Goal: Task Accomplishment & Management: Manage account settings

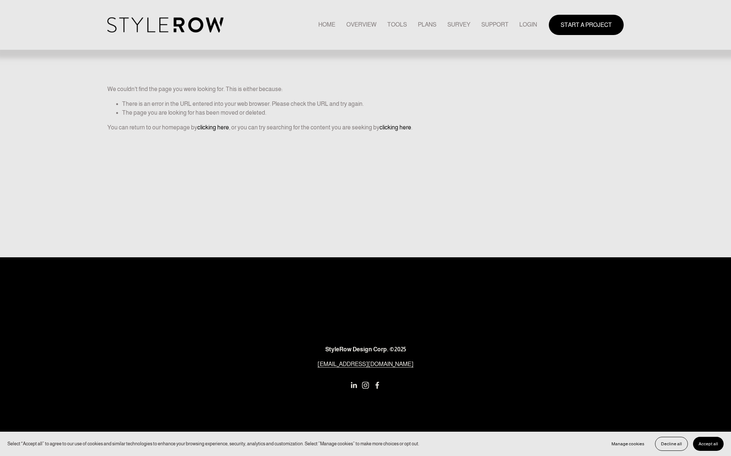
click at [528, 22] on link "LOGIN" at bounding box center [528, 25] width 18 height 10
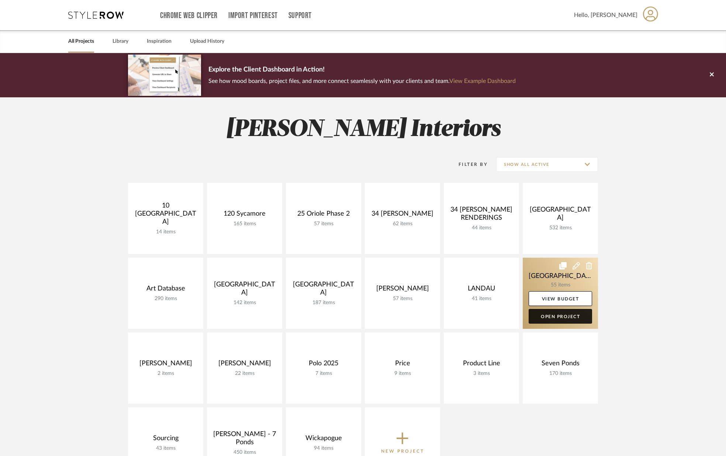
click at [559, 313] on link "Open Project" at bounding box center [559, 316] width 63 height 15
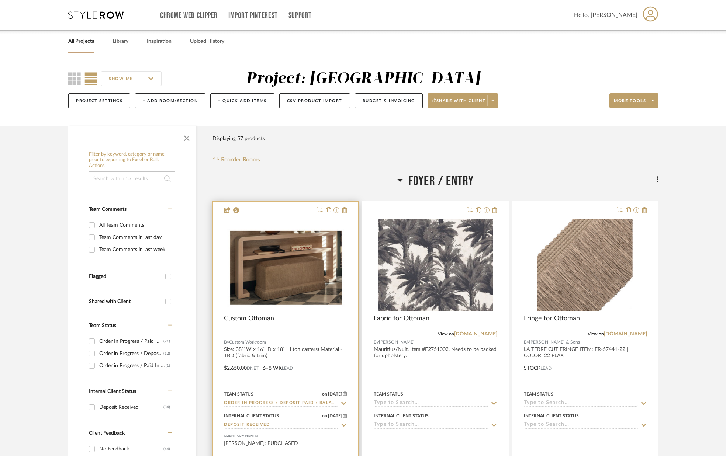
scroll to position [0, 0]
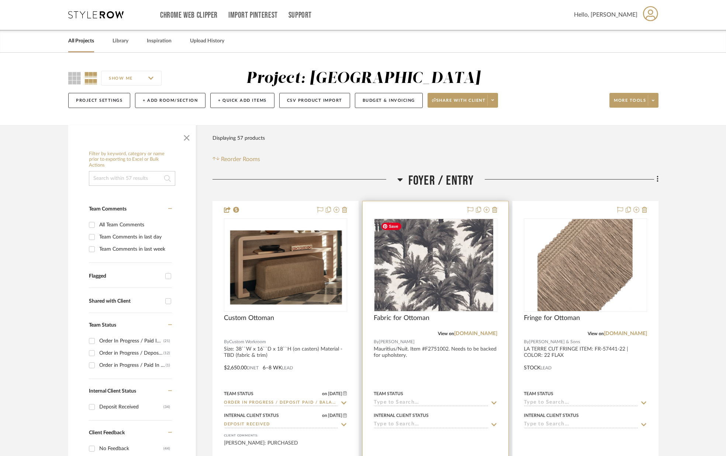
click at [430, 232] on div at bounding box center [435, 265] width 123 height 94
click at [414, 257] on img "0" at bounding box center [436, 265] width 116 height 92
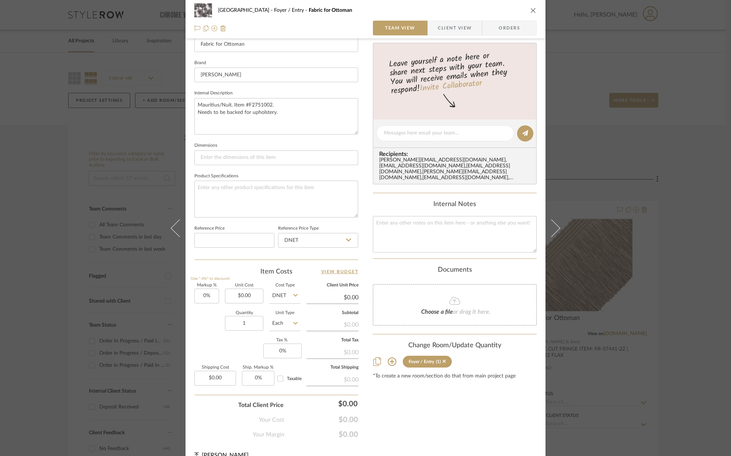
scroll to position [230, 0]
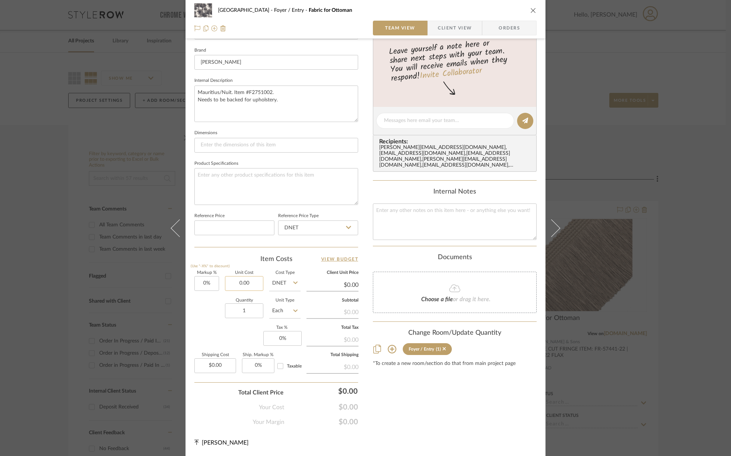
click at [257, 285] on input "0.00" at bounding box center [244, 283] width 38 height 15
type input "$345.00"
click at [211, 313] on div "Quantity 1 Unit Type Each" at bounding box center [247, 312] width 106 height 26
type input "$345.00"
click at [249, 314] on input "1" at bounding box center [244, 310] width 38 height 15
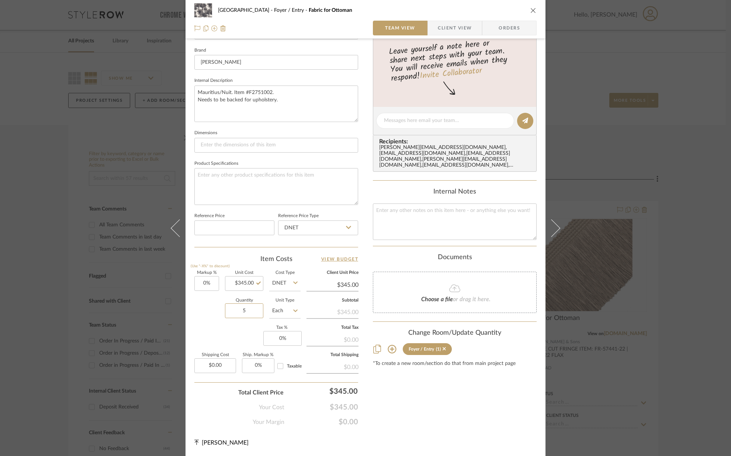
type input "5"
click at [231, 334] on div "Markup % (Use "-X%" to discount) 0% Unit Cost $345.00 Cost Type DNET Client Uni…" at bounding box center [276, 325] width 164 height 108
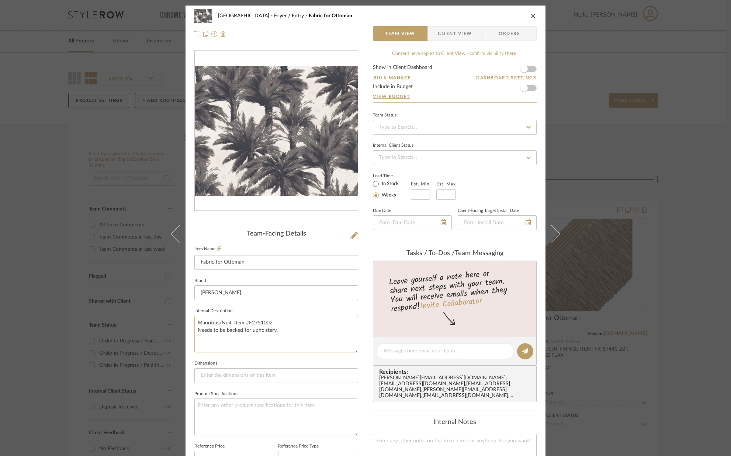
click at [277, 332] on textarea "Mauritius/Nuit. Item #F2751002. Needs to be backed for upholstery." at bounding box center [276, 334] width 164 height 37
type textarea "Mauritius/Nuit. Item #F2751002. Needs to be backed for upholstery (additional f…"
click at [277, 358] on fieldset "Dimensions" at bounding box center [276, 370] width 164 height 25
click at [375, 187] on input "In Stock" at bounding box center [375, 184] width 9 height 9
radio input "true"
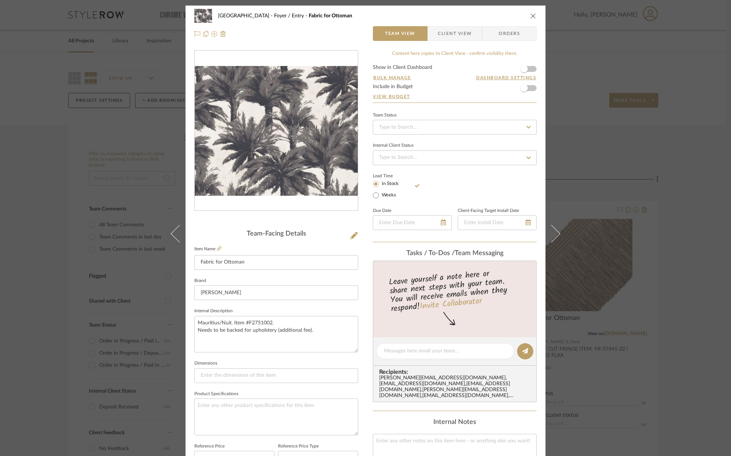
click at [530, 18] on icon "close" at bounding box center [533, 16] width 6 height 6
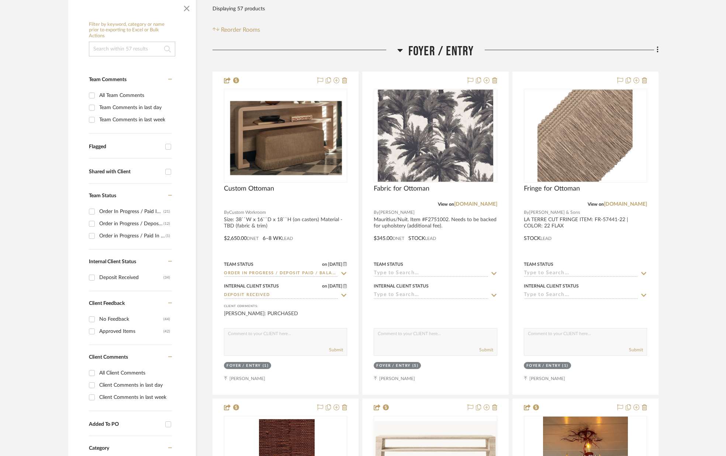
scroll to position [135, 0]
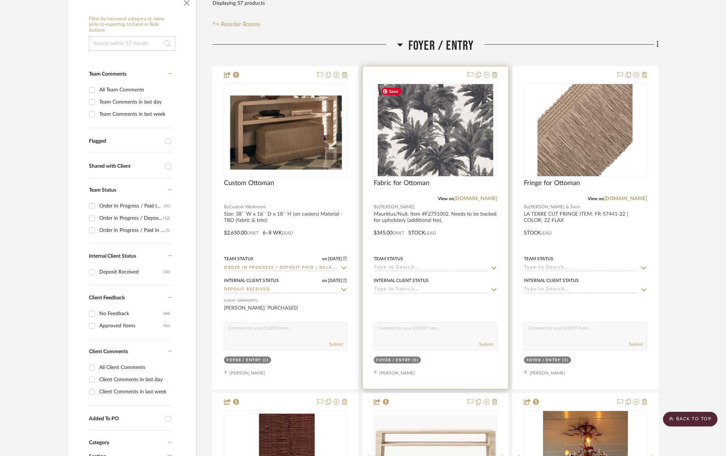
click at [433, 143] on img "0" at bounding box center [436, 130] width 116 height 92
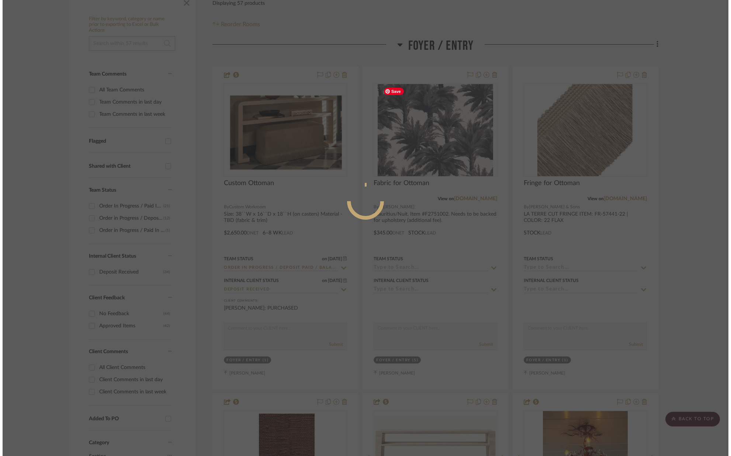
scroll to position [0, 0]
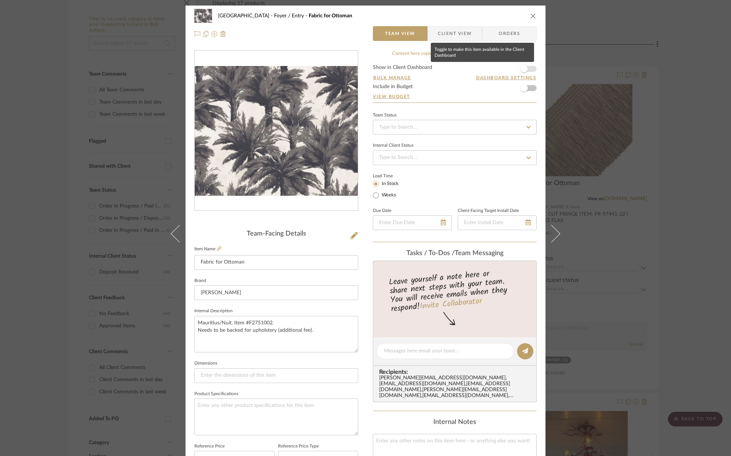
click at [527, 72] on span "button" at bounding box center [524, 69] width 16 height 16
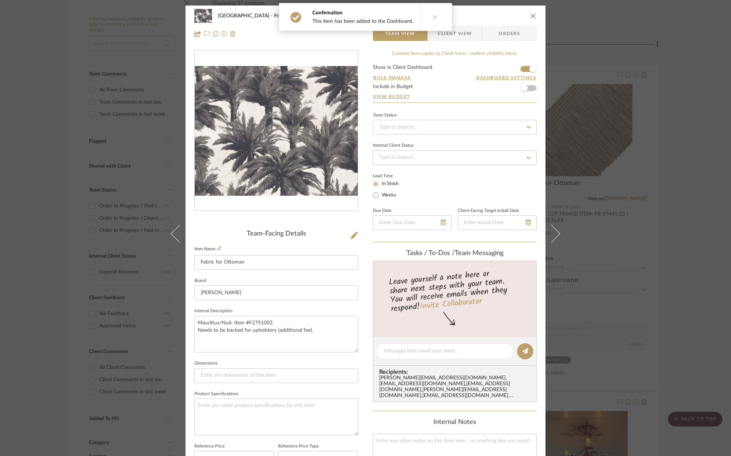
click at [469, 35] on span "Client View" at bounding box center [455, 33] width 34 height 15
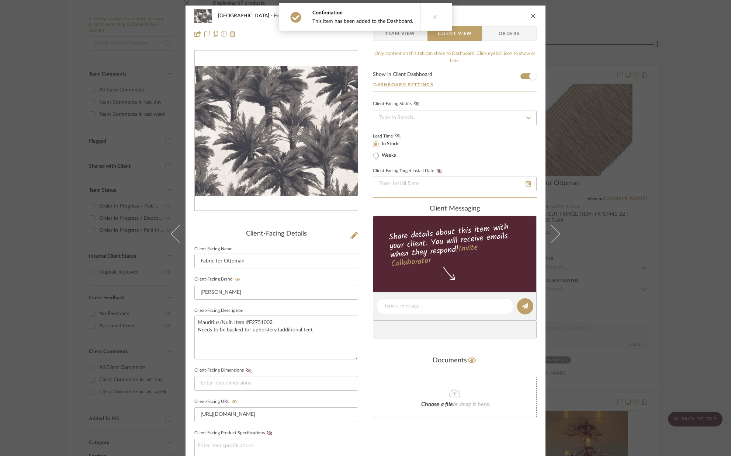
click at [395, 138] on icon at bounding box center [398, 135] width 6 height 4
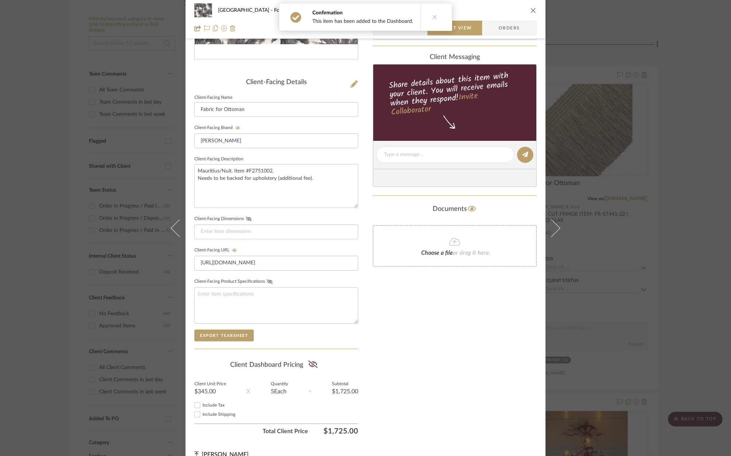
scroll to position [152, 0]
click at [312, 364] on icon at bounding box center [312, 363] width 9 height 7
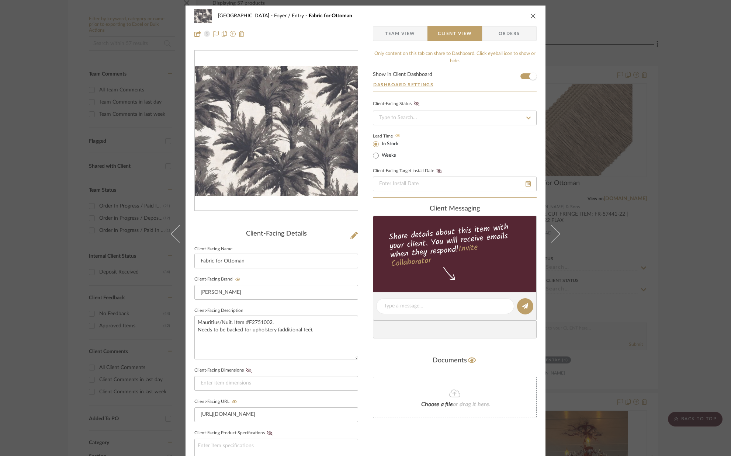
click at [531, 15] on icon "close" at bounding box center [533, 16] width 6 height 6
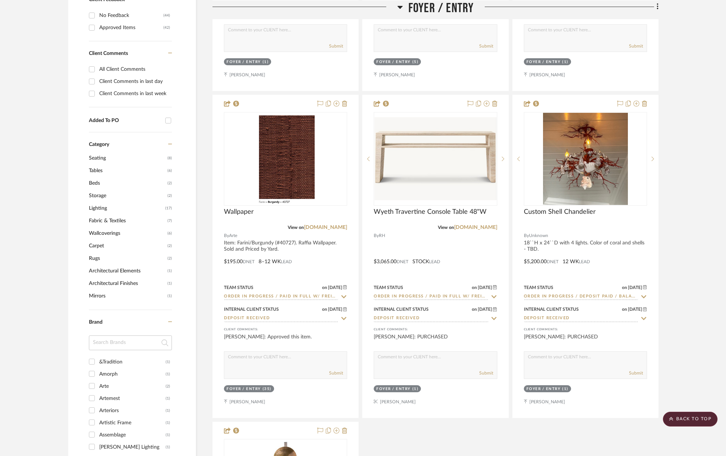
scroll to position [434, 0]
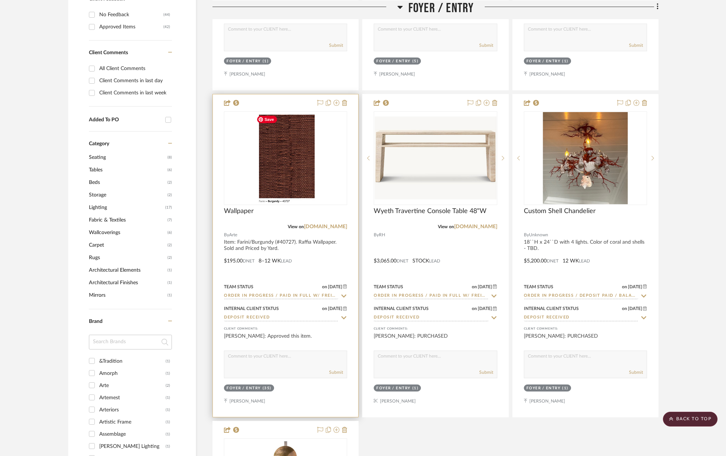
click at [278, 192] on img "0" at bounding box center [285, 158] width 65 height 92
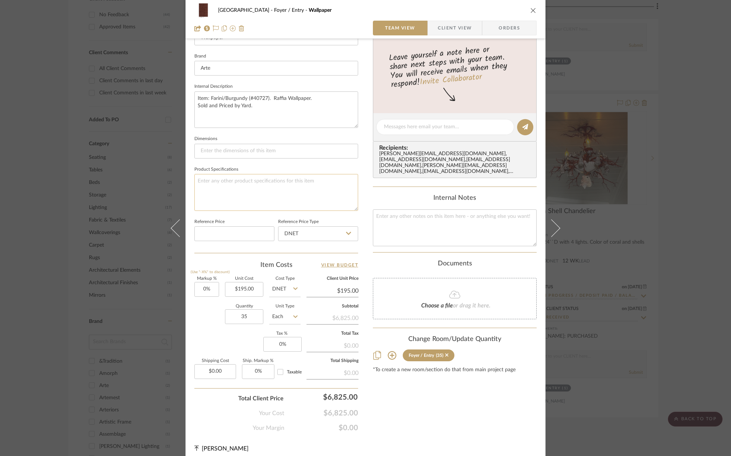
scroll to position [230, 0]
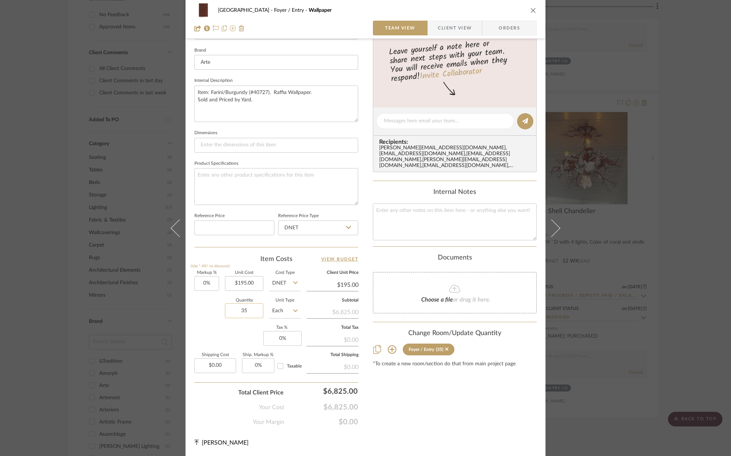
click at [255, 307] on input "35" at bounding box center [244, 310] width 38 height 15
type input "33"
click at [242, 328] on div "Markup % (Use "-X%" to discount) 0% Unit Cost $195.00 Cost Type DNET Client Uni…" at bounding box center [276, 325] width 164 height 108
click at [530, 13] on button "close" at bounding box center [533, 10] width 7 height 7
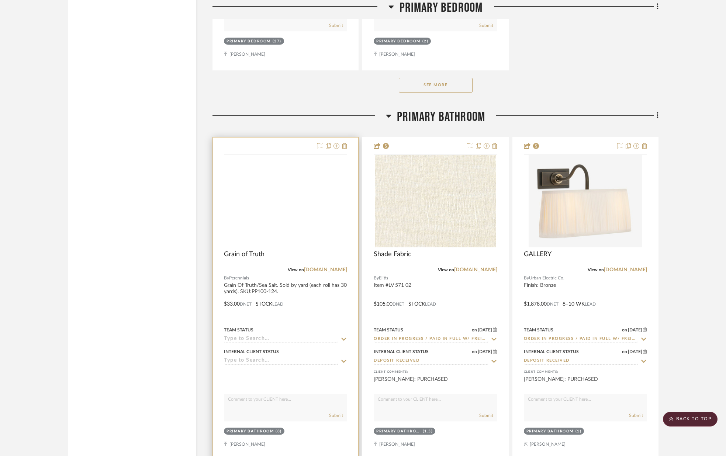
scroll to position [4677, 0]
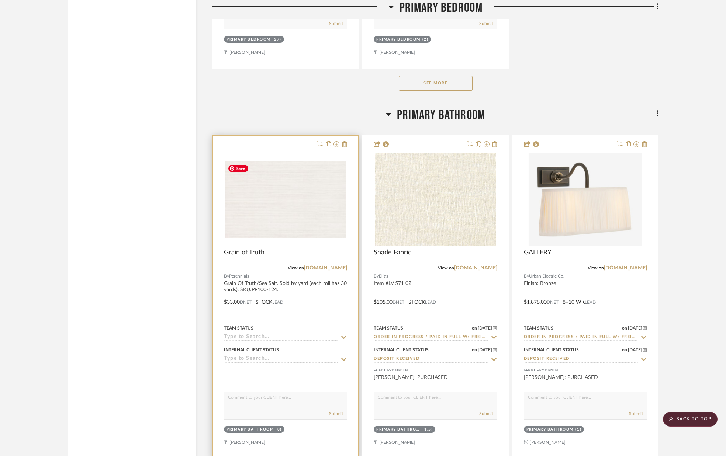
click at [302, 193] on img "0" at bounding box center [286, 199] width 122 height 77
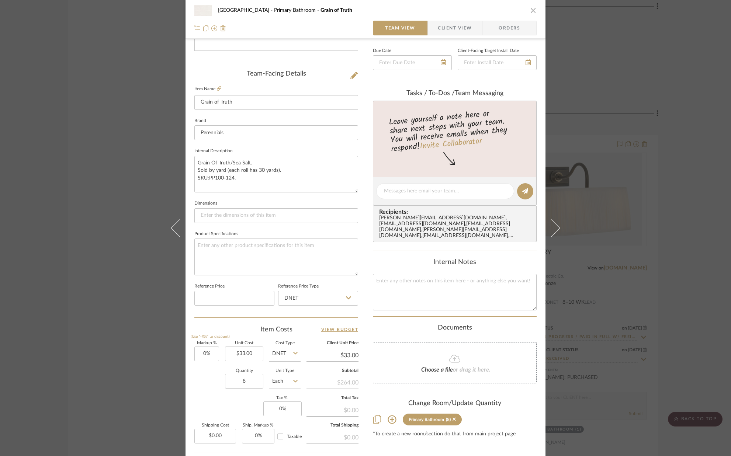
scroll to position [161, 0]
click at [253, 383] on input "8" at bounding box center [244, 380] width 38 height 15
type input "14"
click at [234, 399] on div "Markup % (Use "-X%" to discount) 0% Unit Cost $33.00 Cost Type DNET Client Unit…" at bounding box center [276, 395] width 164 height 108
click at [530, 10] on icon "close" at bounding box center [533, 10] width 6 height 6
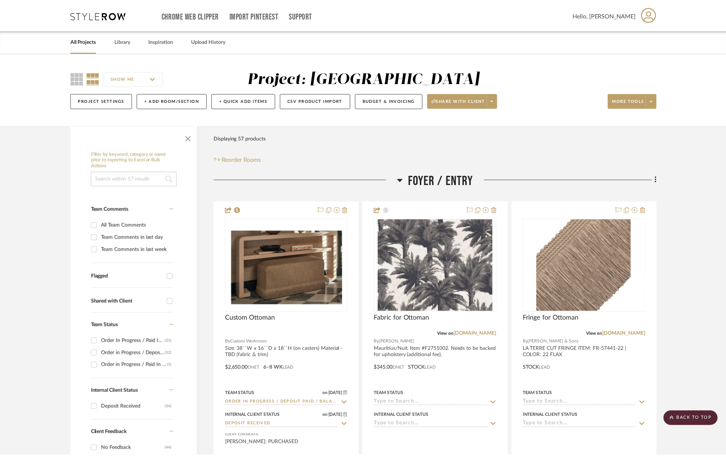
scroll to position [4677, 0]
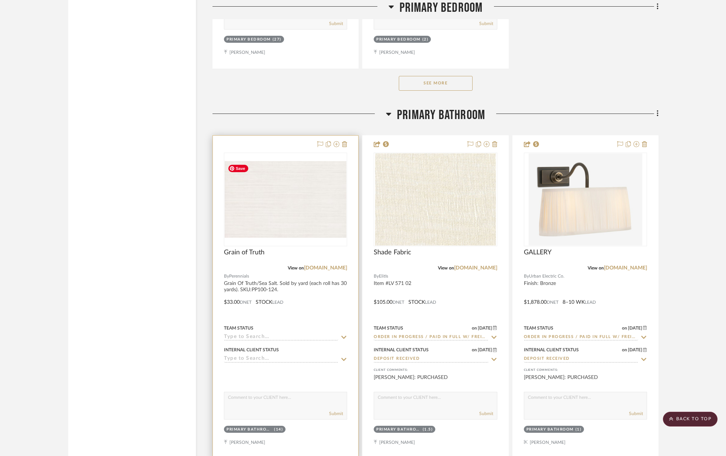
click at [311, 195] on img "0" at bounding box center [286, 199] width 122 height 77
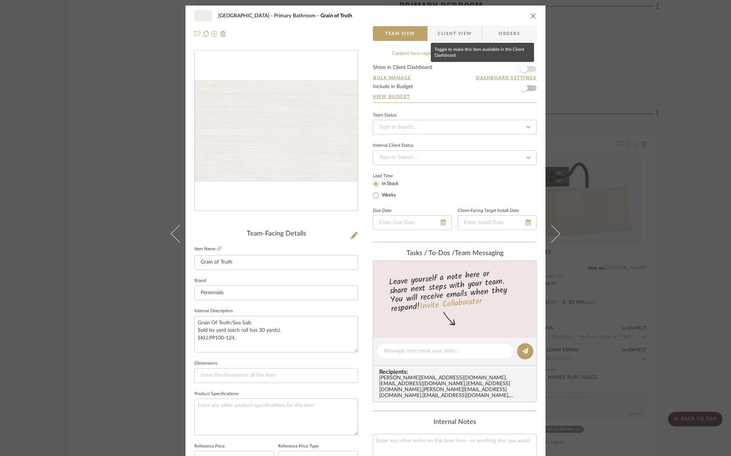
click at [520, 67] on span "button" at bounding box center [523, 68] width 7 height 7
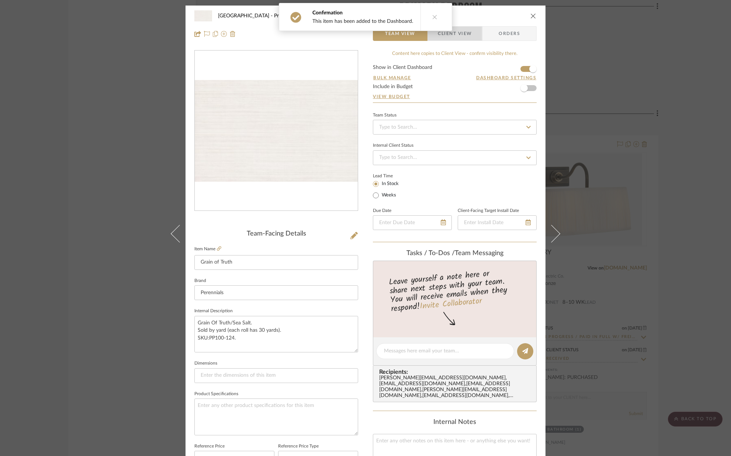
click at [467, 37] on span "Client View" at bounding box center [455, 33] width 34 height 15
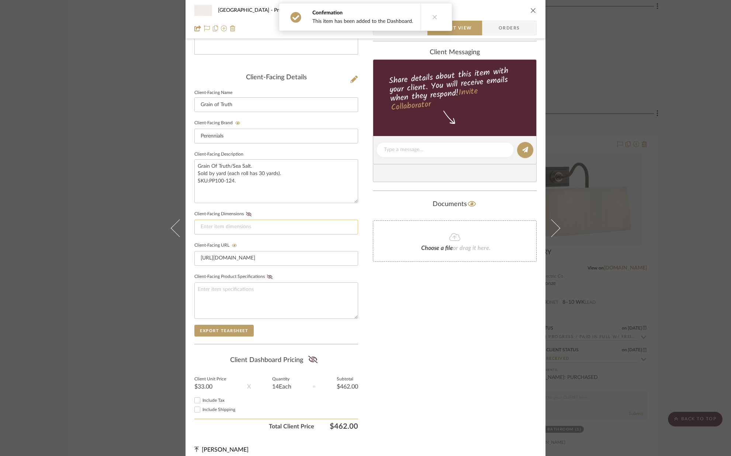
scroll to position [164, 0]
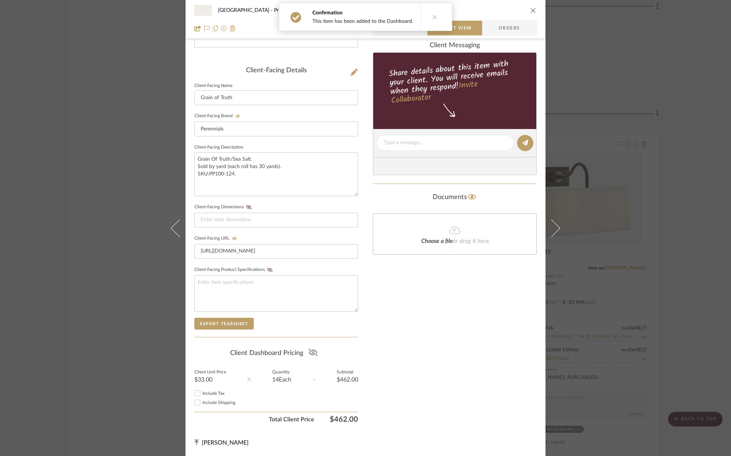
click at [311, 352] on icon at bounding box center [312, 352] width 9 height 7
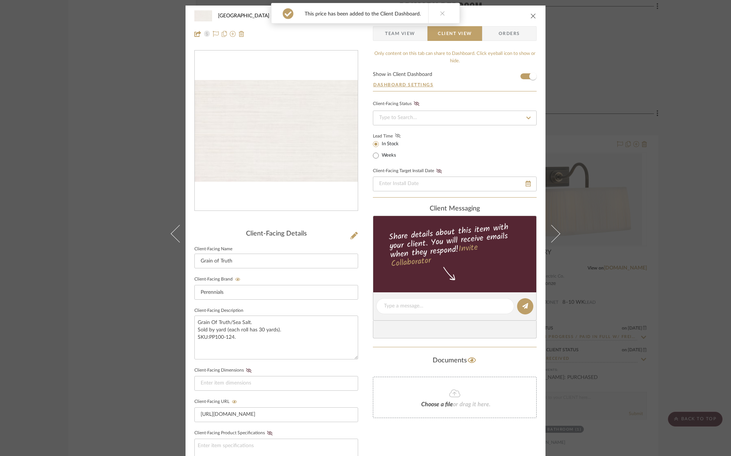
click at [396, 138] on icon at bounding box center [398, 135] width 6 height 4
click at [530, 19] on button "close" at bounding box center [533, 16] width 7 height 7
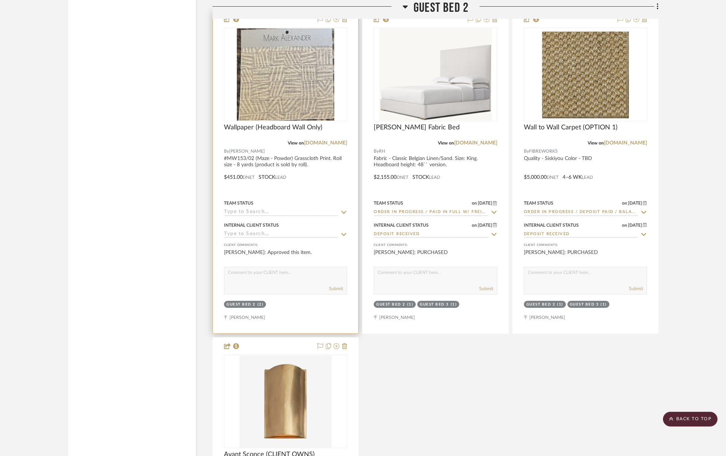
scroll to position [5164, 0]
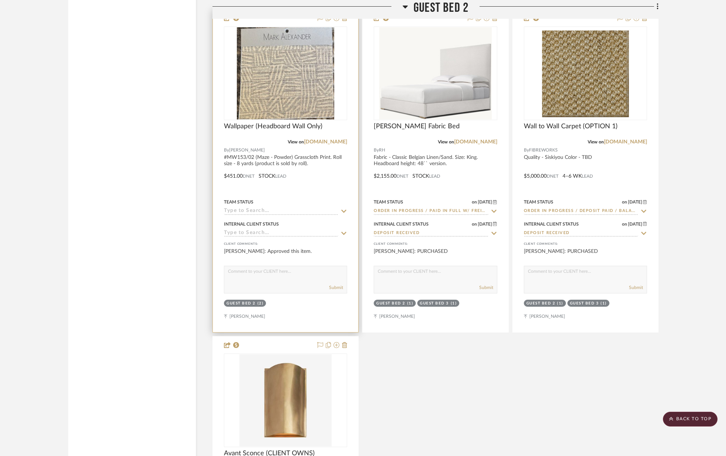
click at [342, 211] on icon at bounding box center [343, 211] width 5 height 3
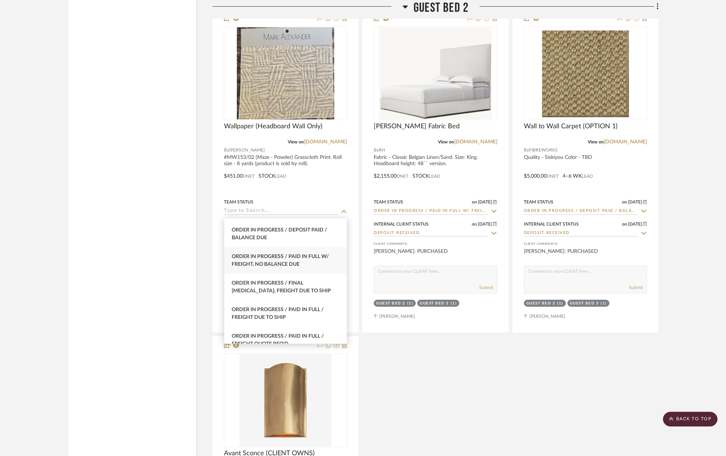
scroll to position [767, 0]
click at [287, 257] on span "Order In Progress / Paid In Full w/ Freight, No Balance due" at bounding box center [280, 258] width 97 height 13
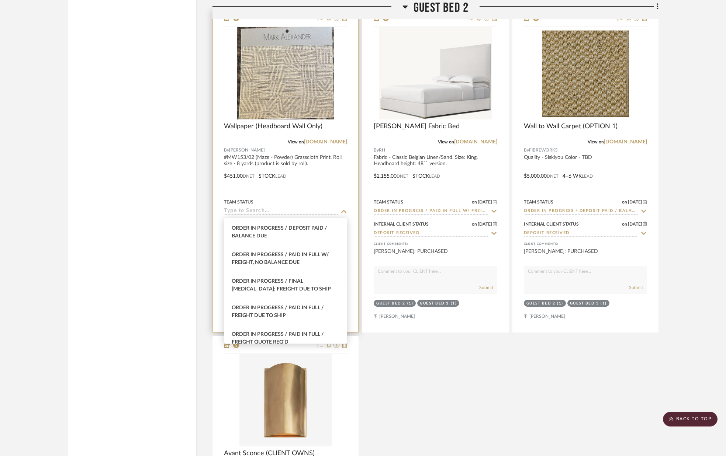
type input "[DATE]"
type input "Order In Progress / Paid In Full w/ Freight, No Balance due"
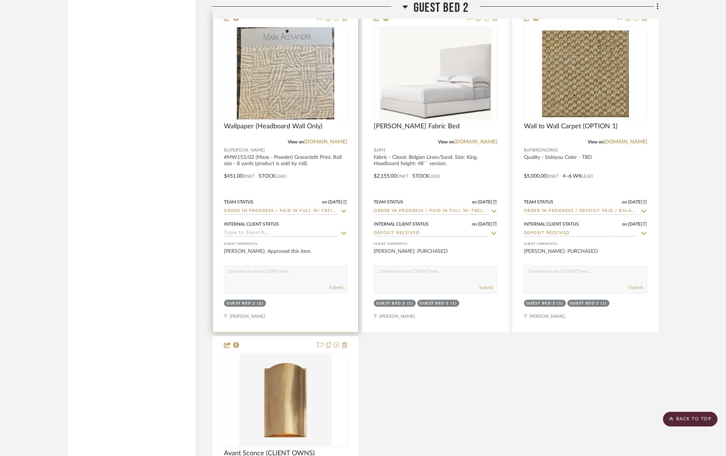
click at [344, 233] on icon at bounding box center [343, 233] width 7 height 6
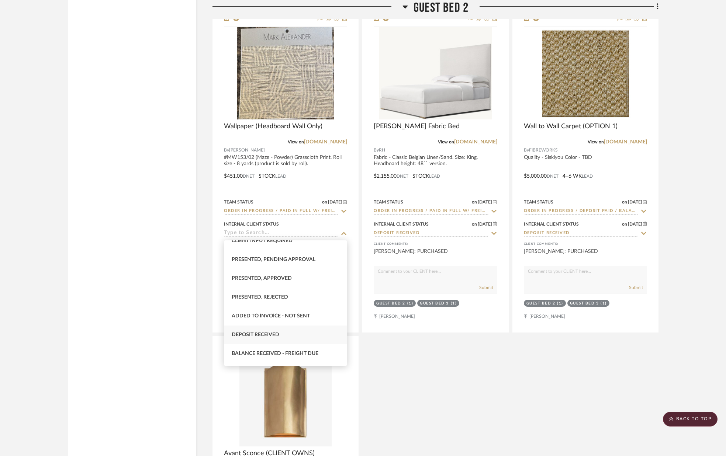
scroll to position [66, 0]
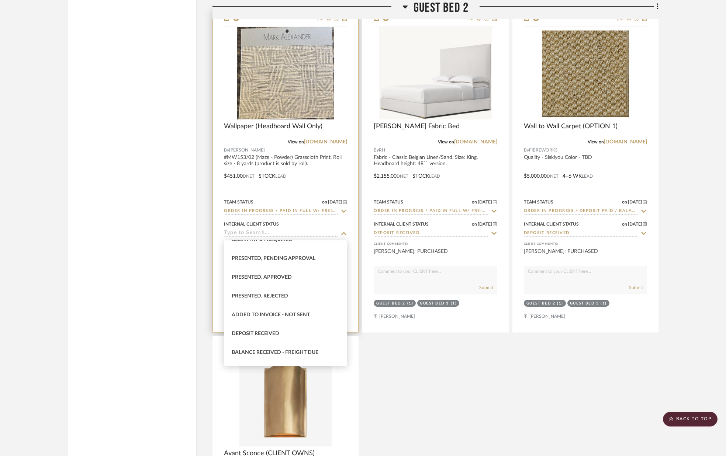
click at [291, 329] on div "Deposit Received" at bounding box center [285, 333] width 122 height 19
type input "[DATE]"
type input "Deposit Received"
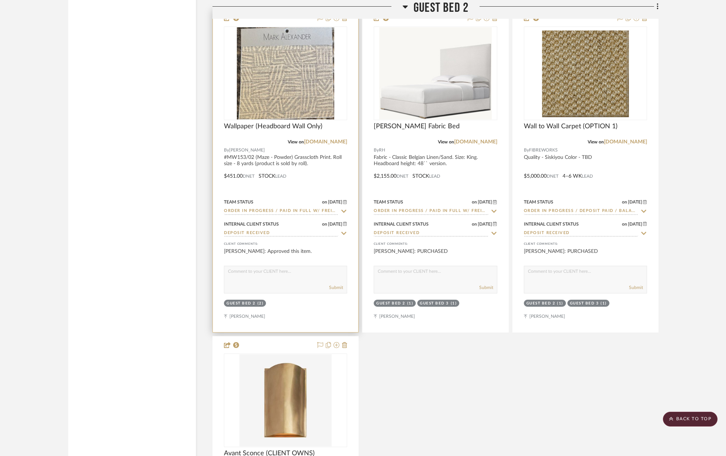
click at [301, 282] on div "Submit" at bounding box center [285, 280] width 123 height 28
click at [292, 274] on textarea at bounding box center [285, 273] width 122 height 14
type textarea "PURCHASED"
click at [336, 288] on button "Submit" at bounding box center [336, 287] width 14 height 7
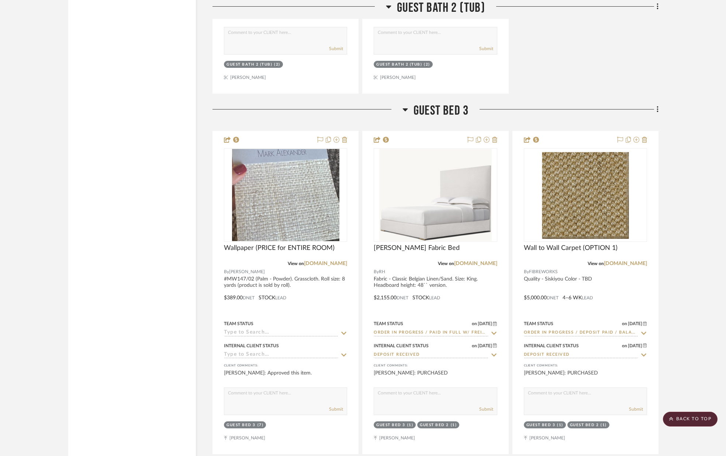
scroll to position [6109, 0]
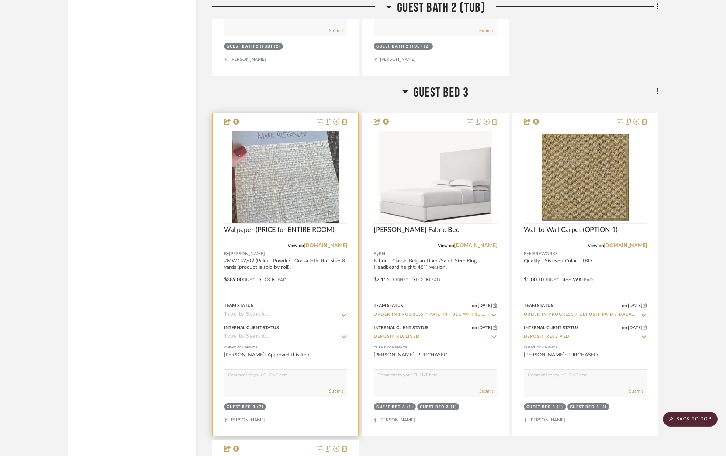
click at [344, 315] on icon at bounding box center [343, 315] width 7 height 6
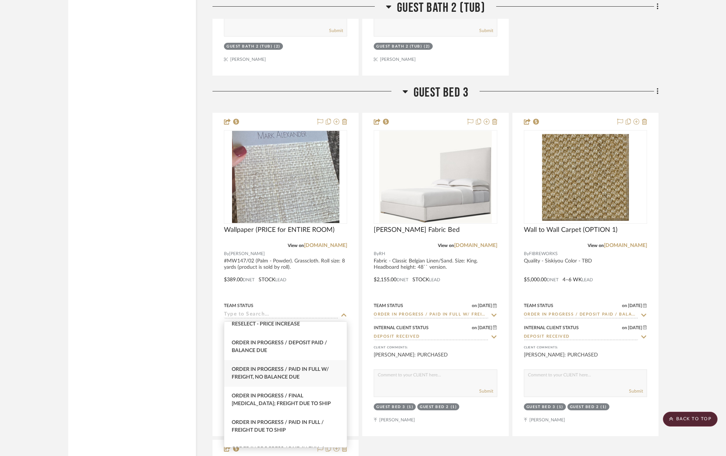
scroll to position [757, 0]
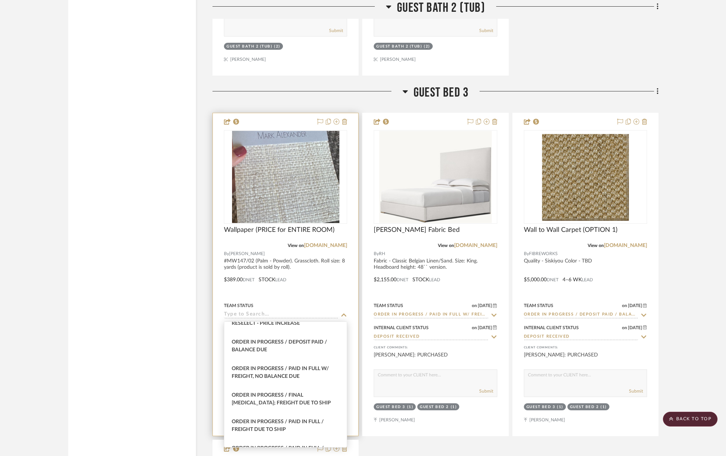
click at [323, 364] on div "Order In Progress / Paid In Full w/ Freight, No Balance due" at bounding box center [285, 372] width 122 height 27
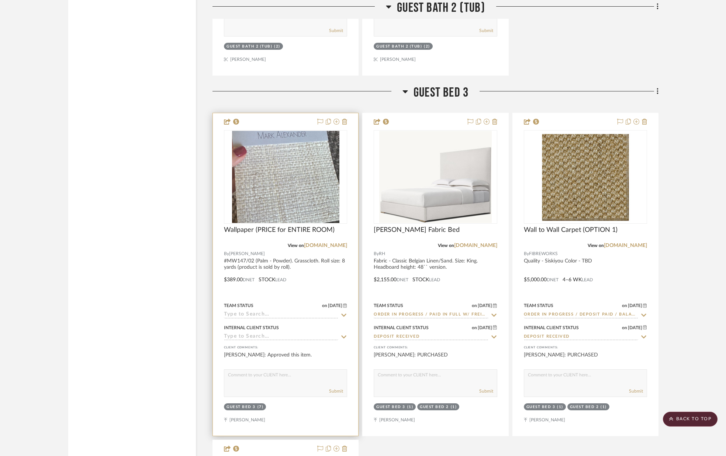
type input "[DATE]"
type input "Order In Progress / Paid In Full w/ Freight, No Balance due"
click at [344, 336] on icon at bounding box center [343, 337] width 7 height 6
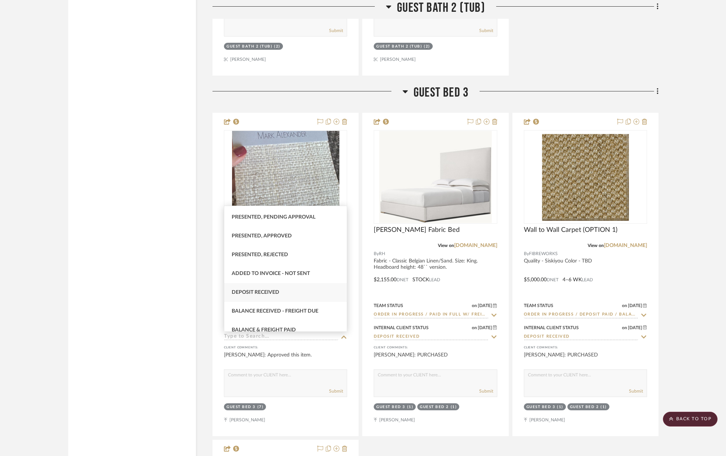
scroll to position [75, 0]
click at [313, 295] on div "Deposit Received" at bounding box center [285, 290] width 122 height 19
type input "[DATE]"
type input "Deposit Received"
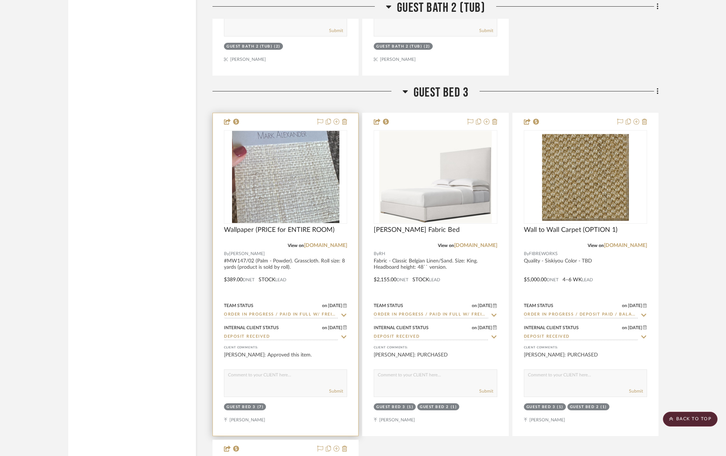
click at [300, 379] on textarea at bounding box center [285, 377] width 122 height 14
type textarea "PURCHASED"
click at [338, 390] on button "Submit" at bounding box center [336, 391] width 14 height 7
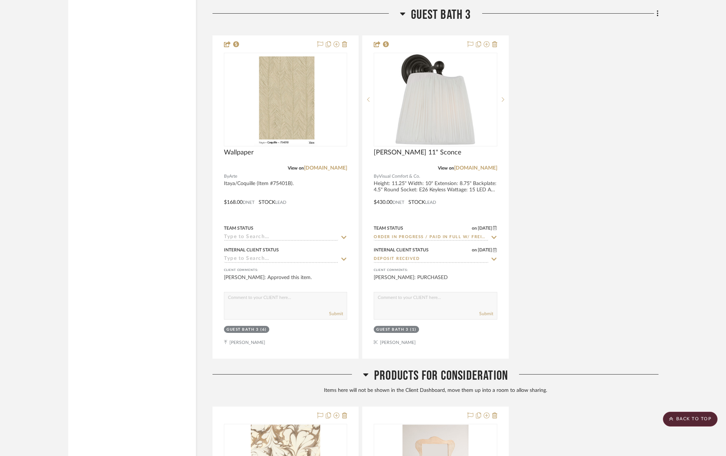
scroll to position [6877, 0]
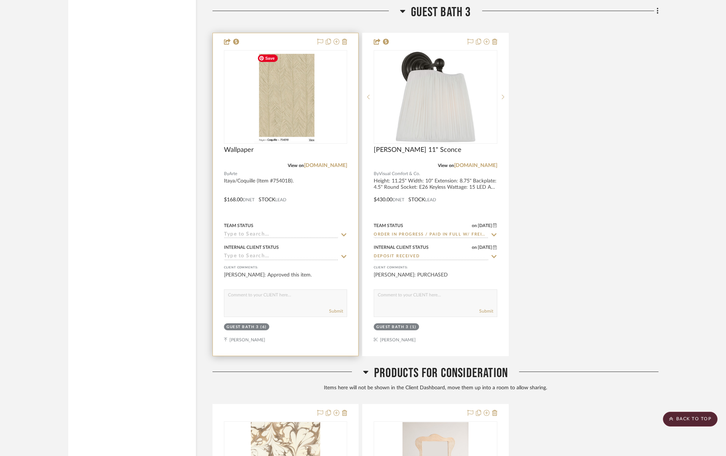
click at [0, 0] on img at bounding box center [0, 0] width 0 height 0
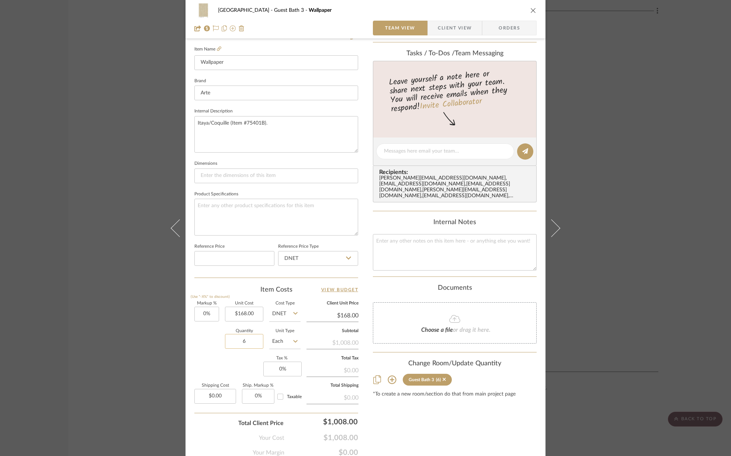
scroll to position [230, 0]
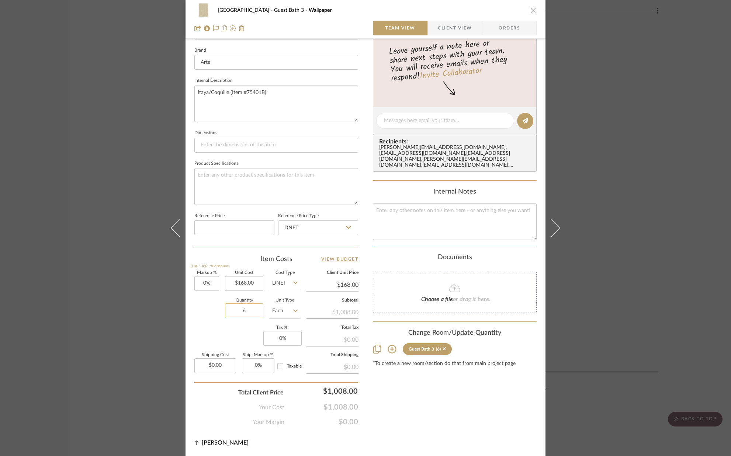
click at [253, 312] on input "6" at bounding box center [244, 310] width 38 height 15
type input "3"
click at [239, 334] on div "Markup % (Use "-X%" to discount) 0% Unit Cost $168.00 Cost Type DNET Client Uni…" at bounding box center [276, 325] width 164 height 108
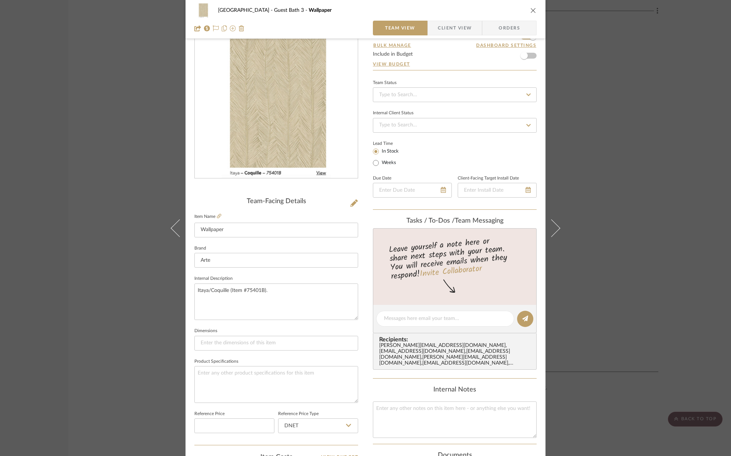
scroll to position [0, 0]
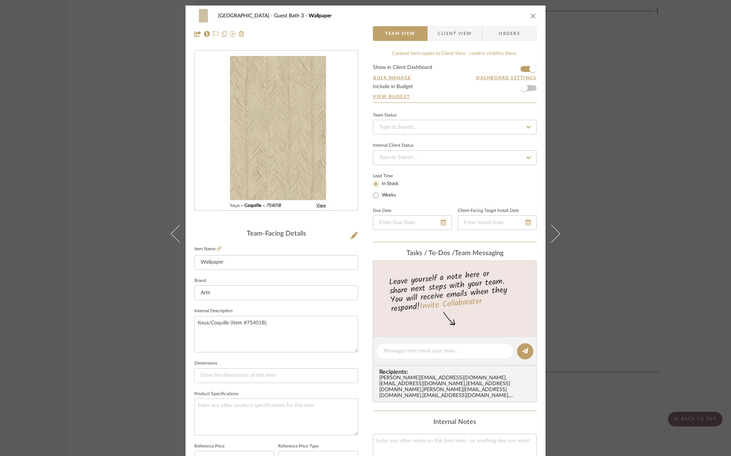
click at [530, 16] on icon "close" at bounding box center [533, 16] width 6 height 6
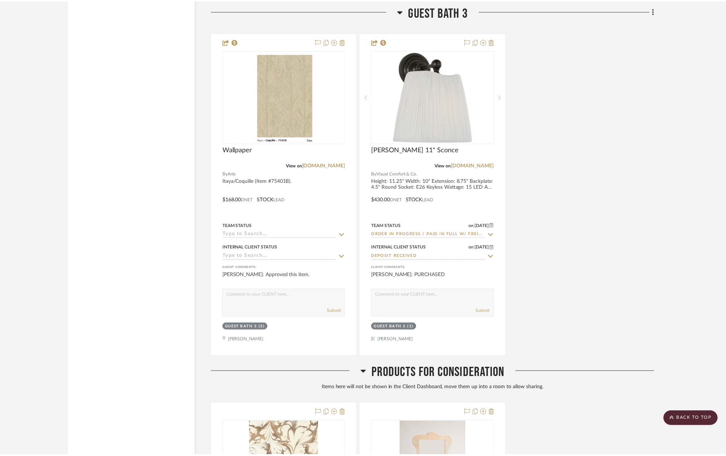
scroll to position [6877, 0]
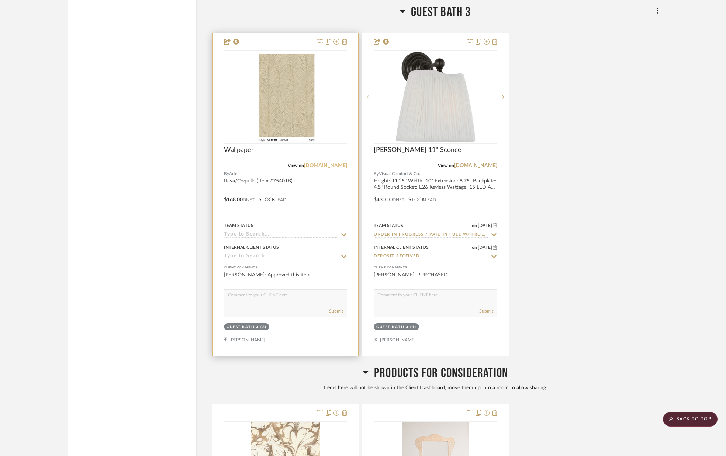
click at [336, 166] on link "[DOMAIN_NAME]" at bounding box center [325, 165] width 43 height 5
click at [345, 234] on icon at bounding box center [343, 234] width 5 height 3
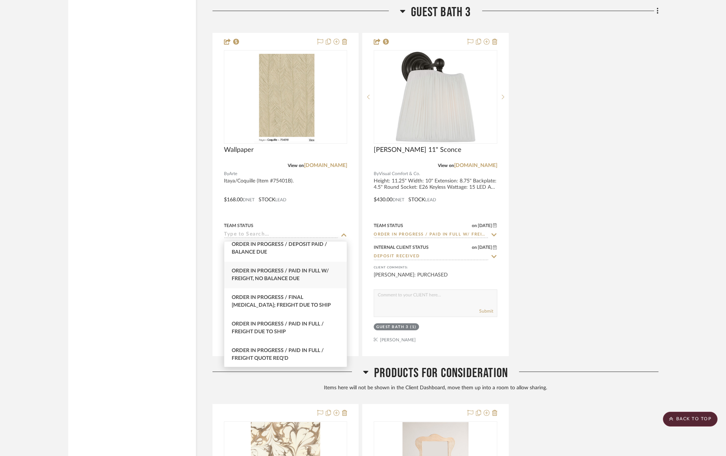
scroll to position [775, 0]
click at [301, 275] on div "Order In Progress / Paid In Full w/ Freight, No Balance due" at bounding box center [285, 274] width 122 height 27
type input "[DATE]"
type input "Order In Progress / Paid In Full w/ Freight, No Balance due"
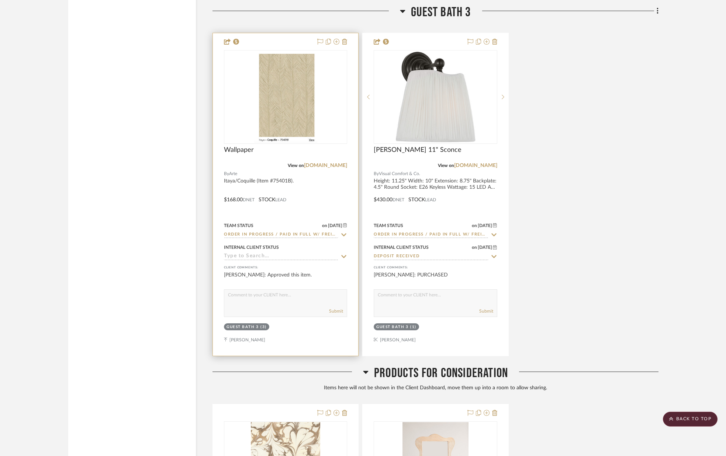
click at [341, 258] on icon at bounding box center [343, 257] width 7 height 6
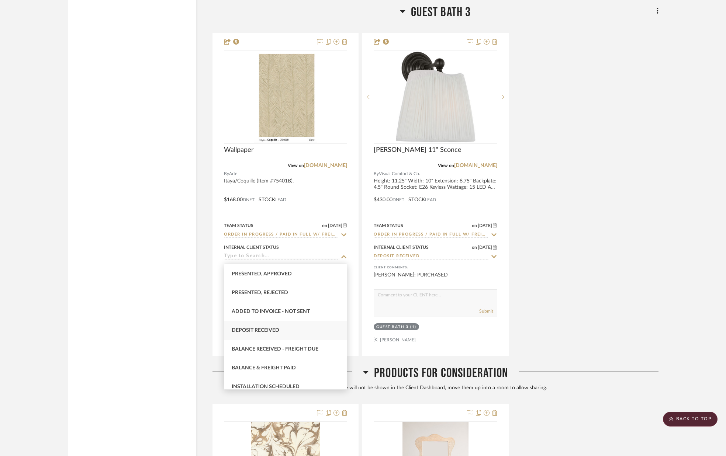
scroll to position [96, 0]
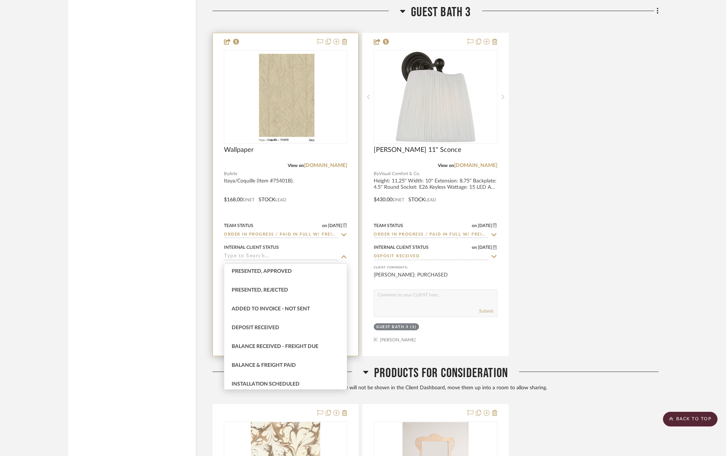
click at [284, 324] on div "Deposit Received" at bounding box center [285, 328] width 122 height 19
type input "[DATE]"
type input "Deposit Received"
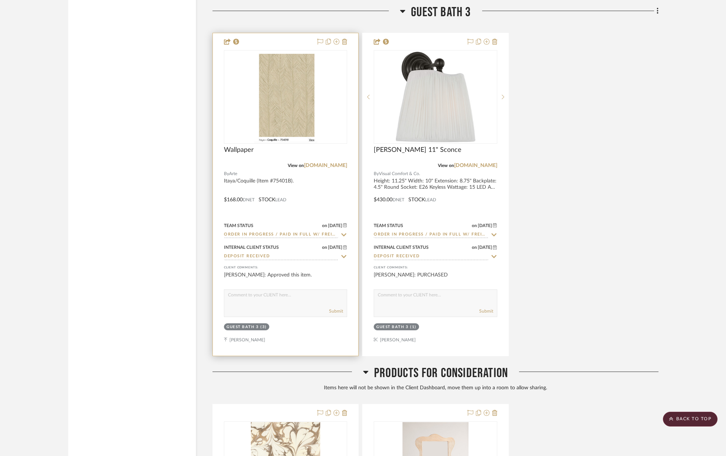
click at [306, 300] on textarea at bounding box center [285, 297] width 122 height 14
type textarea "PURCHASED"
click at [337, 310] on button "Submit" at bounding box center [336, 311] width 14 height 7
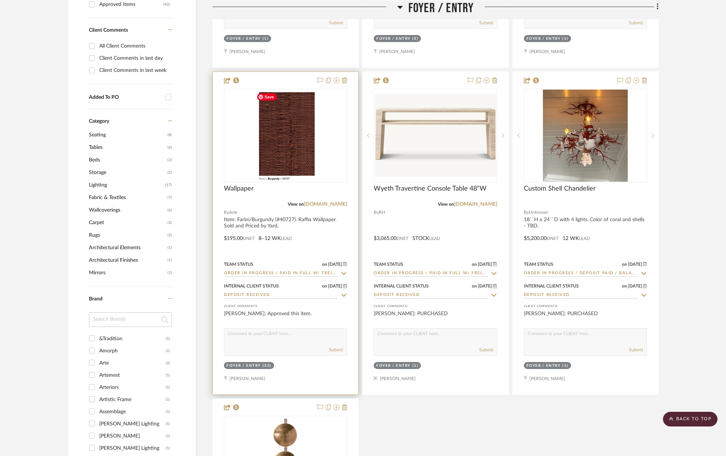
scroll to position [458, 0]
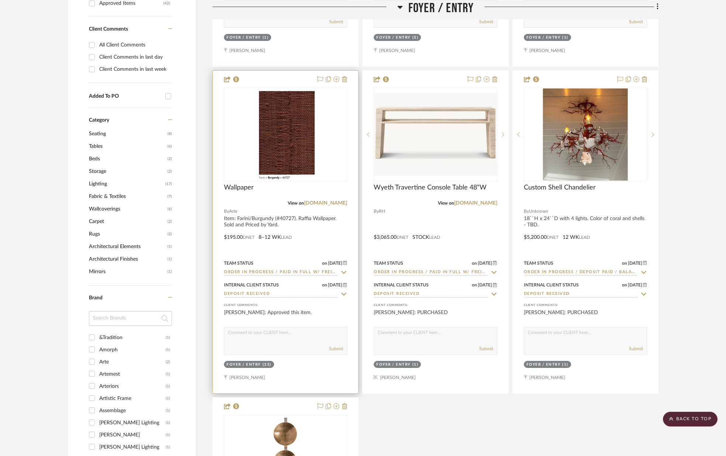
click at [281, 328] on textarea at bounding box center [285, 334] width 122 height 14
type textarea "PURCHASED"
click at [335, 351] on button "Submit" at bounding box center [336, 348] width 14 height 7
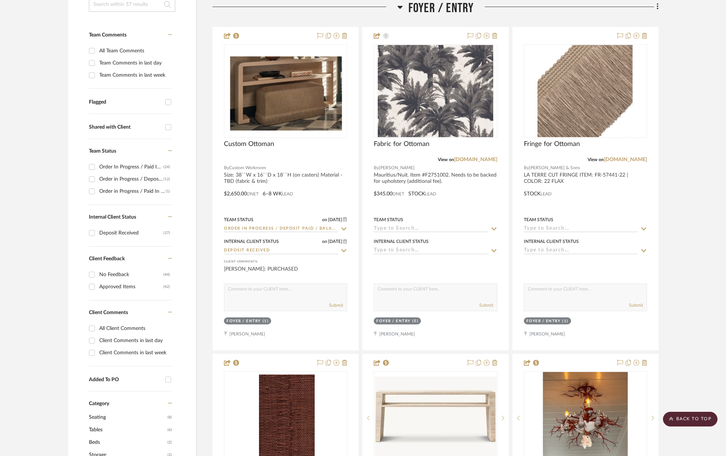
scroll to position [0, 0]
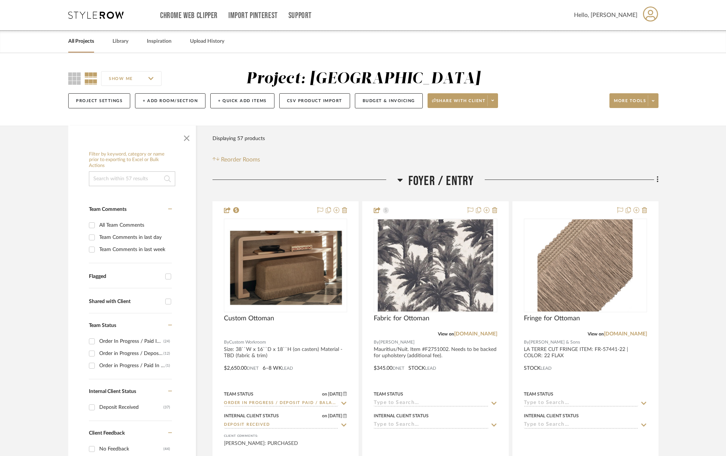
click at [84, 41] on link "All Projects" at bounding box center [81, 42] width 26 height 10
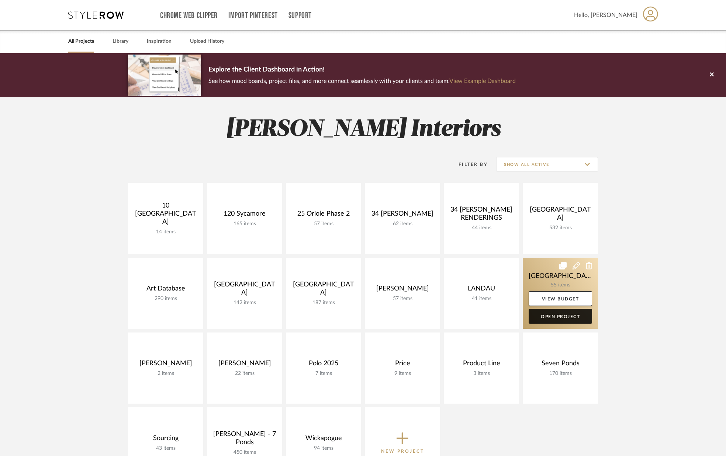
click at [564, 319] on link "Open Project" at bounding box center [559, 316] width 63 height 15
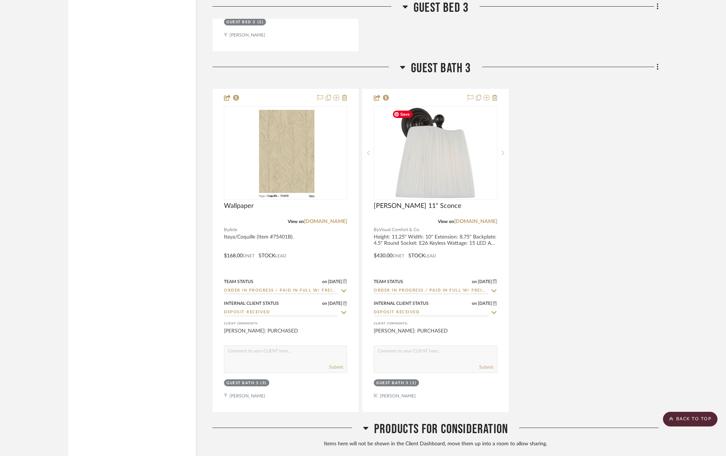
scroll to position [6822, 0]
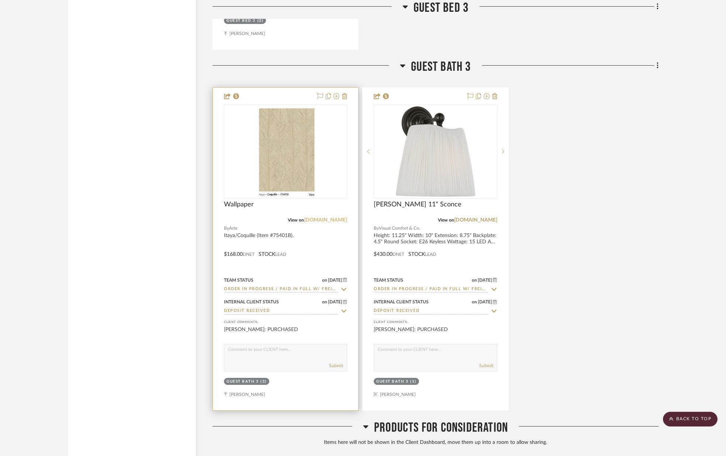
click at [314, 219] on link "[DOMAIN_NAME]" at bounding box center [325, 220] width 43 height 5
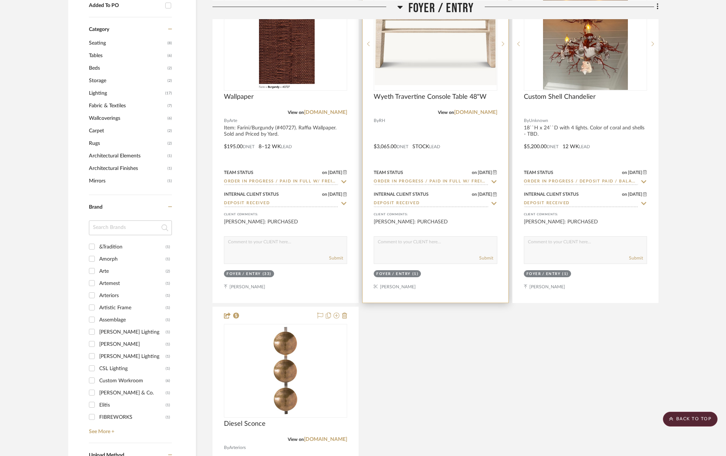
scroll to position [493, 0]
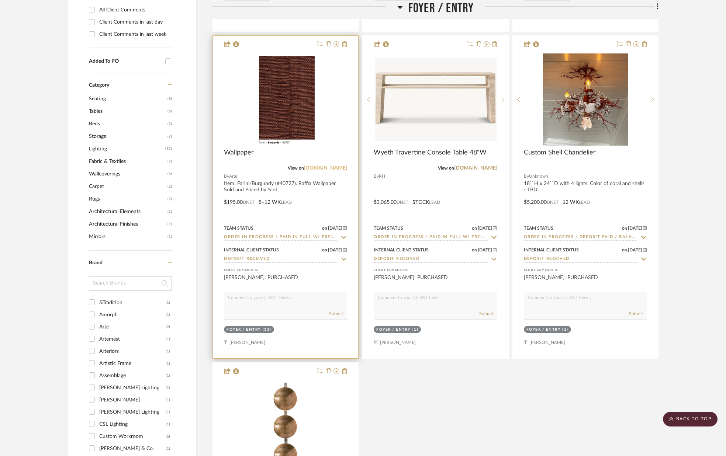
click at [331, 168] on link "[DOMAIN_NAME]" at bounding box center [325, 168] width 43 height 5
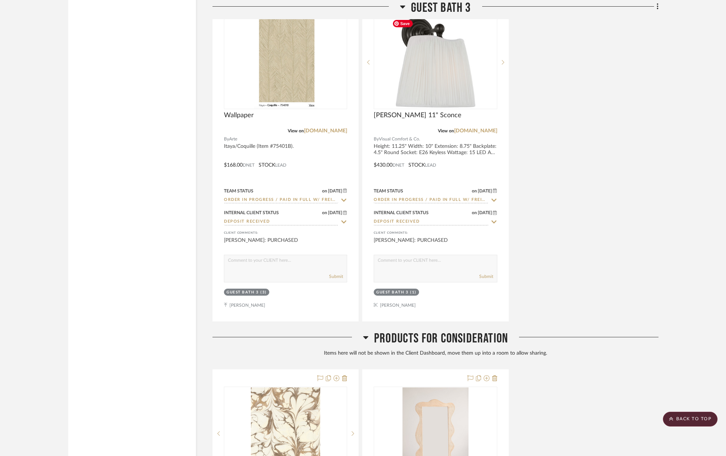
scroll to position [6938, 0]
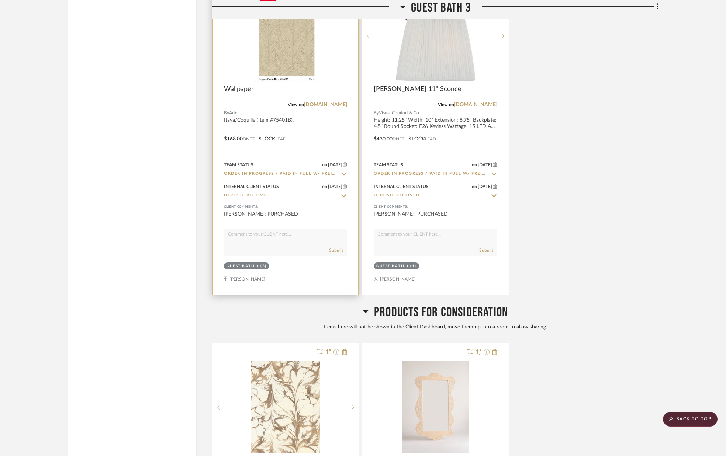
click at [278, 56] on img "0" at bounding box center [285, 36] width 63 height 92
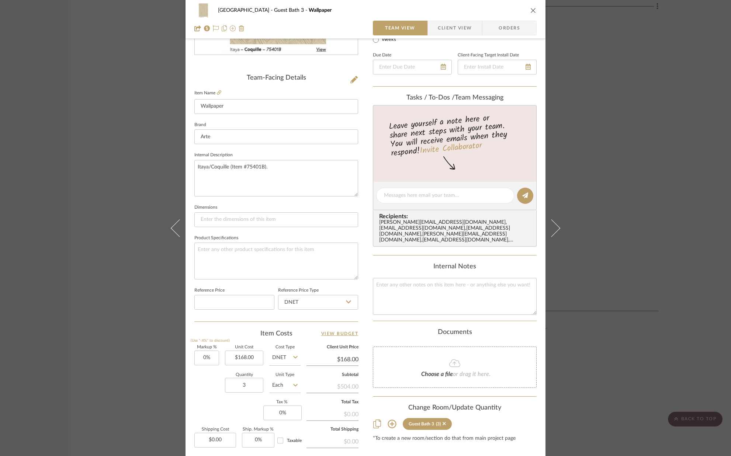
scroll to position [162, 0]
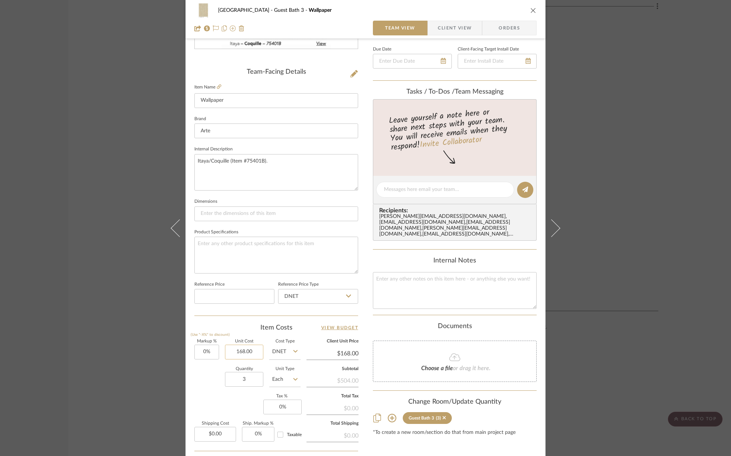
click at [259, 352] on input "168.00" at bounding box center [244, 352] width 38 height 15
type input "$179.00"
click at [211, 370] on div "Quantity 3 Unit Type Each" at bounding box center [247, 380] width 106 height 26
type input "$179.00"
drag, startPoint x: 530, startPoint y: 10, endPoint x: 535, endPoint y: 9, distance: 5.0
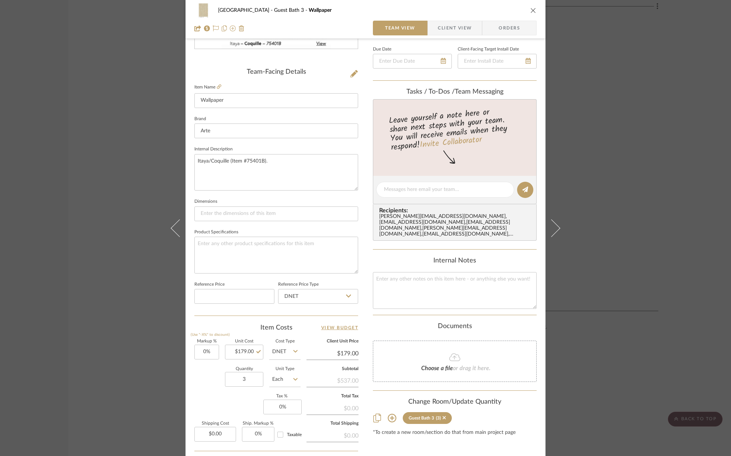
click at [530, 10] on icon "close" at bounding box center [533, 10] width 6 height 6
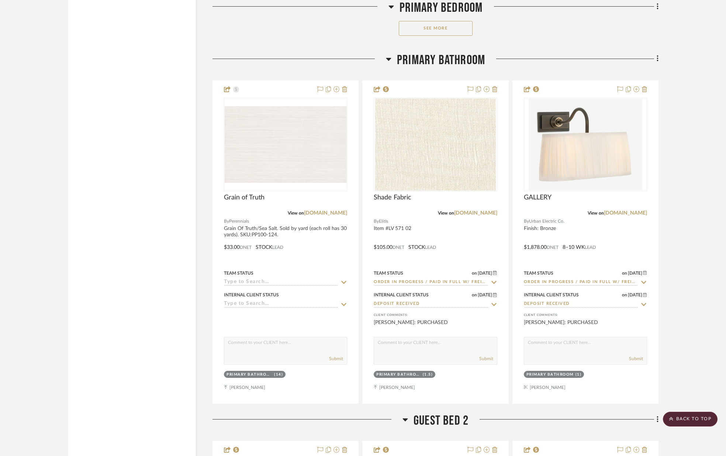
scroll to position [4736, 0]
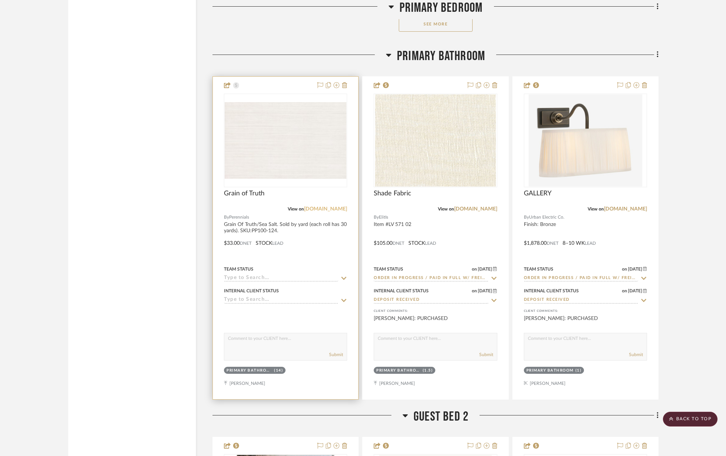
click at [307, 209] on link "[DOMAIN_NAME]" at bounding box center [325, 208] width 43 height 5
click at [343, 279] on icon at bounding box center [343, 278] width 5 height 3
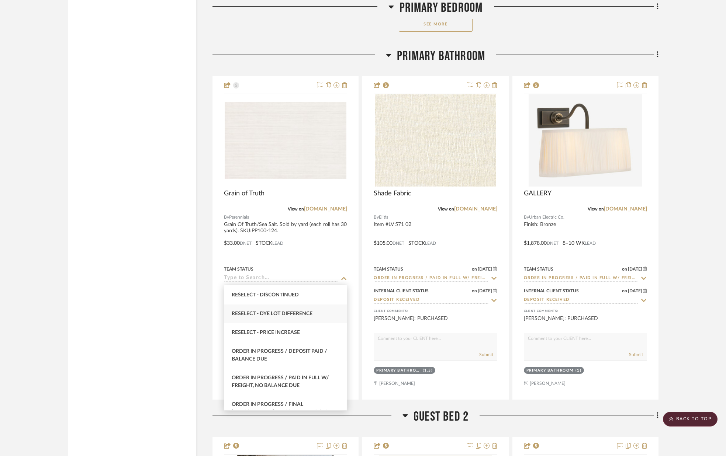
scroll to position [723, 0]
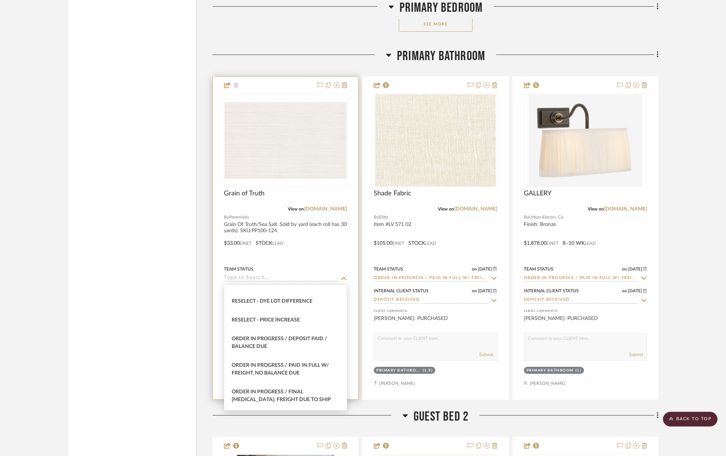
click at [296, 361] on div "Order In Progress / Paid In Full w/ Freight, No Balance due" at bounding box center [285, 369] width 122 height 27
type input "[DATE]"
type input "Order In Progress / Paid In Full w/ Freight, No Balance due"
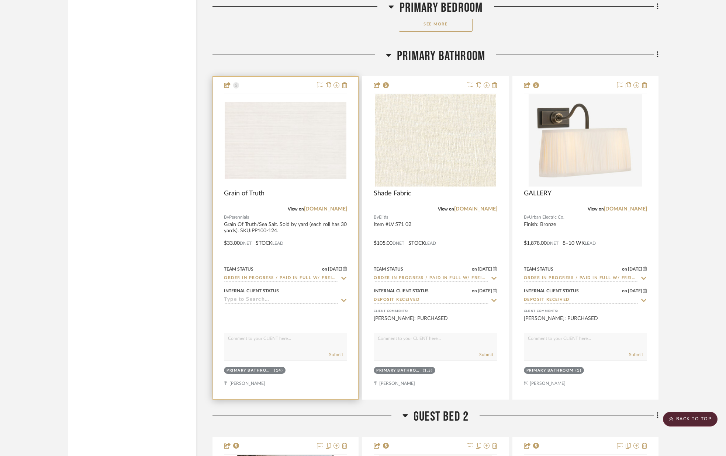
click at [341, 300] on icon at bounding box center [343, 300] width 5 height 3
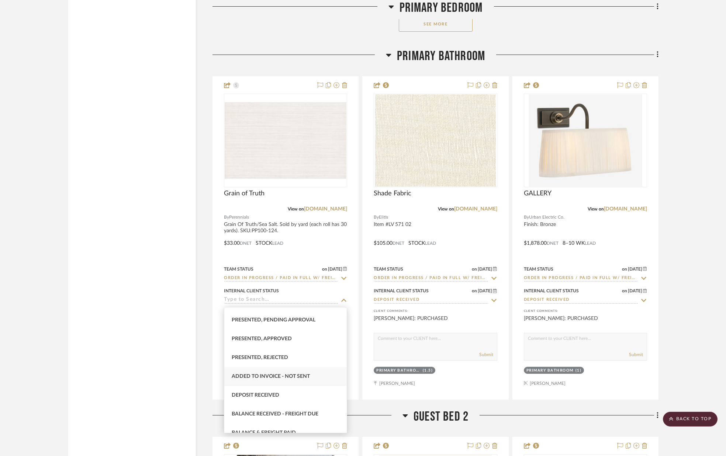
scroll to position [73, 0]
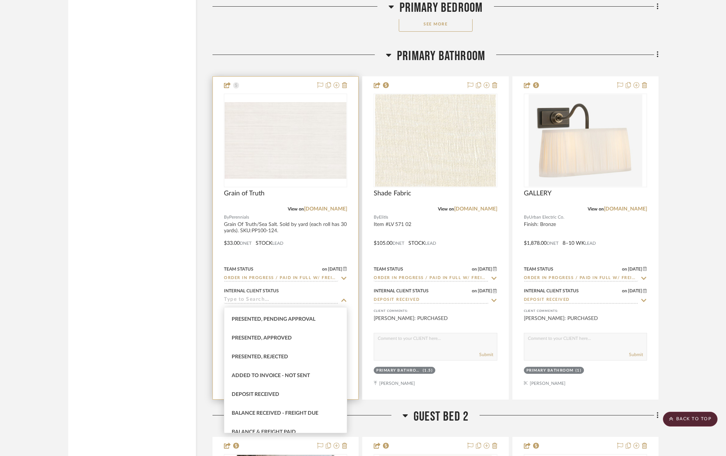
click at [286, 391] on div "Deposit Received" at bounding box center [285, 394] width 122 height 19
type input "[DATE]"
type input "Deposit Received"
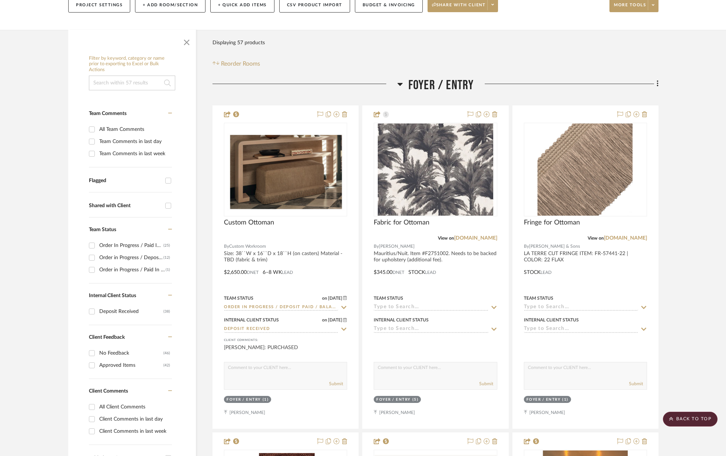
scroll to position [0, 0]
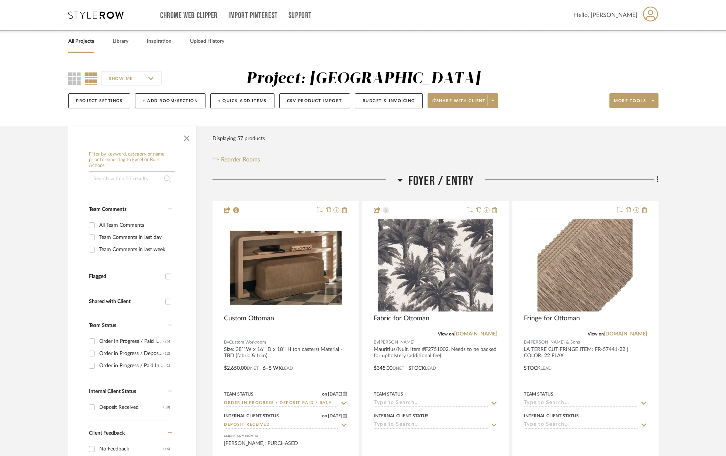
click at [84, 40] on link "All Projects" at bounding box center [81, 42] width 26 height 10
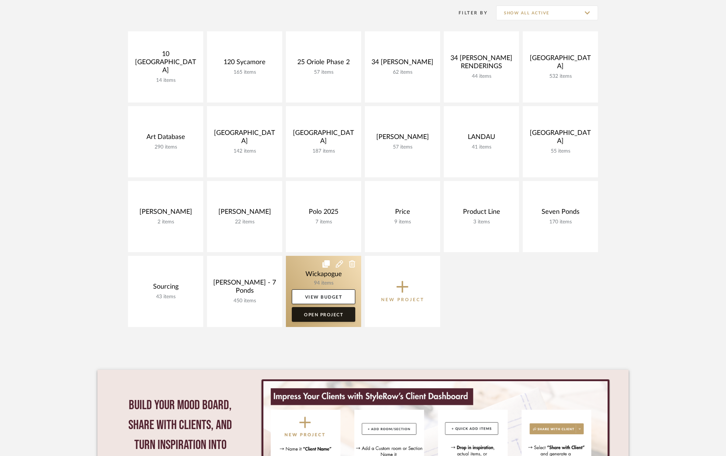
scroll to position [153, 0]
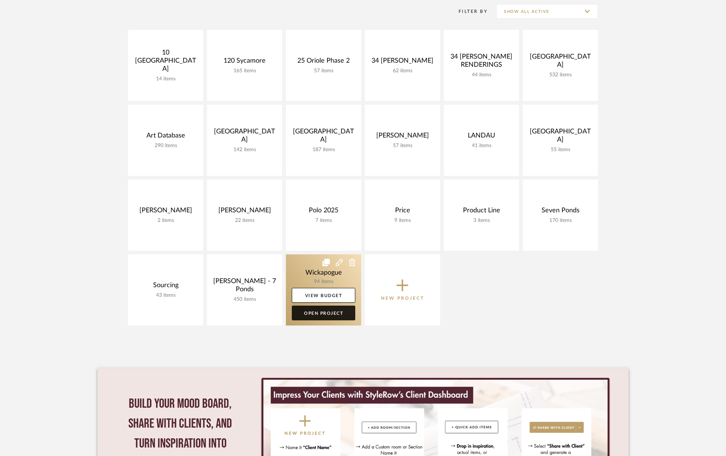
click at [335, 315] on link "Open Project" at bounding box center [323, 313] width 63 height 15
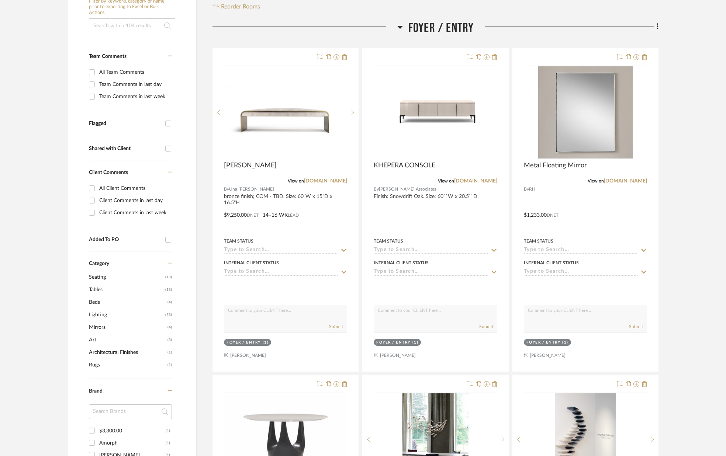
scroll to position [153, 0]
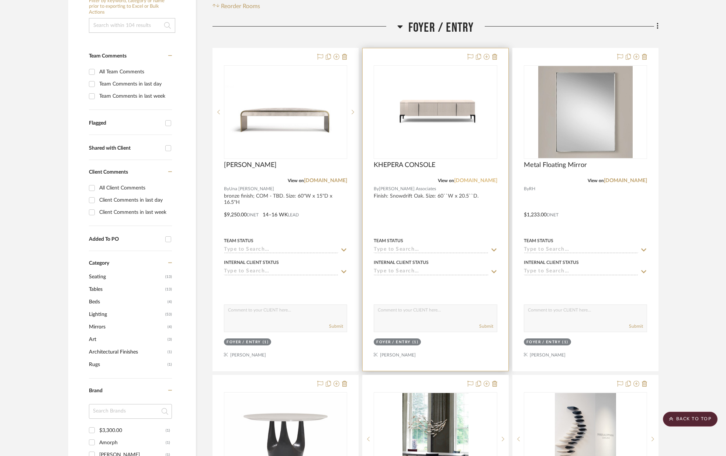
click at [482, 181] on link "[DOMAIN_NAME]" at bounding box center [475, 180] width 43 height 5
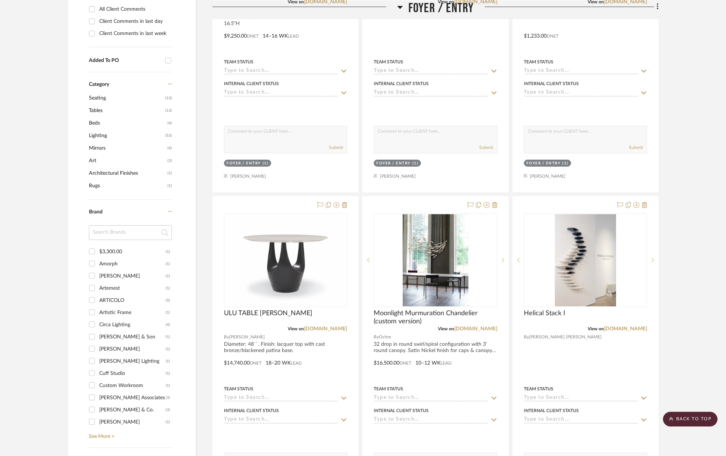
scroll to position [333, 0]
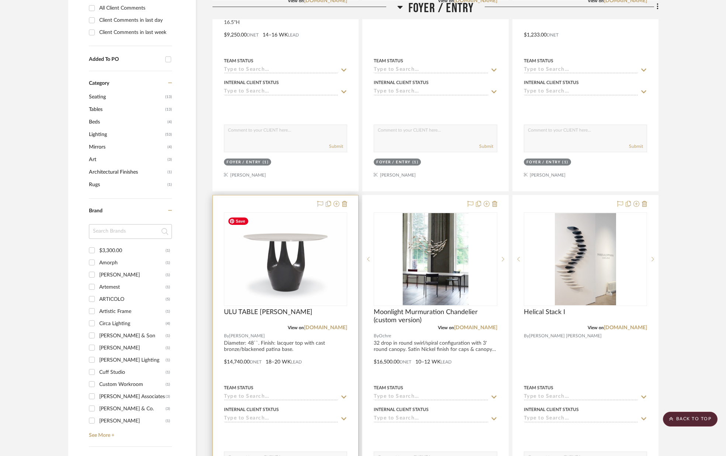
click at [296, 267] on img "0" at bounding box center [286, 259] width 122 height 90
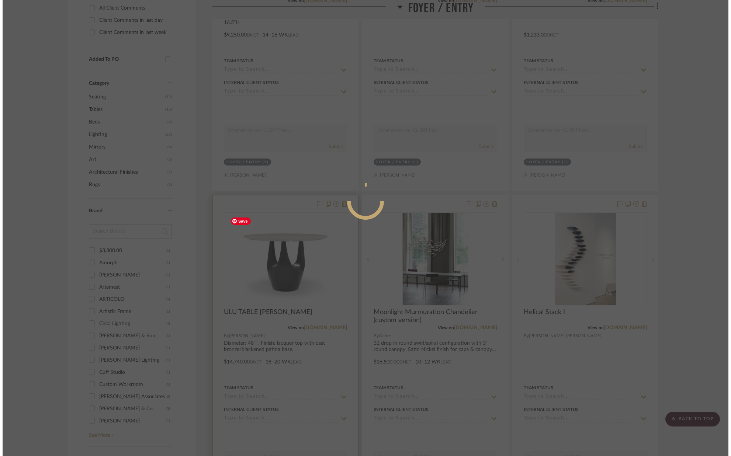
scroll to position [0, 0]
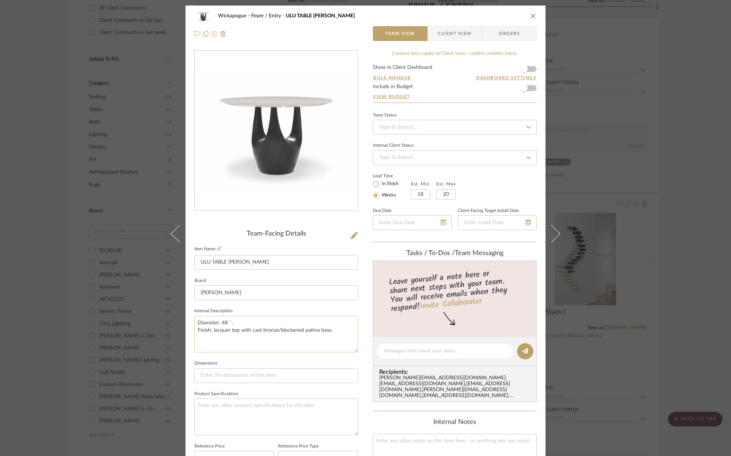
click at [338, 331] on textarea "Diameter: 48``. Finish: lacquer top with cast bronze/blackened patina base." at bounding box center [276, 334] width 164 height 37
type textarea "Diameter: 48``. Finish: lacquer top with cast bronze/blackened patina base. Lac…"
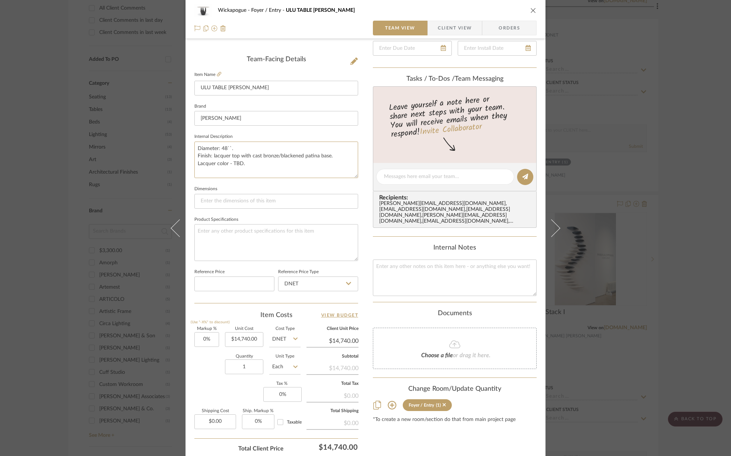
scroll to position [175, 0]
click at [256, 339] on input "14740.00" at bounding box center [244, 339] width 38 height 15
type input "$18,900.00"
click at [206, 374] on div "Quantity 1 Unit Type Each" at bounding box center [247, 367] width 106 height 26
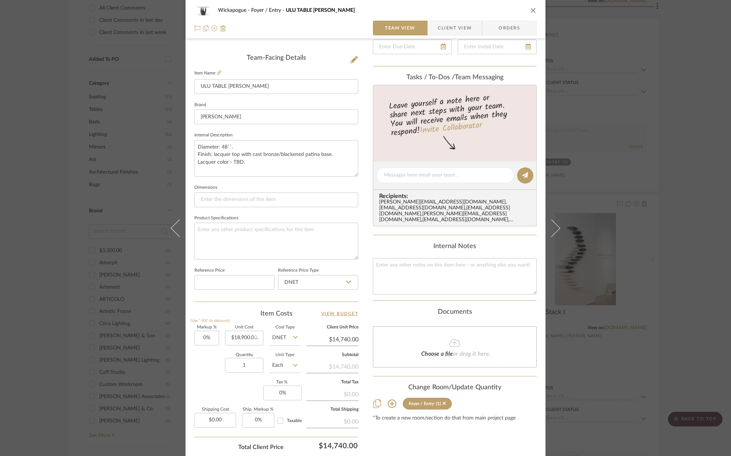
type input "$18,900.00"
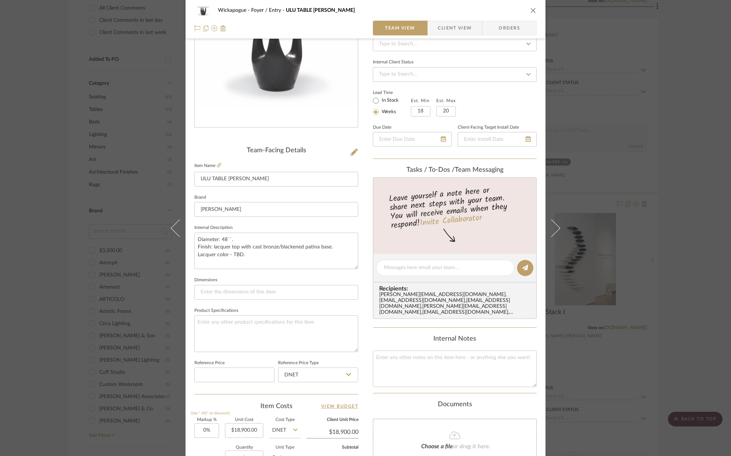
scroll to position [83, 0]
click at [424, 112] on input "18" at bounding box center [421, 112] width 20 height 10
type input "20"
click at [450, 113] on input "20" at bounding box center [446, 112] width 20 height 10
type input "24"
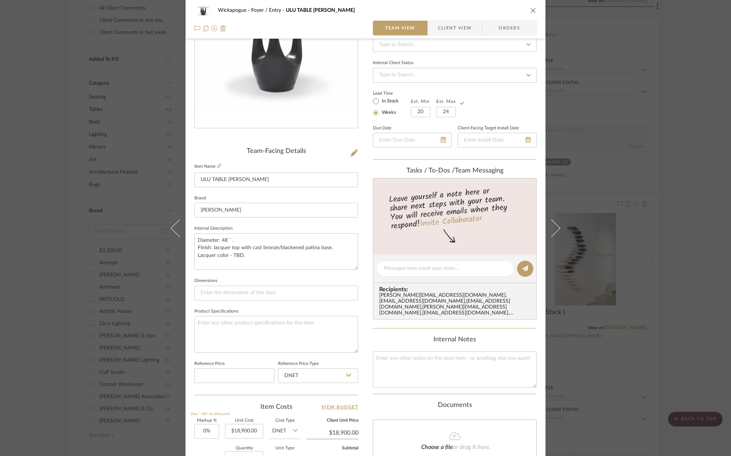
click at [480, 117] on div "Lead Time In Stock Weeks Est. Min 20 Est. Max 24" at bounding box center [455, 102] width 164 height 29
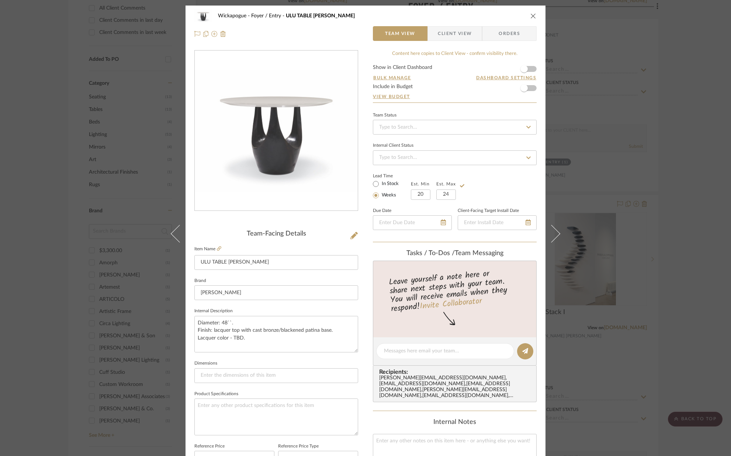
click at [530, 15] on icon "close" at bounding box center [533, 16] width 6 height 6
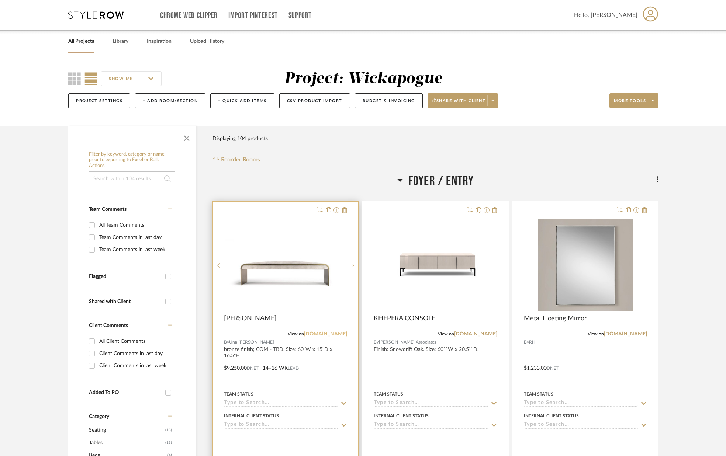
click at [332, 336] on link "[DOMAIN_NAME]" at bounding box center [325, 333] width 43 height 5
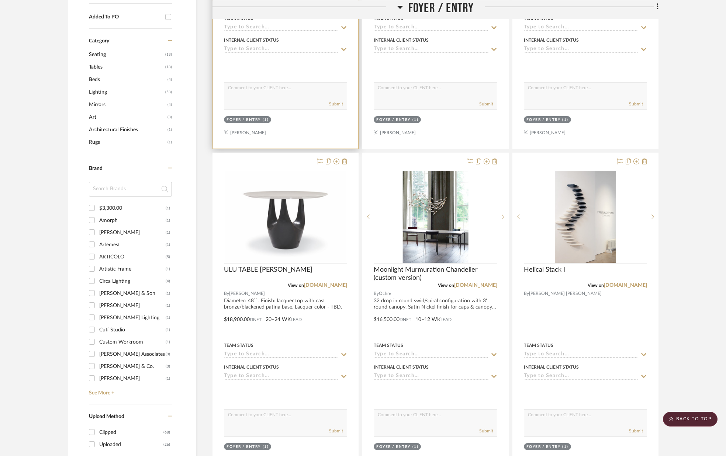
scroll to position [377, 0]
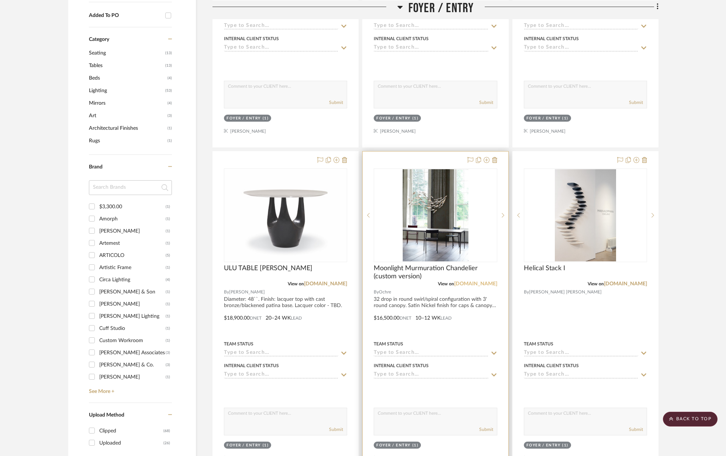
click at [490, 284] on link "[DOMAIN_NAME]" at bounding box center [475, 283] width 43 height 5
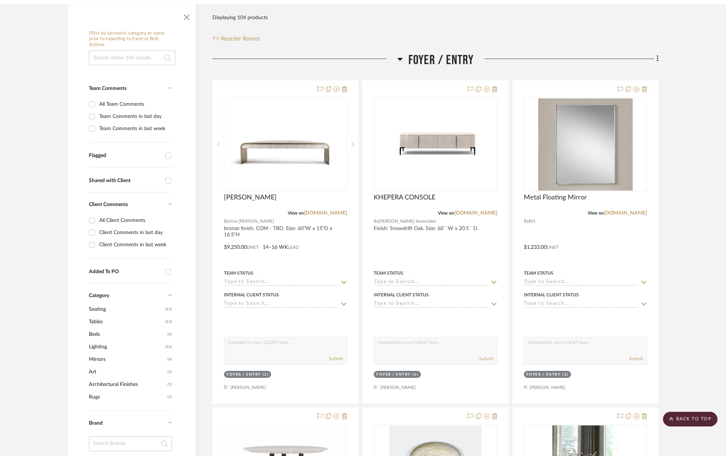
scroll to position [0, 0]
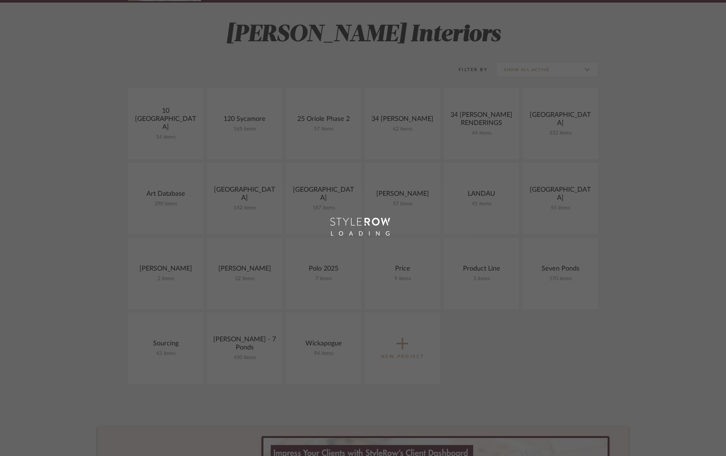
scroll to position [139, 0]
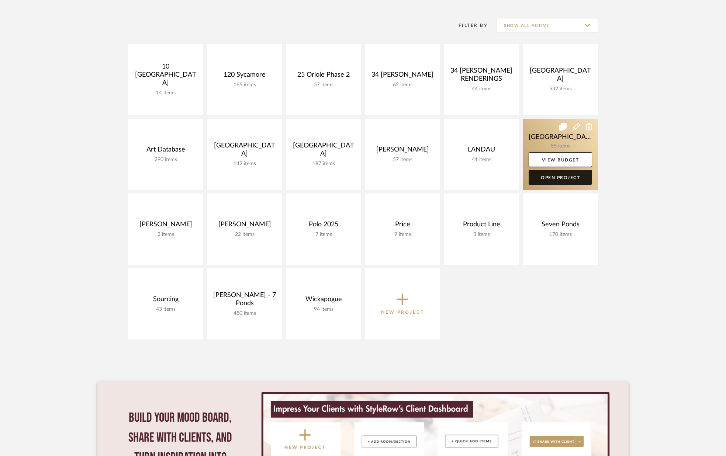
click at [555, 178] on link "Open Project" at bounding box center [559, 177] width 63 height 15
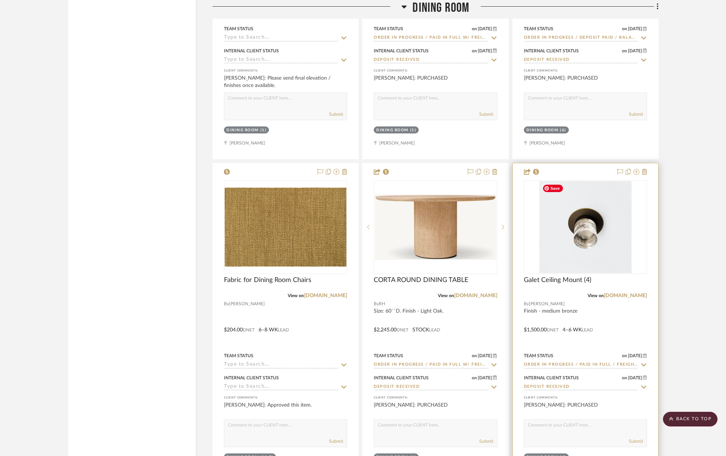
scroll to position [2456, 0]
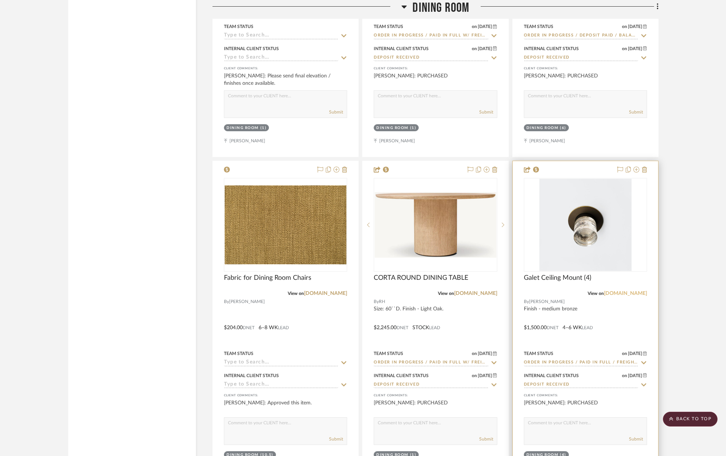
click at [629, 294] on link "[DOMAIN_NAME]" at bounding box center [625, 293] width 43 height 5
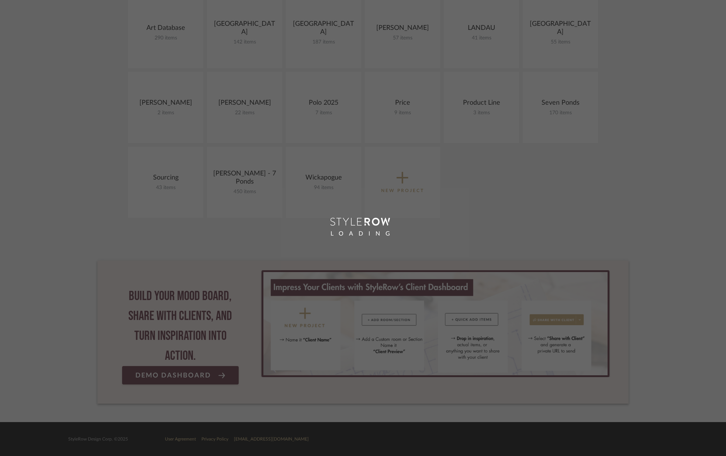
scroll to position [139, 0]
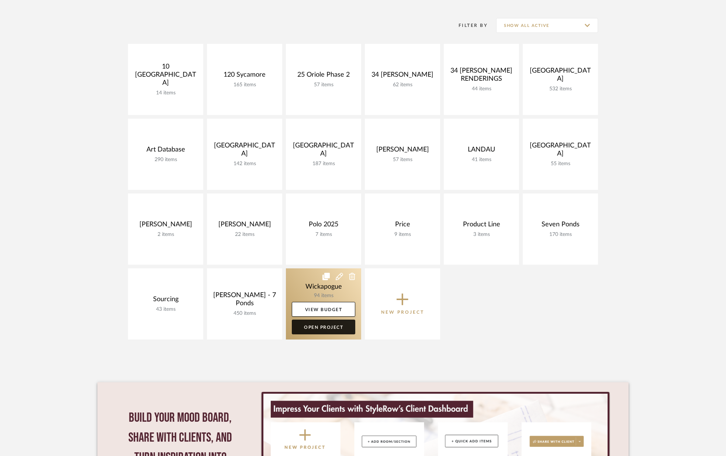
click at [334, 324] on link "Open Project" at bounding box center [323, 327] width 63 height 15
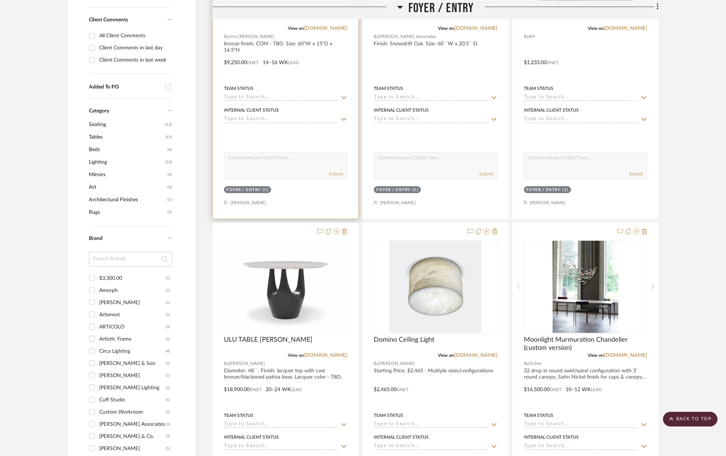
scroll to position [307, 0]
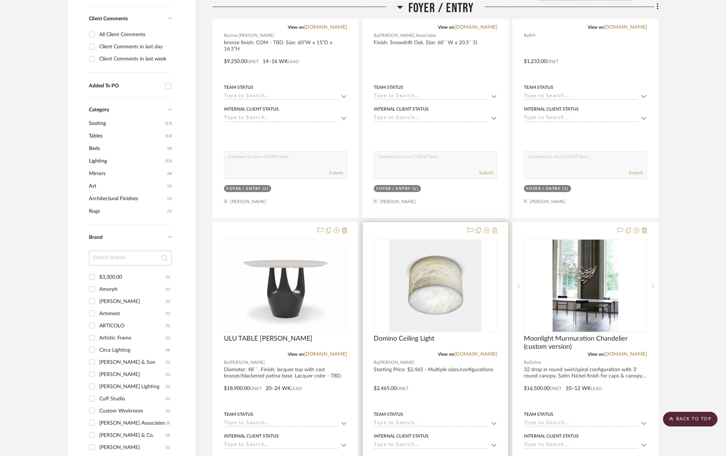
click at [494, 231] on icon at bounding box center [494, 230] width 5 height 6
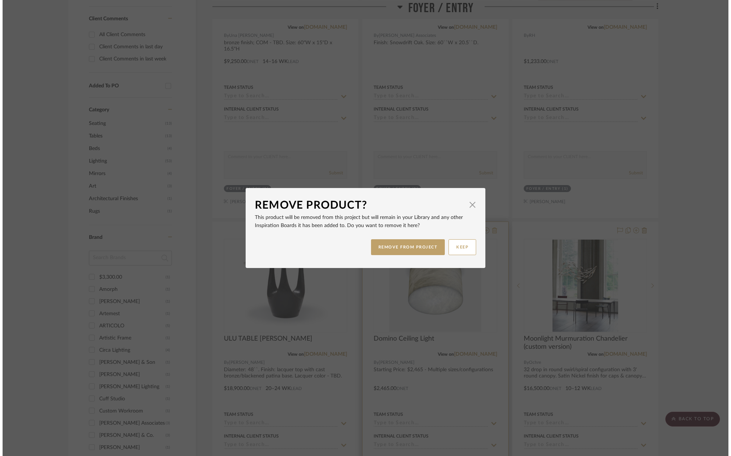
scroll to position [0, 0]
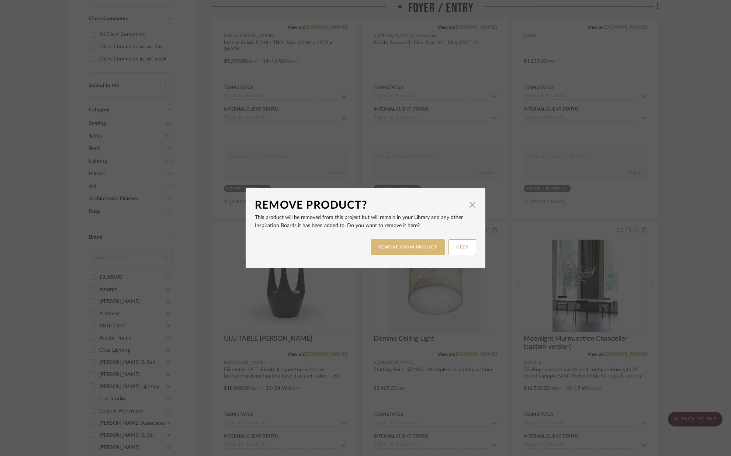
click at [392, 246] on button "REMOVE FROM PROJECT" at bounding box center [408, 247] width 74 height 16
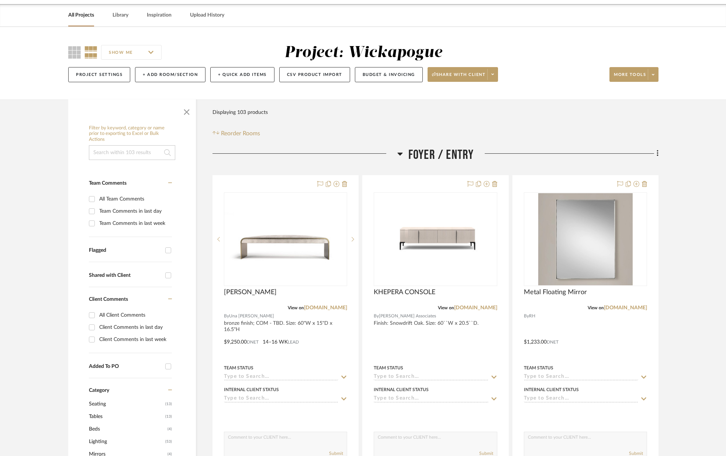
scroll to position [26, 0]
click at [656, 154] on icon at bounding box center [656, 154] width 1 height 6
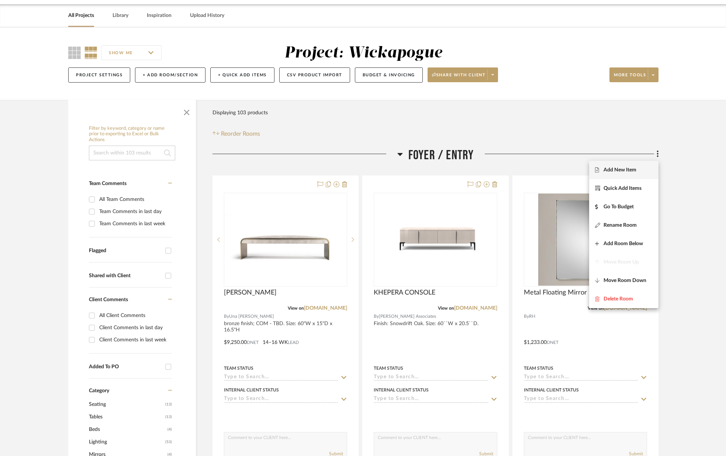
click at [638, 169] on span "Add New Item" at bounding box center [624, 170] width 58 height 6
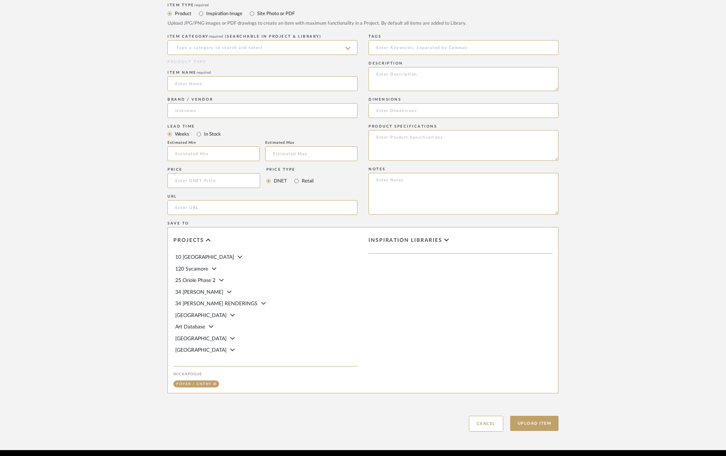
scroll to position [254, 0]
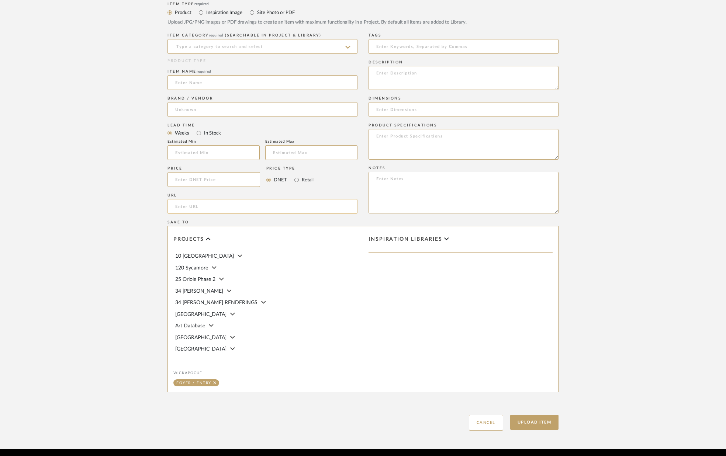
click at [202, 208] on input "url" at bounding box center [262, 206] width 190 height 15
paste input "[URL][DOMAIN_NAME]"
type input "[URL][DOMAIN_NAME]"
click at [236, 49] on input at bounding box center [262, 46] width 190 height 15
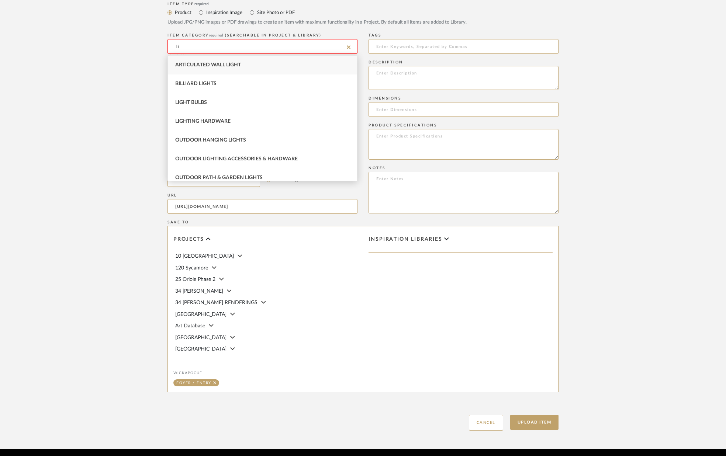
type input "l"
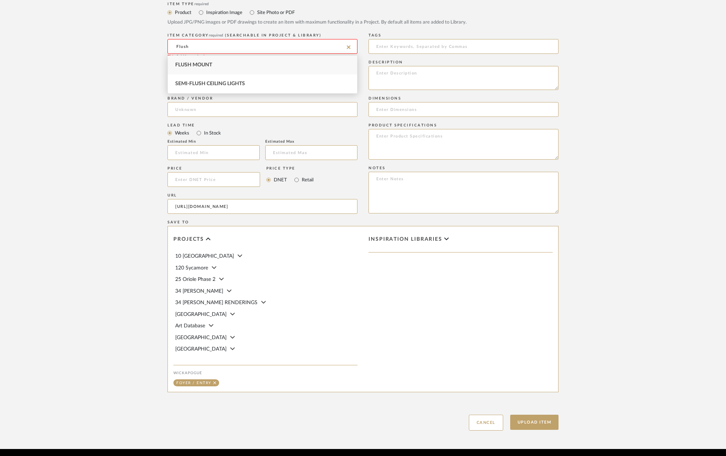
click at [181, 67] on span "Flush Mount" at bounding box center [193, 64] width 37 height 5
type input "Flush Mount"
click at [188, 78] on input at bounding box center [262, 82] width 190 height 15
type input "Ceiling Mounts for Gallery"
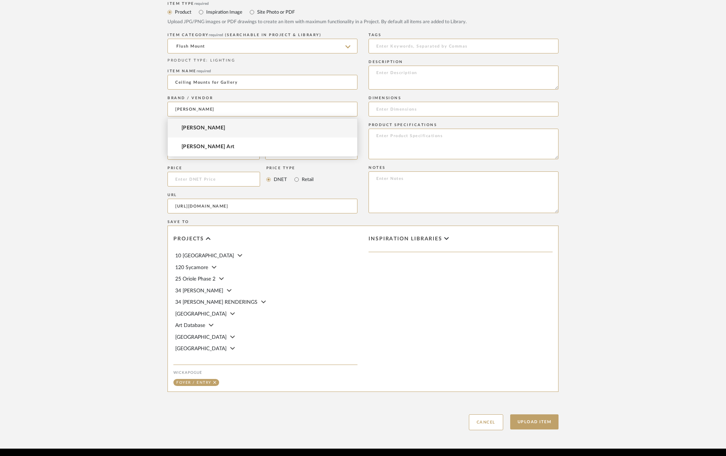
type input "[PERSON_NAME]"
click at [209, 124] on mat-option "[PERSON_NAME]" at bounding box center [262, 128] width 189 height 19
click at [401, 78] on textarea at bounding box center [463, 78] width 190 height 24
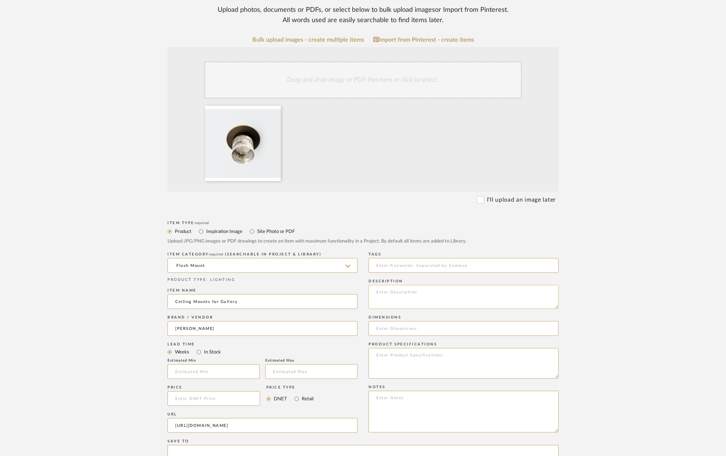
scroll to position [114, 0]
paste textarea "Galet Ceiling Mount"
type textarea "Galet Ceiling Mount"
click at [449, 315] on div "Dimensions" at bounding box center [463, 317] width 190 height 4
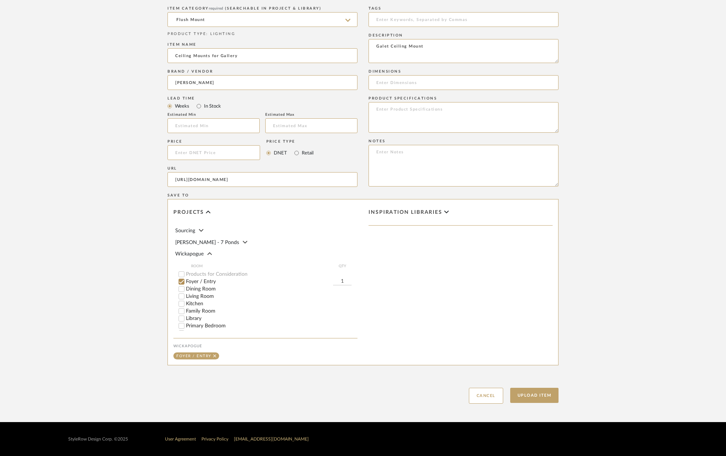
scroll to position [208, 0]
click at [345, 277] on input "1" at bounding box center [342, 280] width 18 height 7
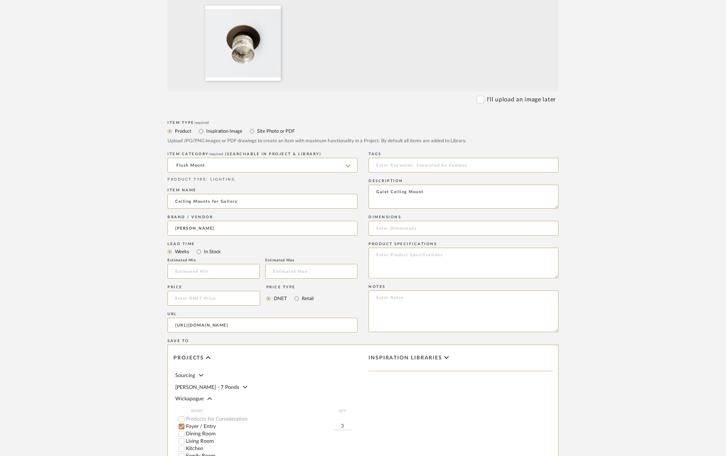
scroll to position [213, 0]
type input "3"
click at [417, 228] on input at bounding box center [463, 229] width 190 height 15
click at [439, 190] on textarea "Galet Ceiling Mount" at bounding box center [463, 197] width 190 height 24
click at [437, 194] on textarea "Galet Ceiling Mount" at bounding box center [463, 197] width 190 height 24
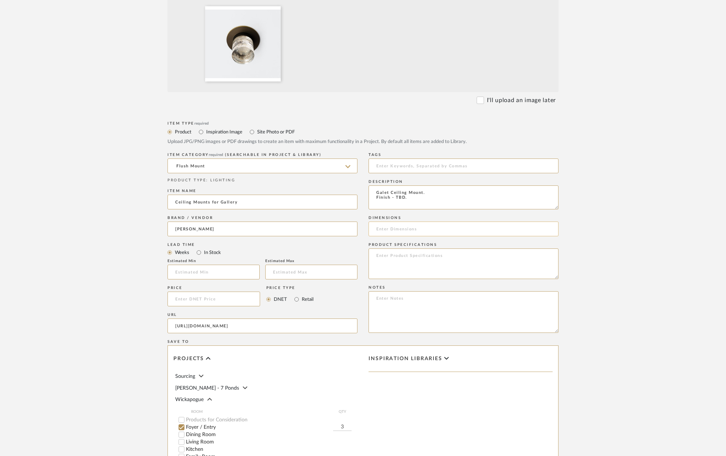
type textarea "Galet Ceiling Mount. Finish - TBD."
click at [446, 225] on input at bounding box center [463, 229] width 190 height 15
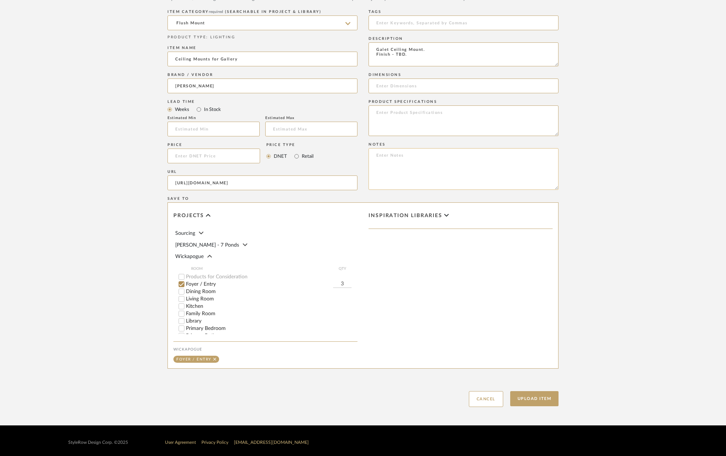
scroll to position [360, 0]
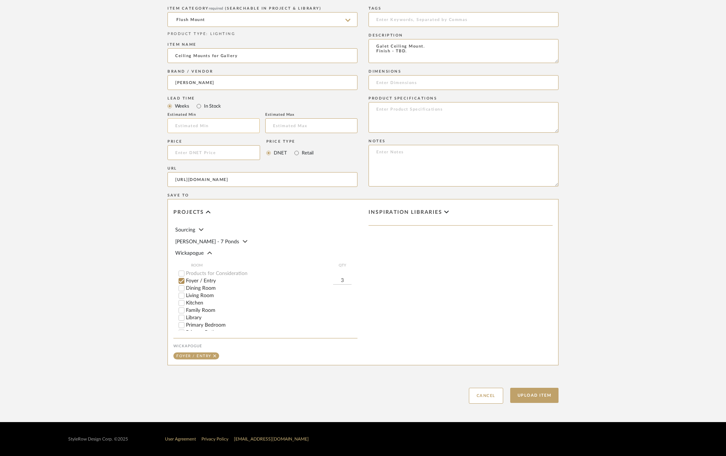
click at [204, 122] on input "text" at bounding box center [213, 125] width 92 height 15
click at [318, 140] on div "Price Price Type DNET Retail" at bounding box center [262, 151] width 190 height 27
click at [528, 397] on button "Upload Item" at bounding box center [534, 395] width 49 height 15
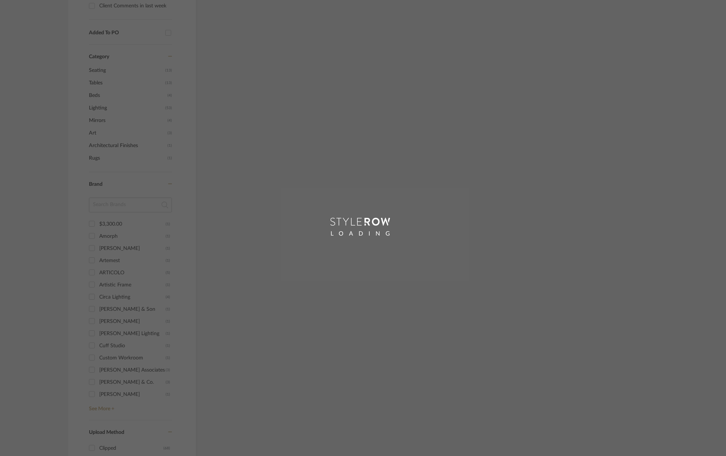
scroll to position [189, 0]
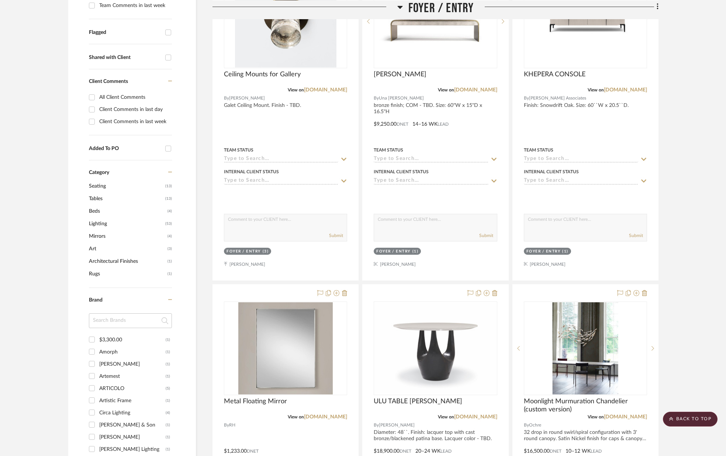
scroll to position [243, 0]
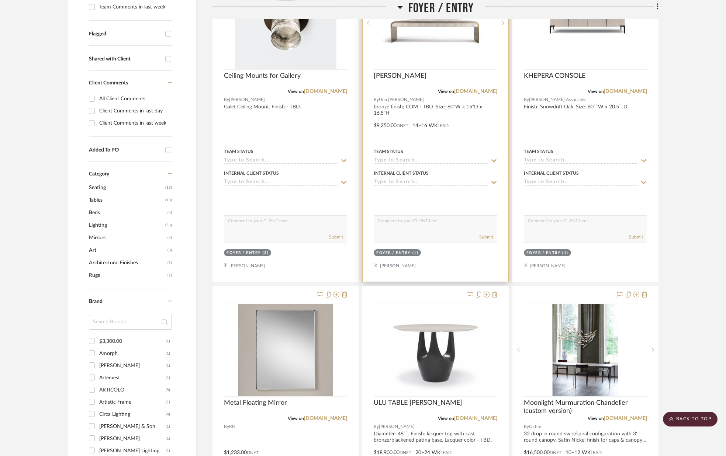
click at [426, 45] on img "0" at bounding box center [435, 22] width 122 height 81
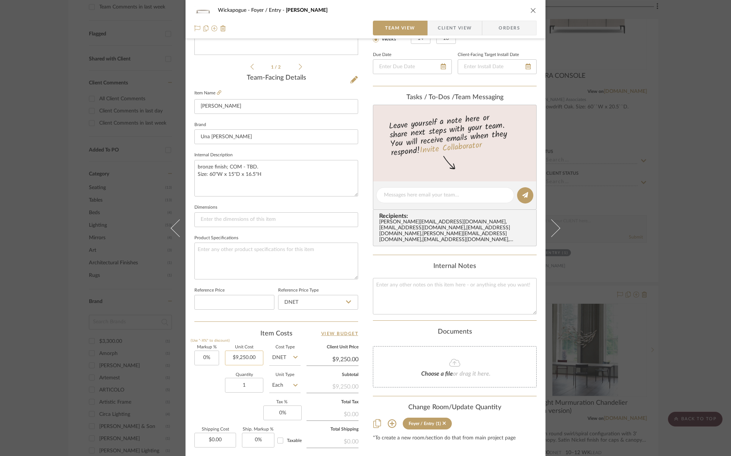
scroll to position [158, 0]
click at [256, 357] on input "9250.00" at bounding box center [244, 356] width 38 height 15
type input "$8,500.00"
click at [198, 376] on div "Quantity 1 Unit Type Each" at bounding box center [247, 384] width 106 height 26
type input "$8,500.00"
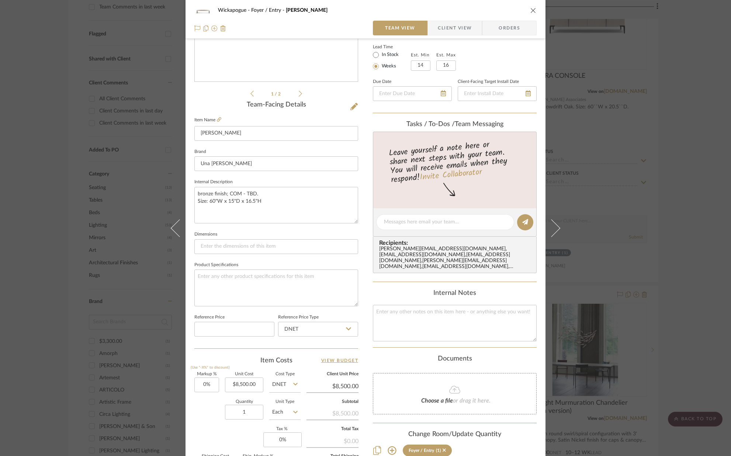
scroll to position [0, 0]
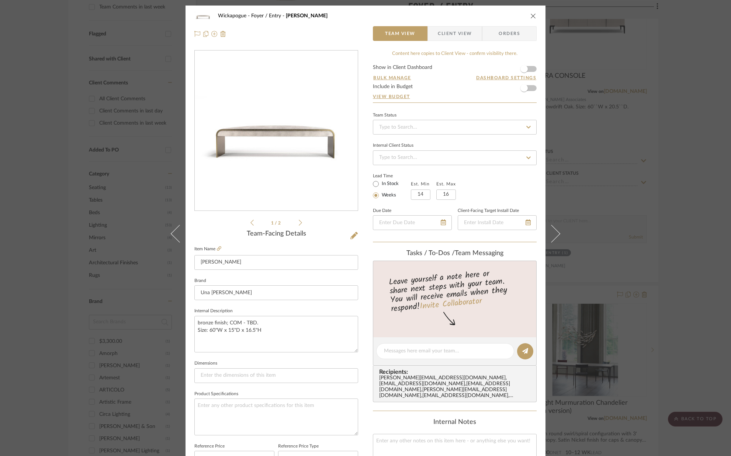
click at [530, 16] on icon "close" at bounding box center [533, 16] width 6 height 6
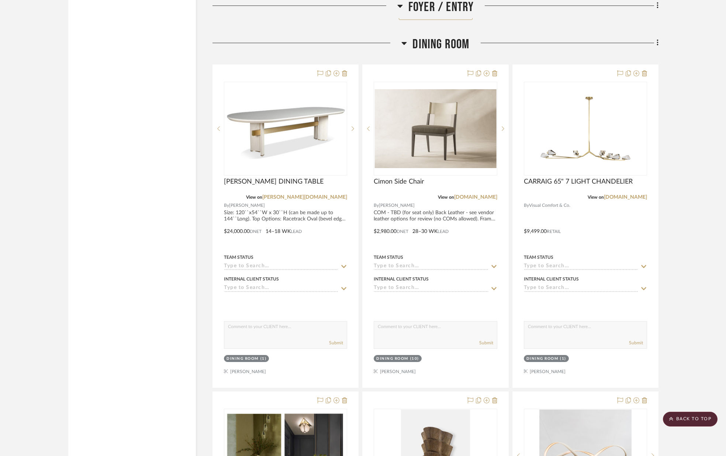
scroll to position [1194, 0]
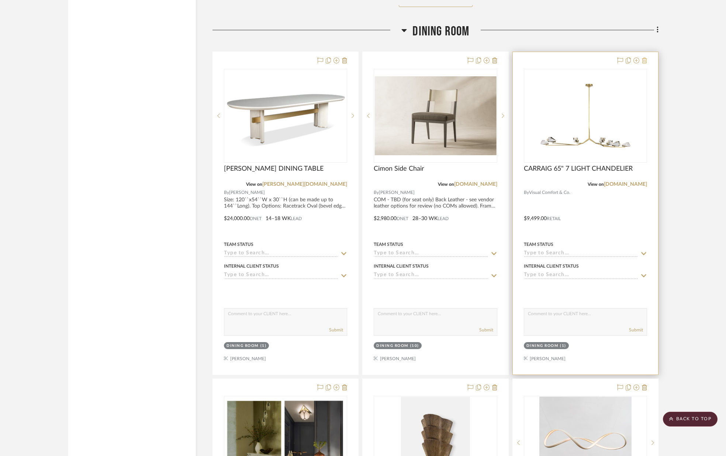
click at [644, 62] on icon at bounding box center [644, 61] width 5 height 6
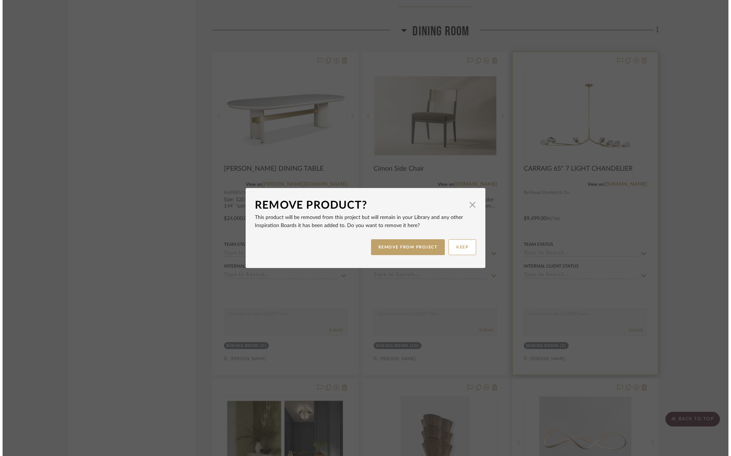
scroll to position [0, 0]
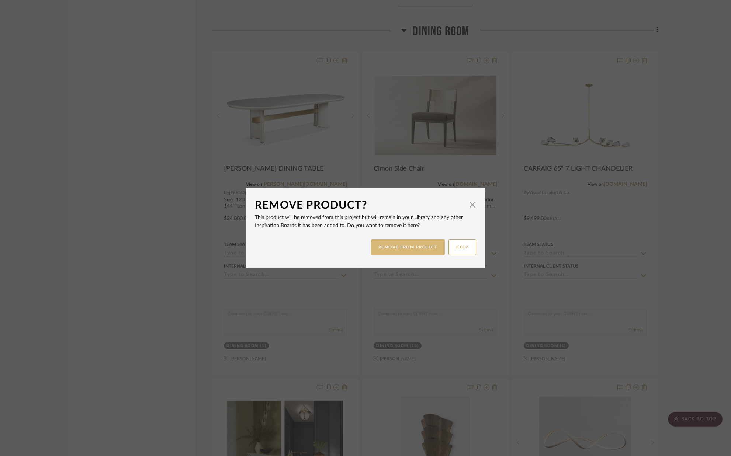
click at [392, 250] on button "REMOVE FROM PROJECT" at bounding box center [408, 247] width 74 height 16
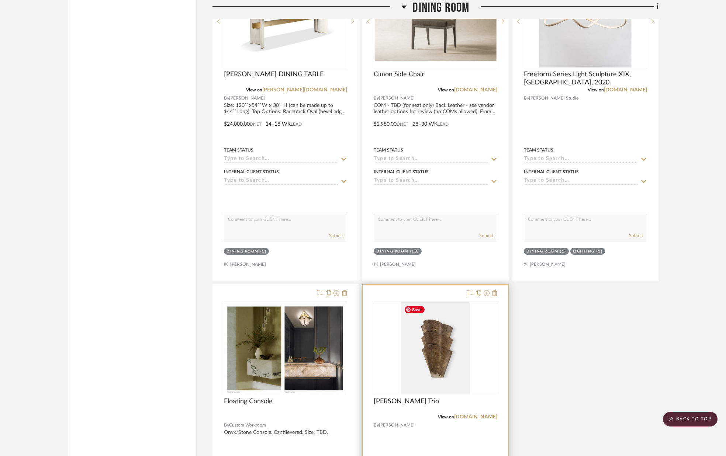
scroll to position [1289, 0]
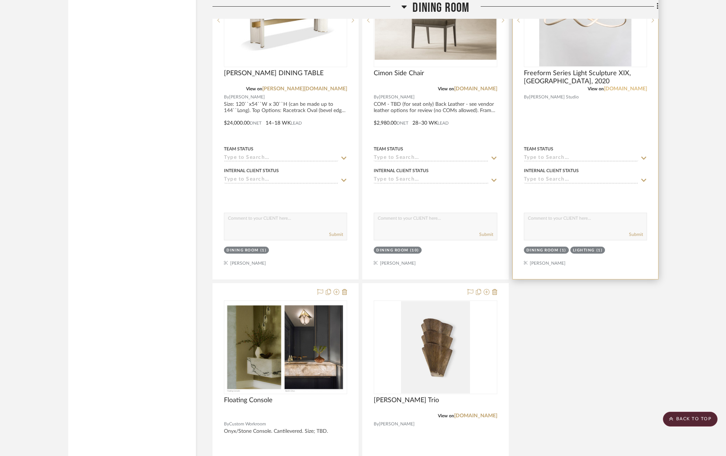
click at [625, 90] on link "[DOMAIN_NAME]" at bounding box center [625, 88] width 43 height 5
click at [628, 89] on link "[DOMAIN_NAME]" at bounding box center [625, 88] width 43 height 5
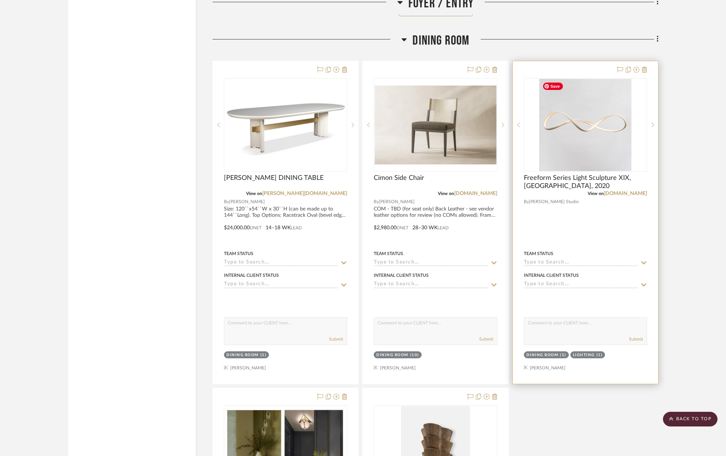
scroll to position [1184, 0]
click at [586, 127] on img "0" at bounding box center [585, 126] width 92 height 92
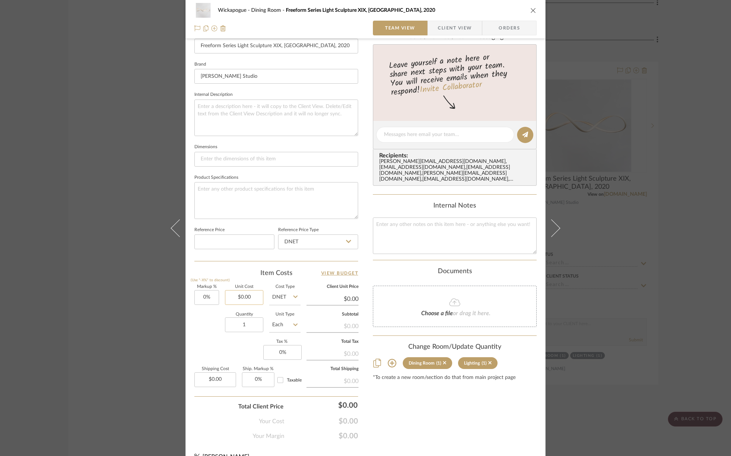
scroll to position [218, 0]
click at [259, 301] on input "0.00" at bounding box center [244, 296] width 38 height 15
type input "$35,000.00"
click at [214, 314] on div "Quantity 1 Unit Type Each" at bounding box center [247, 325] width 106 height 26
type input "$35,000.00"
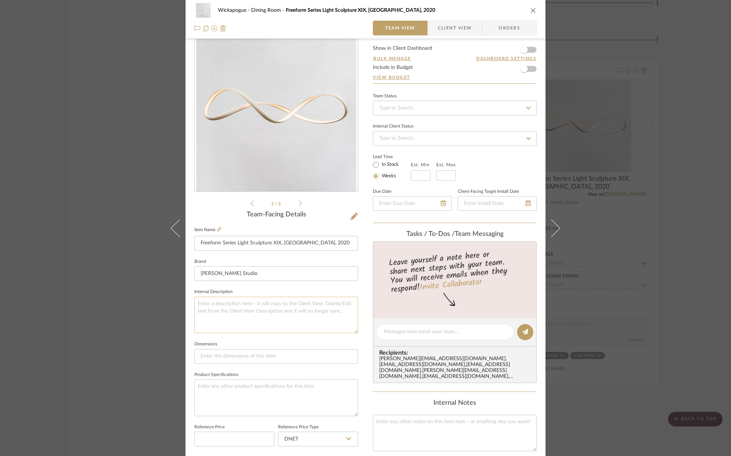
scroll to position [17, 0]
click at [416, 176] on input at bounding box center [421, 177] width 20 height 10
type input "14"
click at [448, 176] on input "text" at bounding box center [446, 177] width 20 height 10
type input "16"
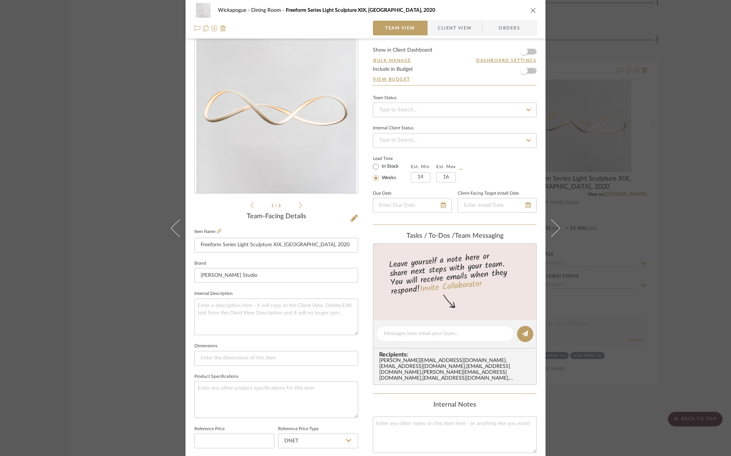
click at [482, 178] on div "Lead Time In Stock Weeks Est. Min 14 Est. Max 16" at bounding box center [455, 168] width 164 height 29
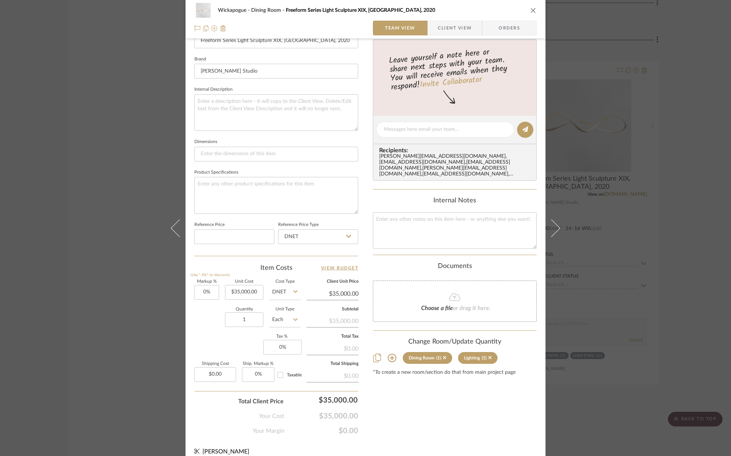
scroll to position [0, 0]
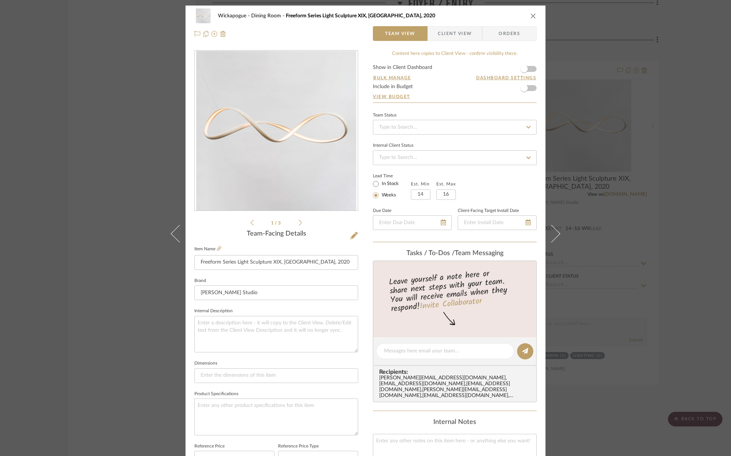
click at [530, 13] on button "close" at bounding box center [533, 16] width 7 height 7
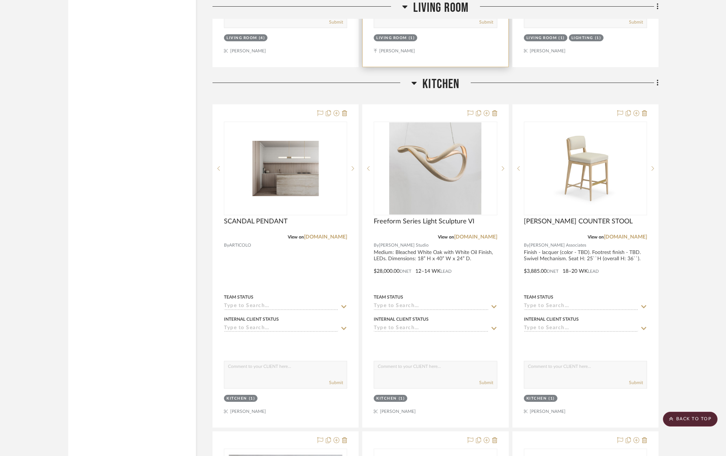
scroll to position [2517, 0]
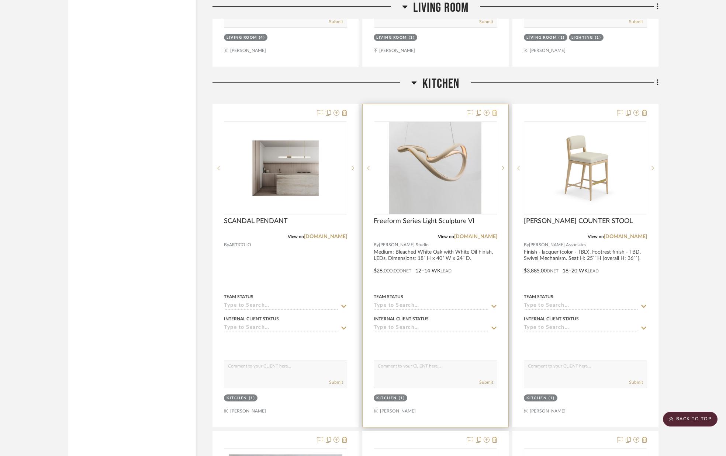
click at [496, 112] on icon at bounding box center [494, 113] width 5 height 6
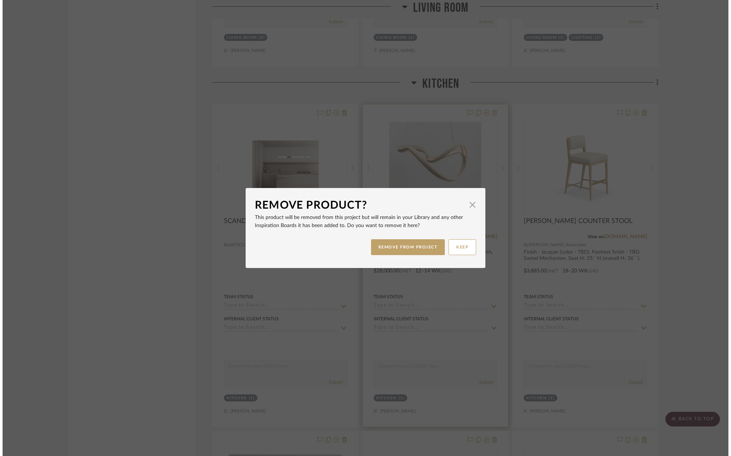
scroll to position [0, 0]
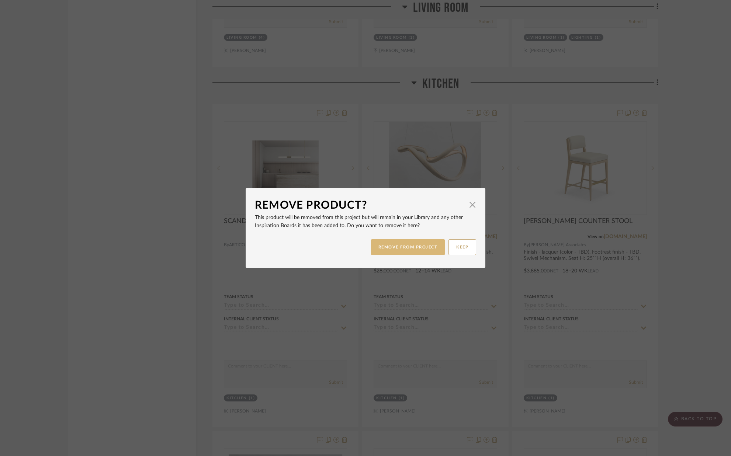
click at [402, 247] on button "REMOVE FROM PROJECT" at bounding box center [408, 247] width 74 height 16
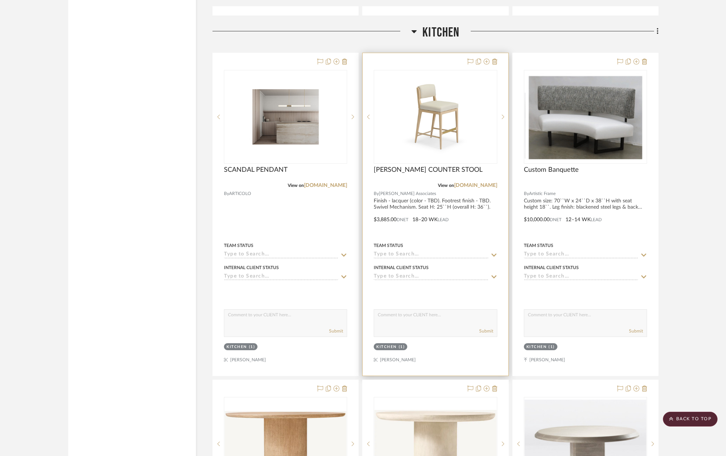
scroll to position [2543, 0]
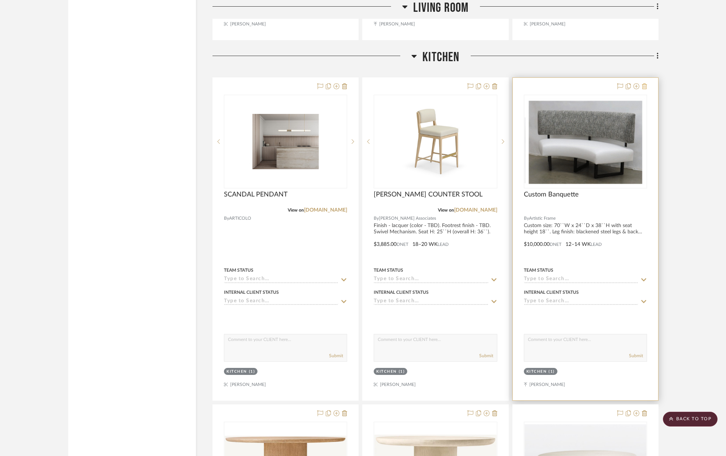
click at [644, 86] on icon at bounding box center [644, 86] width 5 height 6
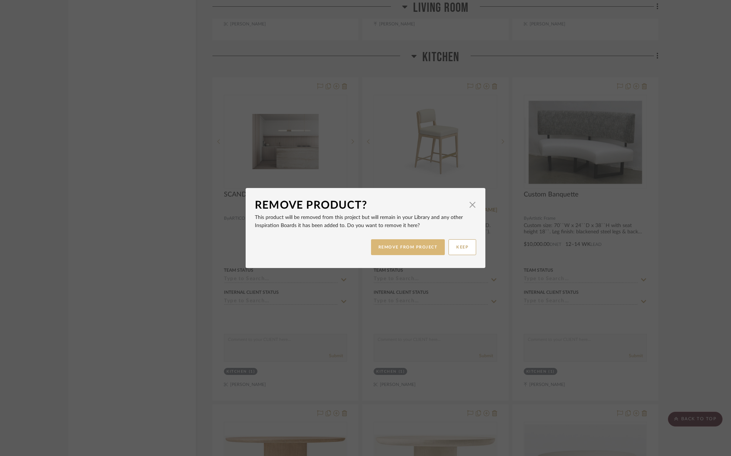
click at [402, 247] on button "REMOVE FROM PROJECT" at bounding box center [408, 247] width 74 height 16
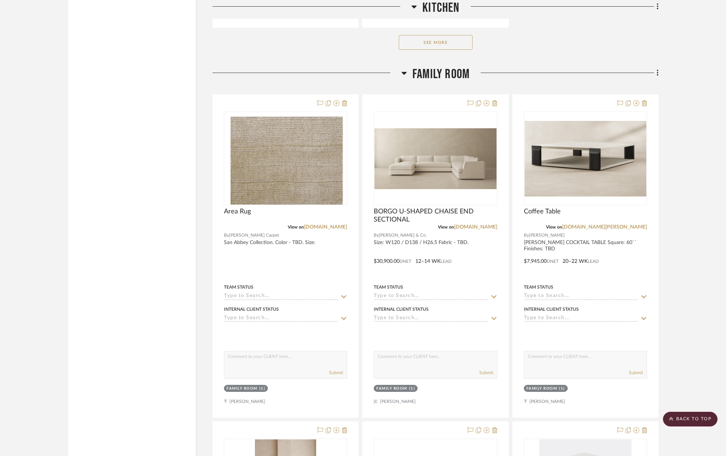
scroll to position [3579, 0]
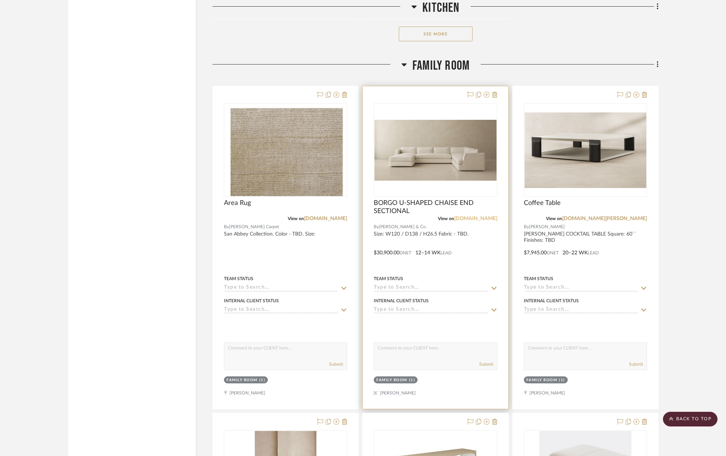
click at [475, 220] on link "[DOMAIN_NAME]" at bounding box center [475, 218] width 43 height 5
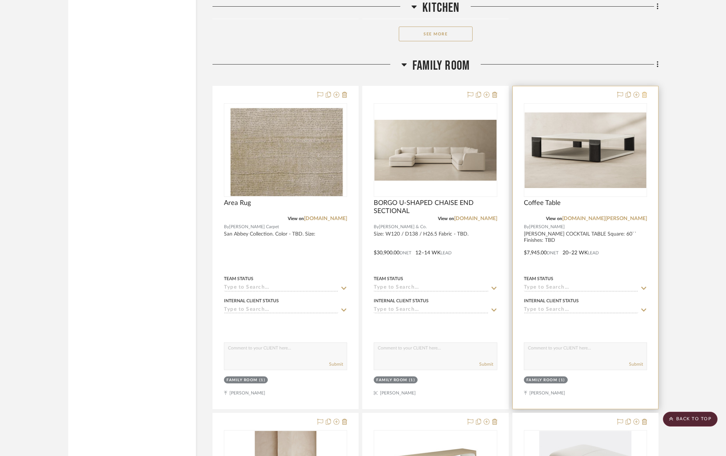
click at [644, 97] on icon at bounding box center [644, 95] width 5 height 6
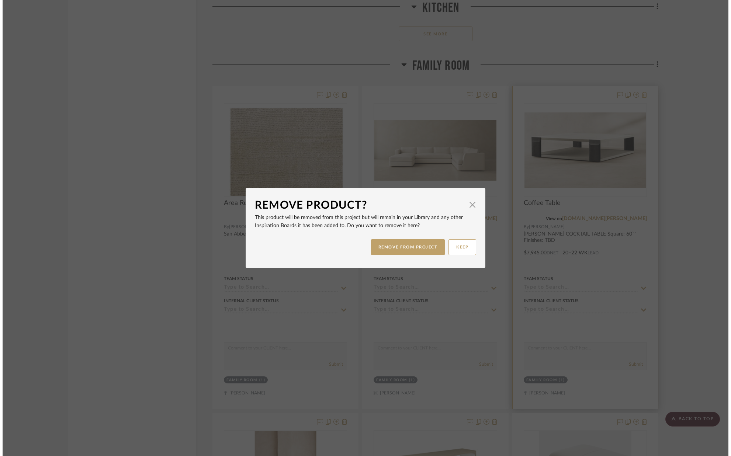
scroll to position [0, 0]
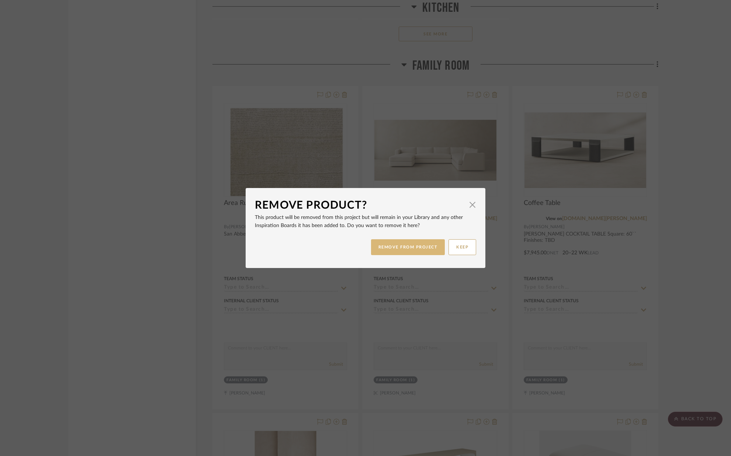
click at [400, 247] on button "REMOVE FROM PROJECT" at bounding box center [408, 247] width 74 height 16
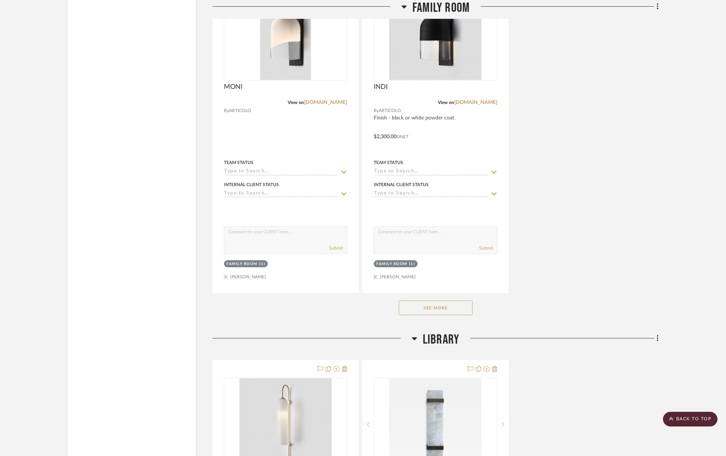
scroll to position [4347, 0]
click at [446, 306] on button "See More" at bounding box center [436, 310] width 74 height 15
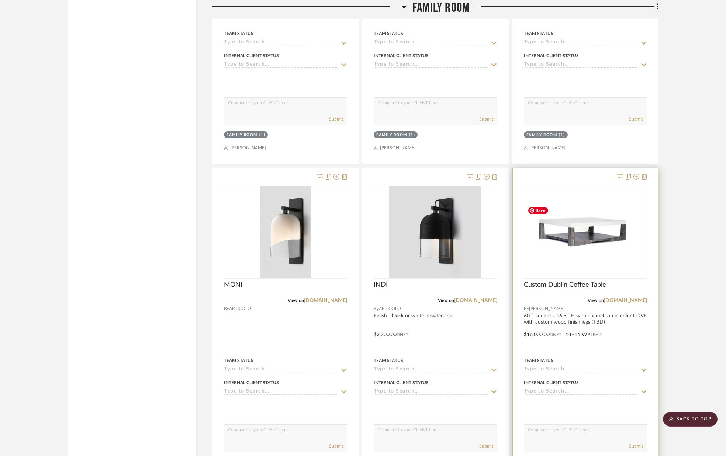
scroll to position [4150, 0]
click at [644, 176] on icon at bounding box center [644, 178] width 5 height 6
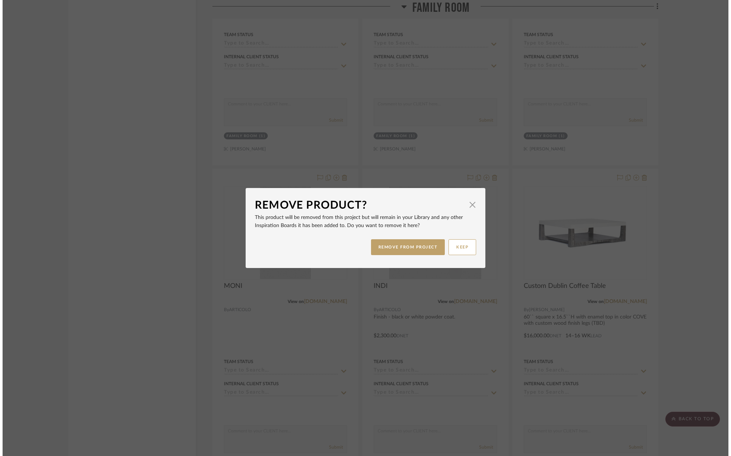
scroll to position [0, 0]
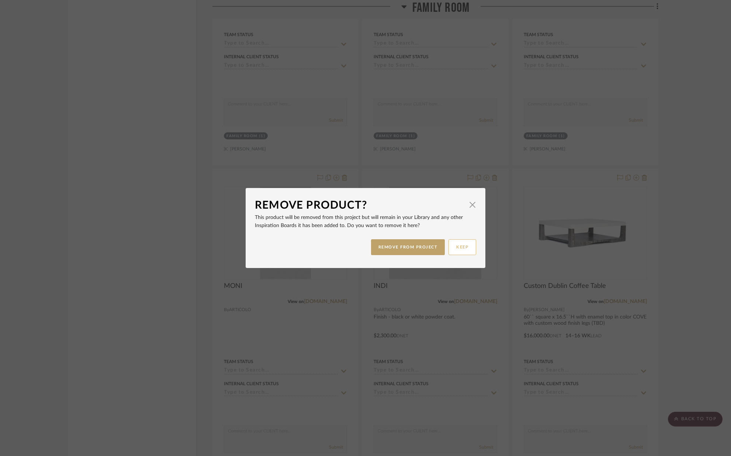
click at [457, 247] on button "KEEP" at bounding box center [462, 247] width 28 height 16
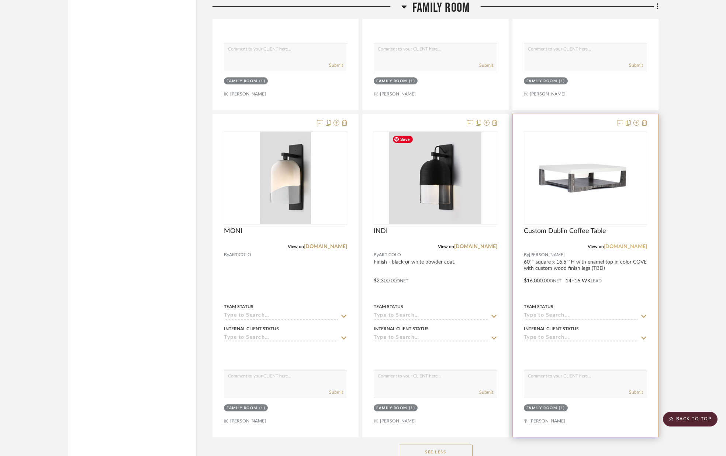
scroll to position [4206, 0]
click at [643, 121] on icon at bounding box center [644, 122] width 5 height 6
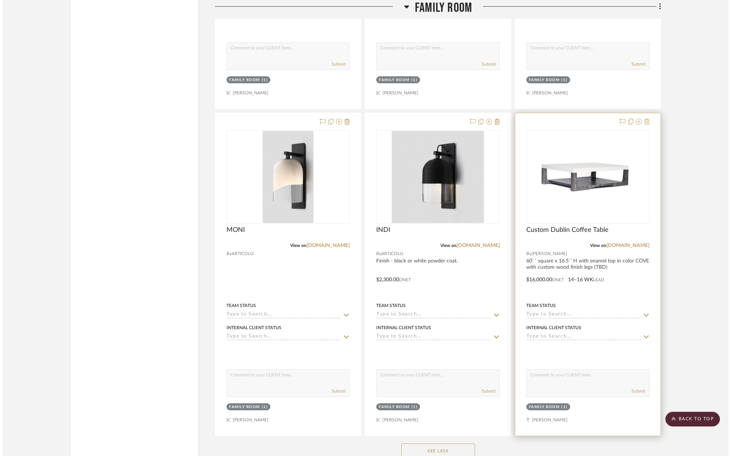
scroll to position [0, 0]
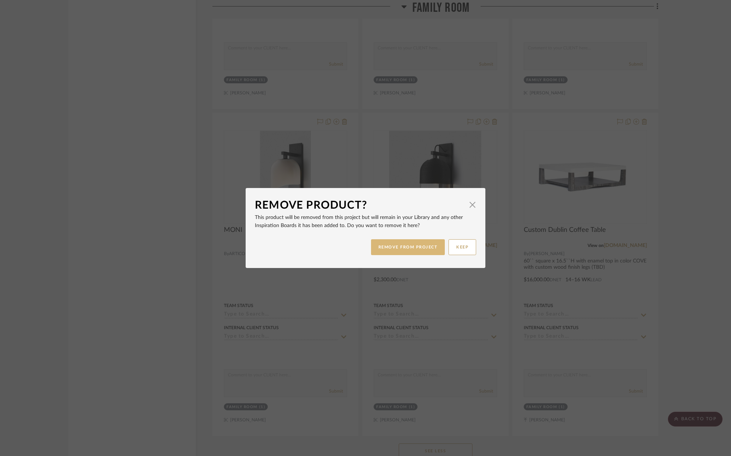
click at [403, 253] on button "REMOVE FROM PROJECT" at bounding box center [408, 247] width 74 height 16
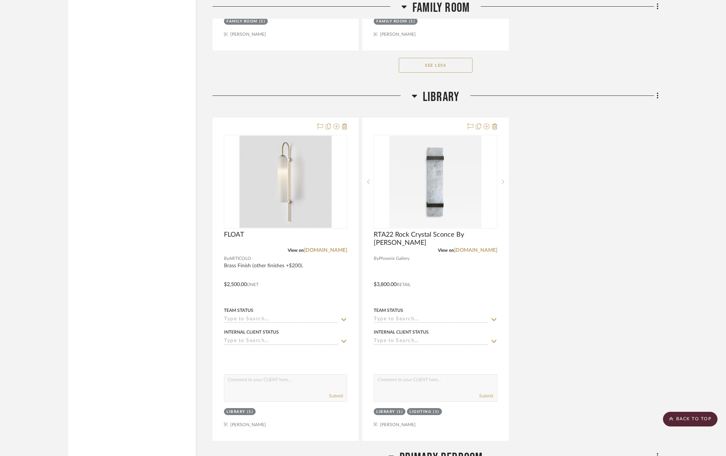
scroll to position [4593, 0]
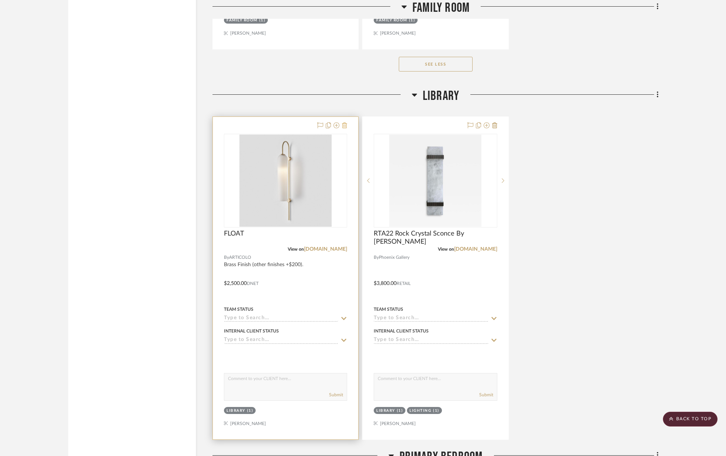
click at [345, 126] on icon at bounding box center [344, 125] width 5 height 6
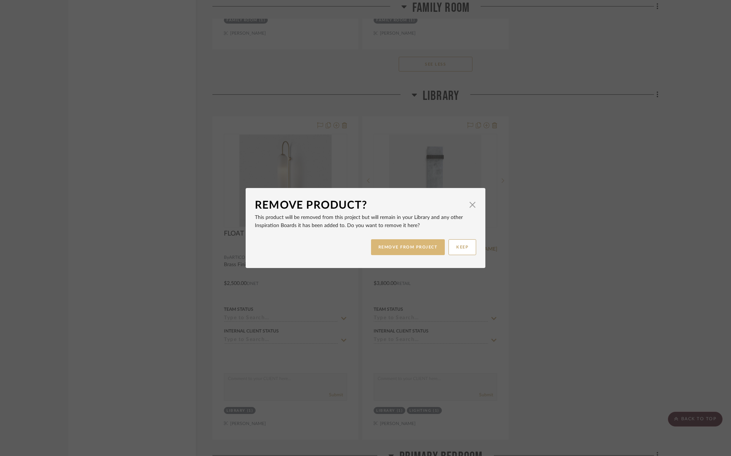
click at [394, 243] on button "REMOVE FROM PROJECT" at bounding box center [408, 247] width 74 height 16
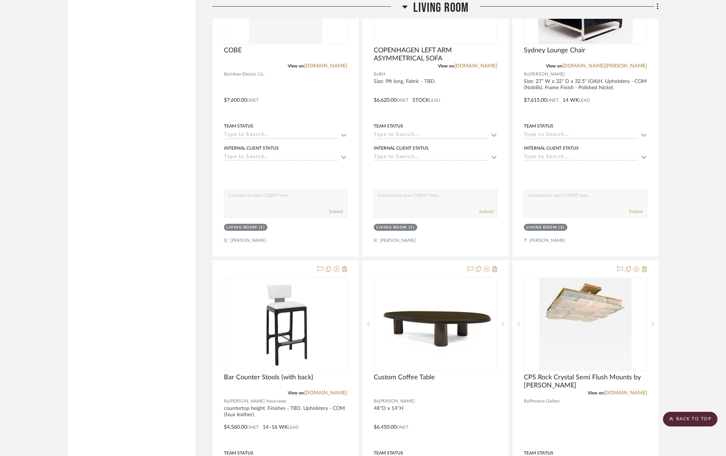
scroll to position [2010, 0]
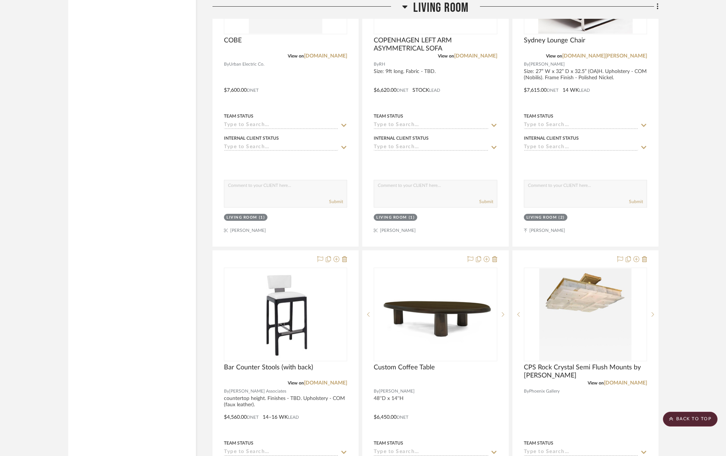
drag, startPoint x: 402, startPoint y: 212, endPoint x: 583, endPoint y: 6, distance: 274.9
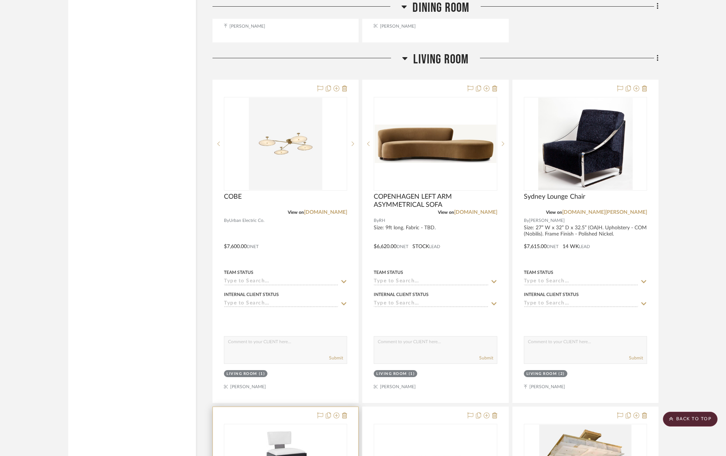
scroll to position [1853, 0]
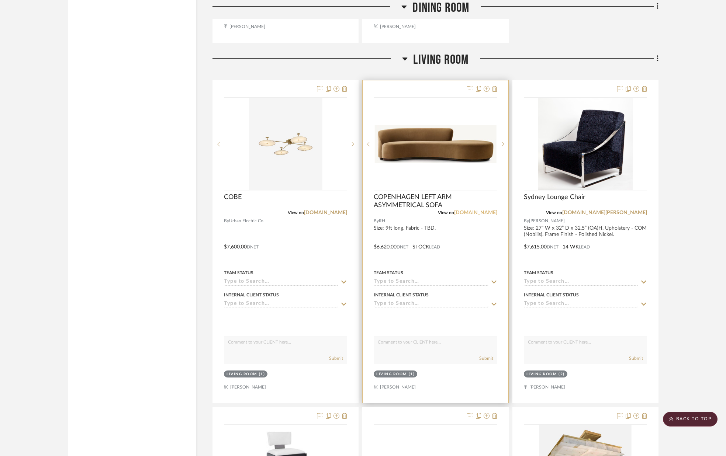
click at [488, 213] on link "[DOMAIN_NAME]" at bounding box center [475, 212] width 43 height 5
click at [446, 139] on img "0" at bounding box center [435, 144] width 122 height 39
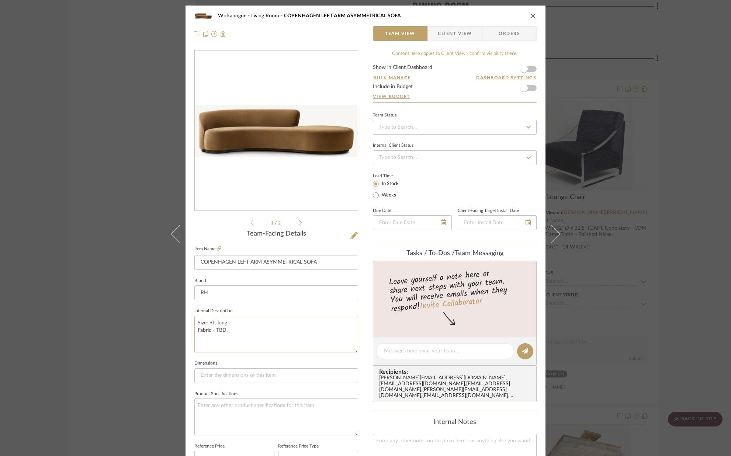
click at [229, 321] on textarea "Size: 9ft long. Fabric - TBD." at bounding box center [276, 334] width 164 height 37
click at [210, 323] on textarea "Size: 9ft long. Fabric - TBD." at bounding box center [276, 334] width 164 height 37
click at [232, 330] on textarea "Size: 10ft long. Fabric - TBD." at bounding box center [276, 334] width 164 height 37
type textarea "Size: 10ft long. Fabric - TBD."
click at [248, 358] on fieldset "Dimensions" at bounding box center [276, 370] width 164 height 25
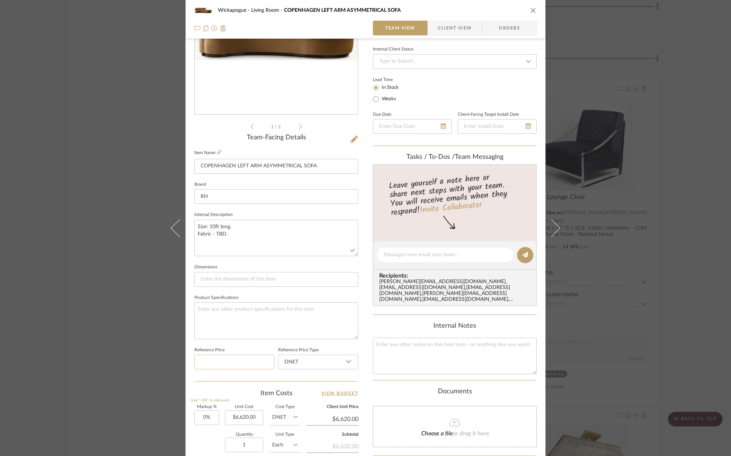
scroll to position [110, 0]
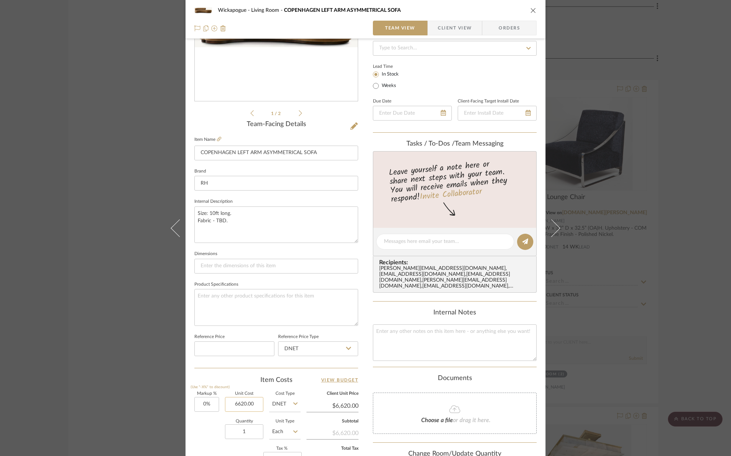
click at [256, 406] on input "6620.00" at bounding box center [244, 404] width 38 height 15
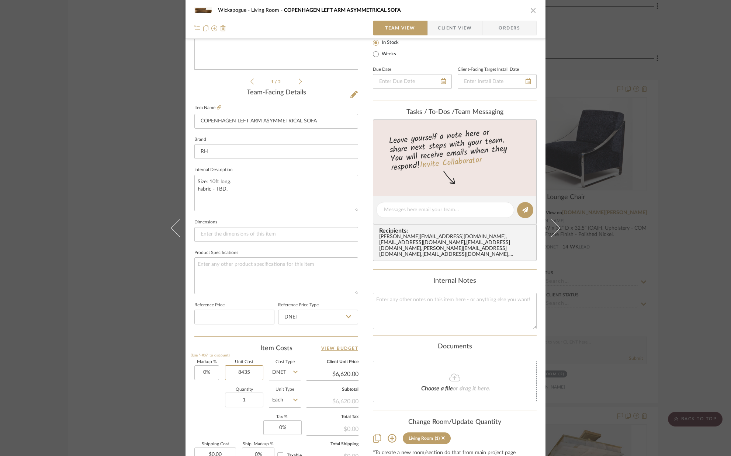
scroll to position [148, 0]
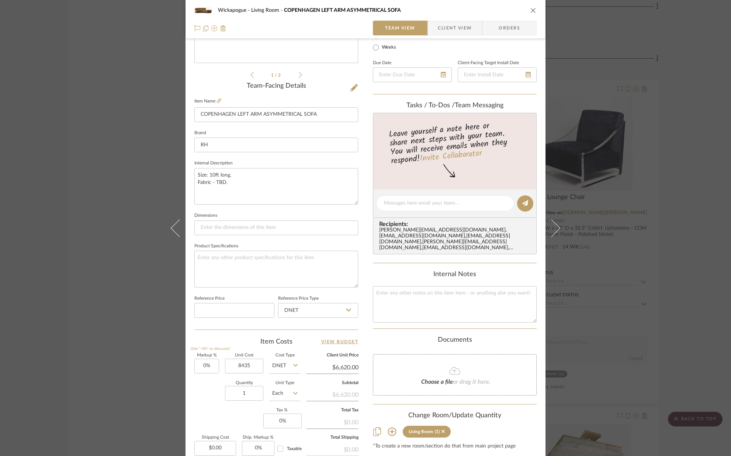
type input "$8,435.00"
click at [205, 403] on div "Quantity 1 Unit Type Each" at bounding box center [247, 394] width 106 height 26
type input "$8,435.00"
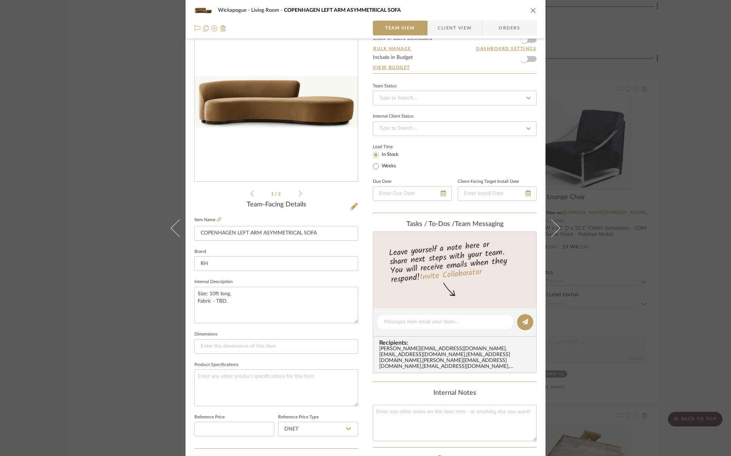
scroll to position [27, 0]
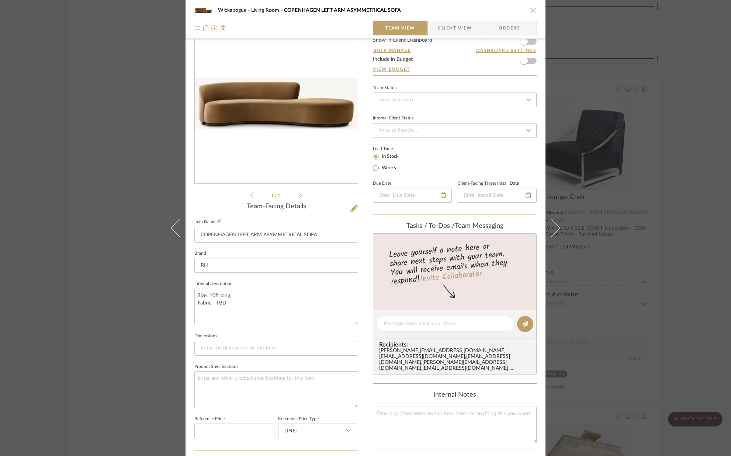
click at [530, 11] on icon "close" at bounding box center [533, 10] width 6 height 6
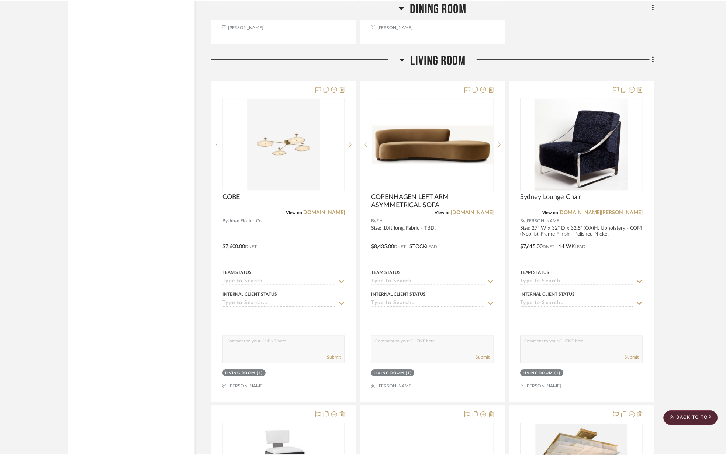
scroll to position [1853, 0]
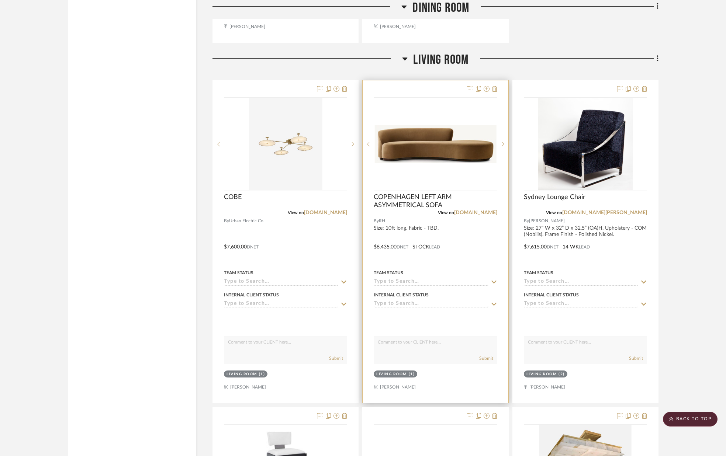
click at [434, 174] on div "0" at bounding box center [435, 144] width 122 height 93
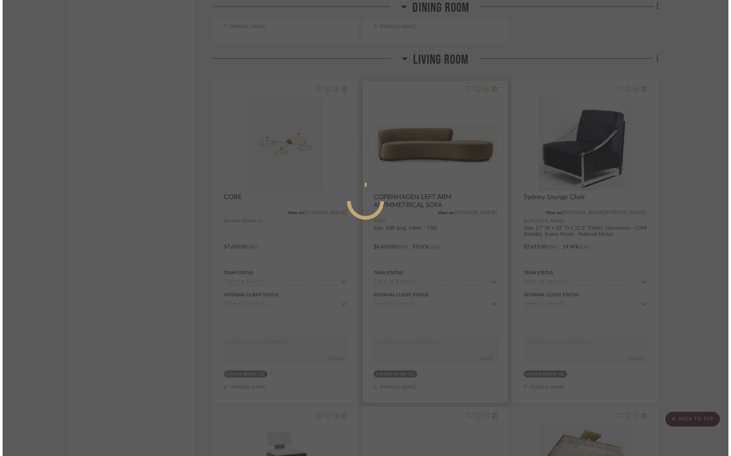
scroll to position [0, 0]
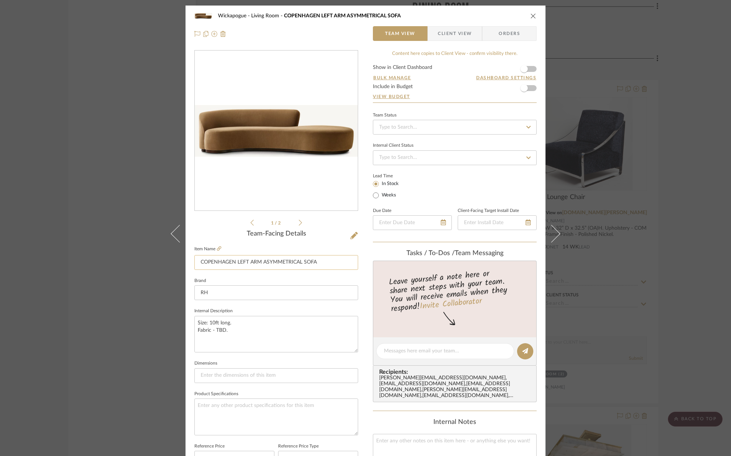
click at [246, 262] on input "COPENHAGEN LEFT ARM ASYMMETRICAL SOFA" at bounding box center [276, 262] width 164 height 15
type input "COPENHAGEN RIGHT ARM [MEDICAL_DATA] SOFA"
click at [254, 322] on textarea "Size: 10ft long. Fabric - TBD." at bounding box center [276, 334] width 164 height 37
click at [351, 234] on icon at bounding box center [353, 235] width 7 height 7
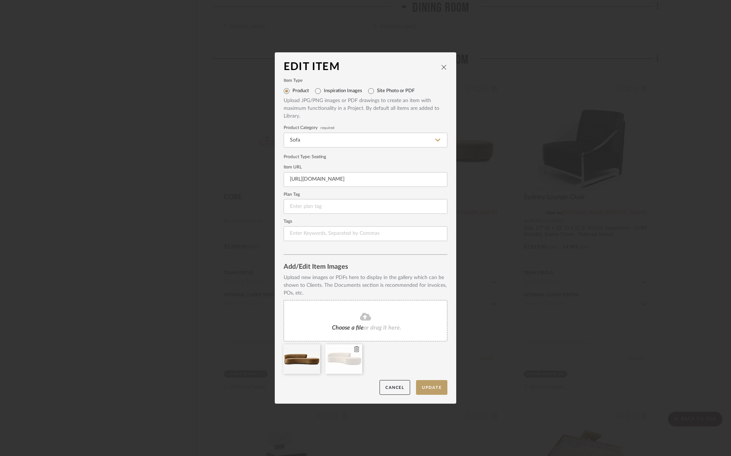
click at [355, 350] on icon at bounding box center [356, 349] width 5 height 6
click at [0, 0] on icon at bounding box center [0, 0] width 0 height 0
click at [427, 386] on button "Update" at bounding box center [431, 387] width 31 height 15
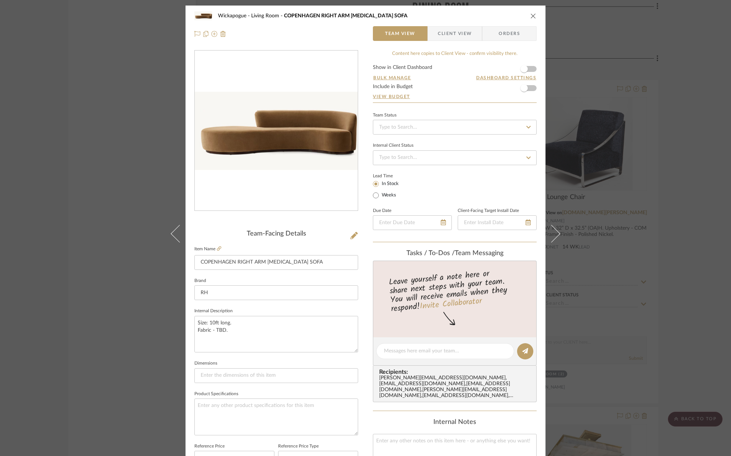
click at [531, 17] on icon "close" at bounding box center [533, 16] width 6 height 6
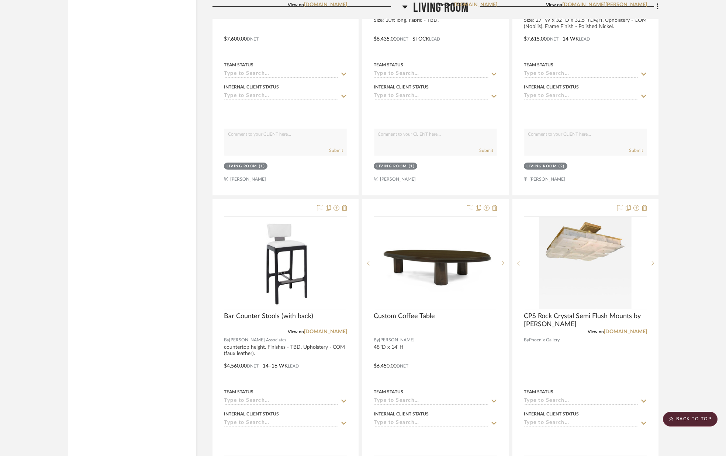
scroll to position [2062, 0]
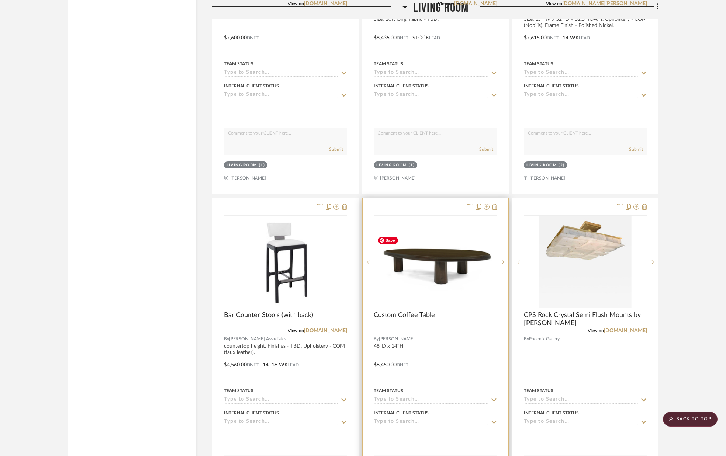
click at [436, 250] on img "0" at bounding box center [435, 262] width 122 height 59
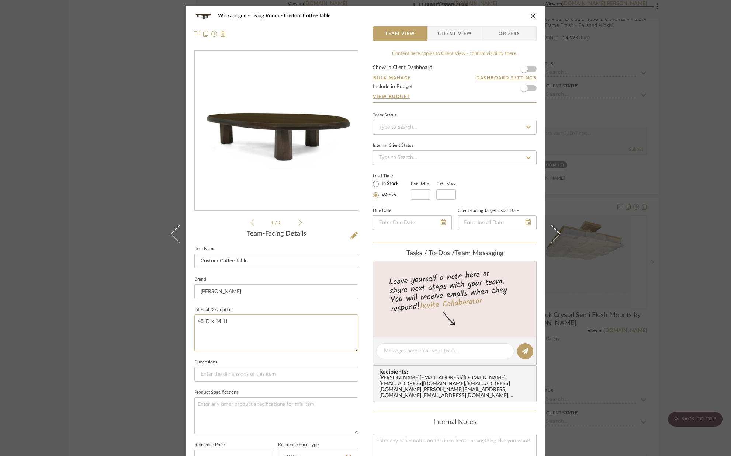
click at [260, 324] on textarea "48''D x 14''H" at bounding box center [276, 333] width 164 height 37
drag, startPoint x: 220, startPoint y: 320, endPoint x: 217, endPoint y: 317, distance: 4.7
click at [216, 319] on textarea "48''D x 14''H" at bounding box center [276, 333] width 164 height 37
type textarea "4"
type textarea "Finish: Walnut with wire brushing."
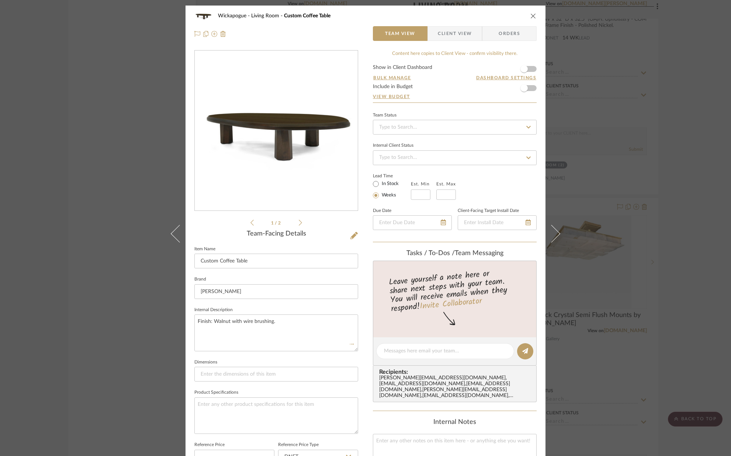
click at [252, 357] on fieldset "Dimensions" at bounding box center [276, 369] width 164 height 25
click at [530, 17] on icon "close" at bounding box center [533, 16] width 6 height 6
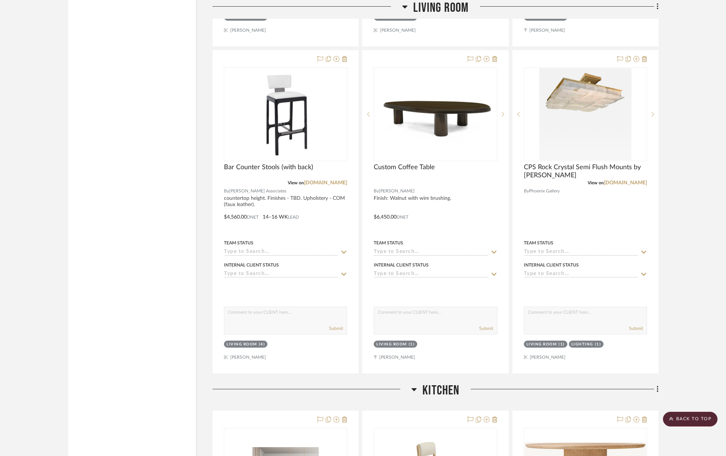
scroll to position [2211, 0]
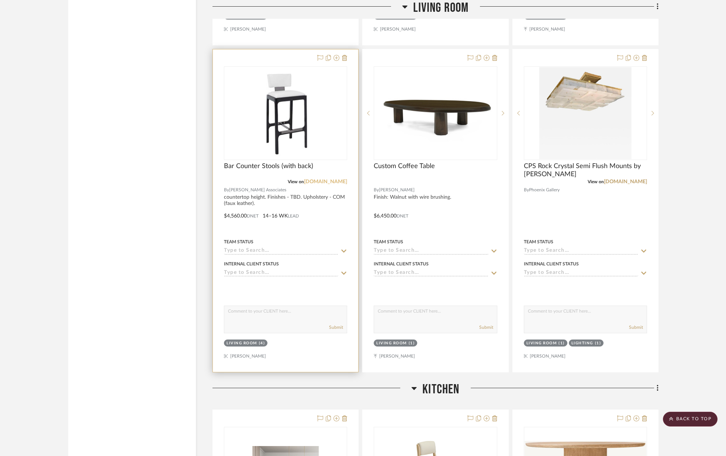
click at [320, 181] on link "[DOMAIN_NAME]" at bounding box center [325, 181] width 43 height 5
click at [334, 182] on link "[DOMAIN_NAME]" at bounding box center [325, 181] width 43 height 5
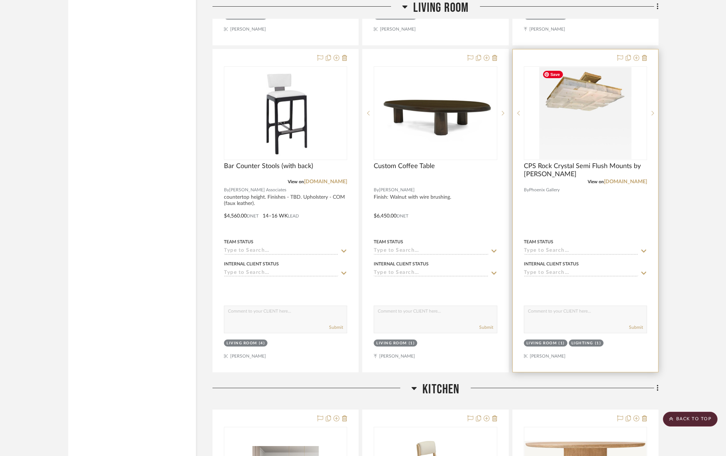
scroll to position [2196, 0]
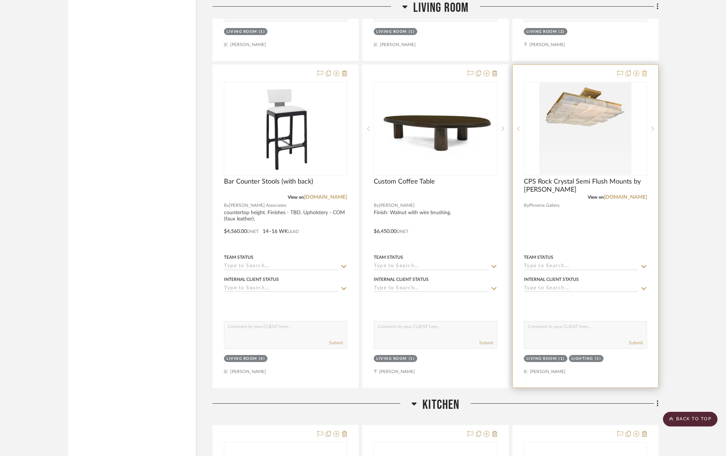
click at [645, 73] on icon at bounding box center [644, 73] width 5 height 6
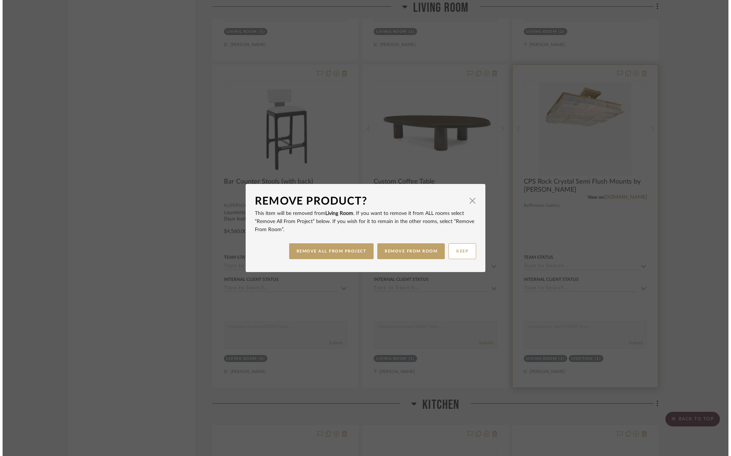
scroll to position [0, 0]
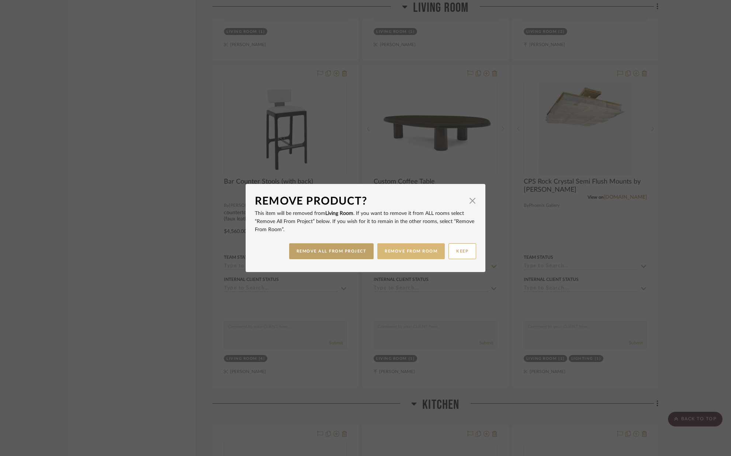
click at [420, 250] on button "REMOVE FROM ROOM" at bounding box center [410, 251] width 67 height 16
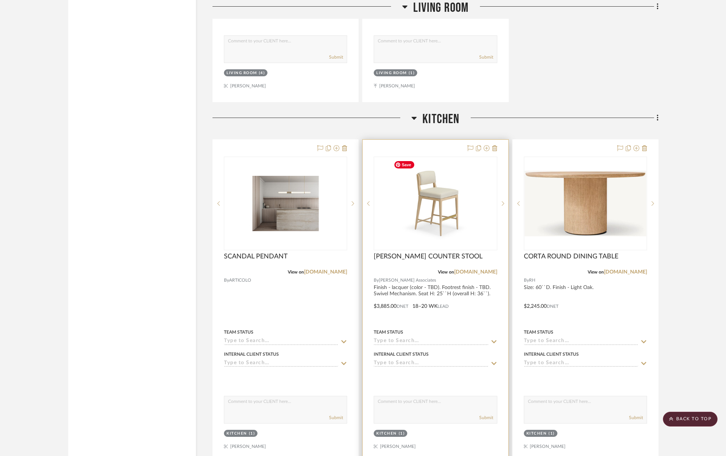
scroll to position [2483, 0]
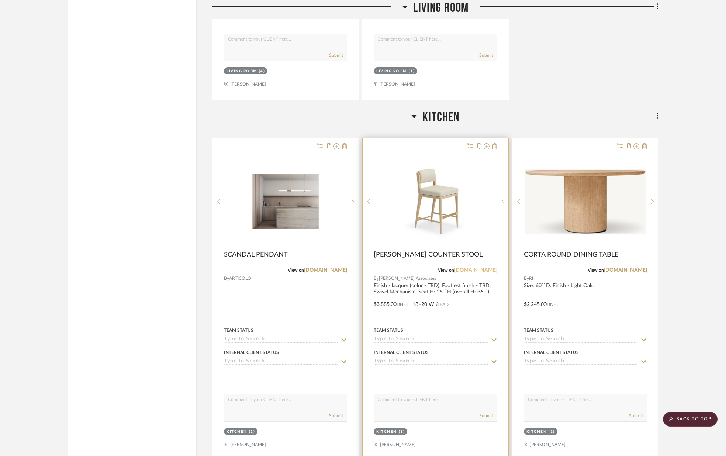
click at [476, 270] on link "[DOMAIN_NAME]" at bounding box center [475, 270] width 43 height 5
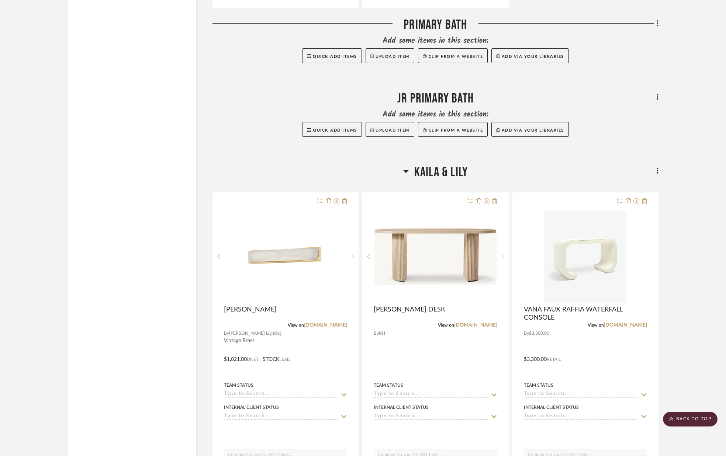
scroll to position [5386, 0]
